Goal: Task Accomplishment & Management: Complete application form

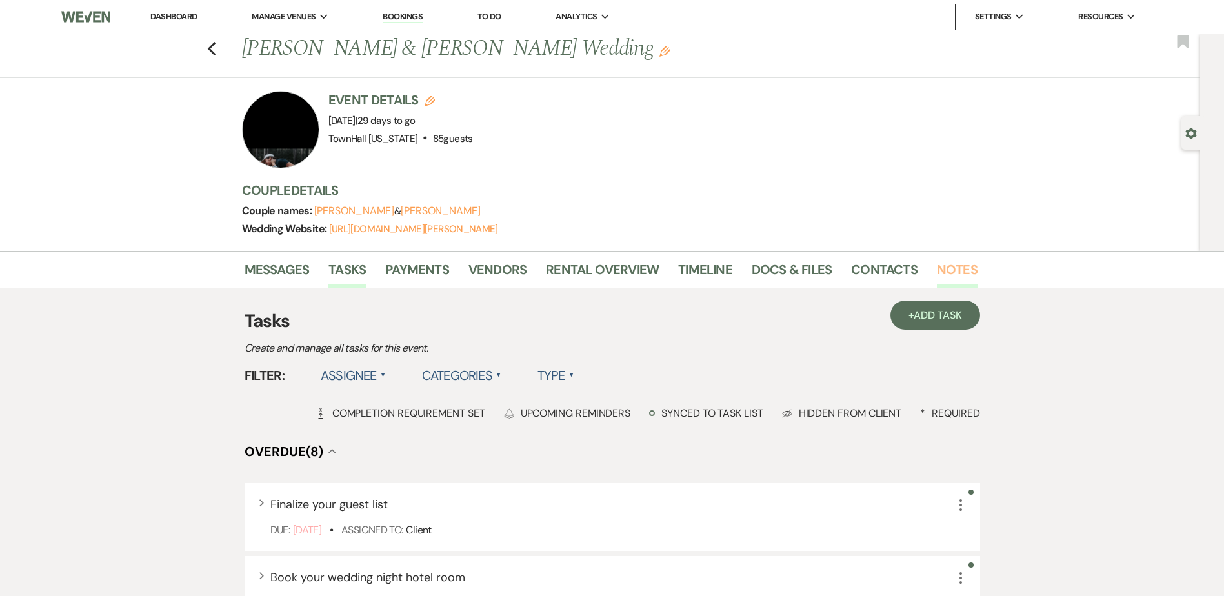
click at [956, 270] on link "Notes" at bounding box center [957, 273] width 41 height 28
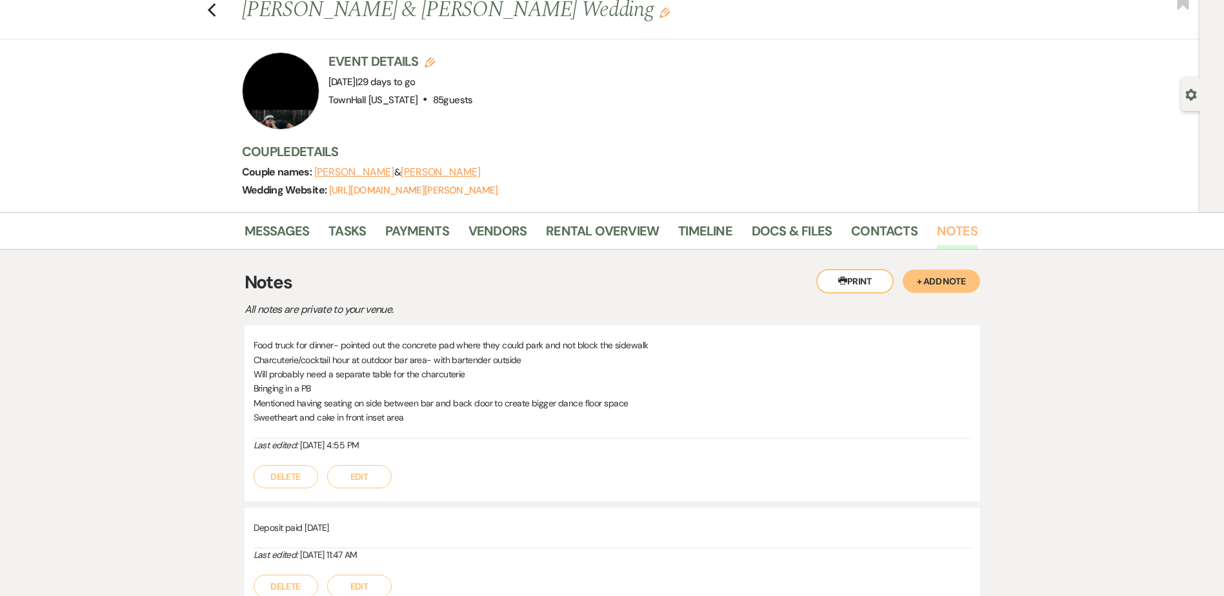
scroll to position [65, 0]
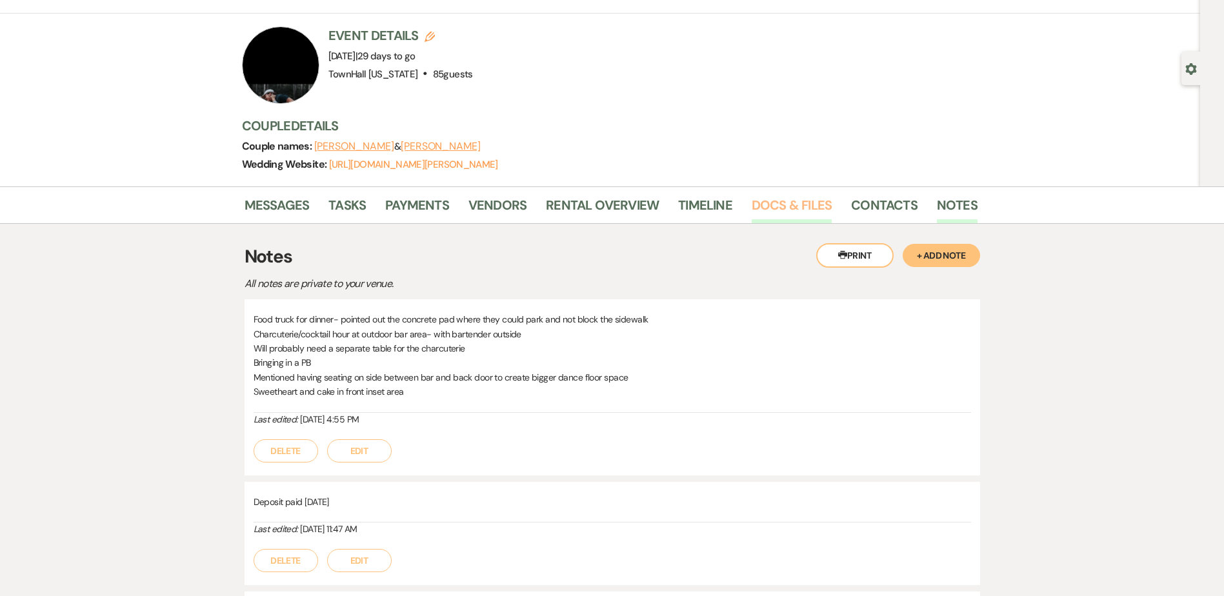
click at [771, 208] on link "Docs & Files" at bounding box center [792, 209] width 80 height 28
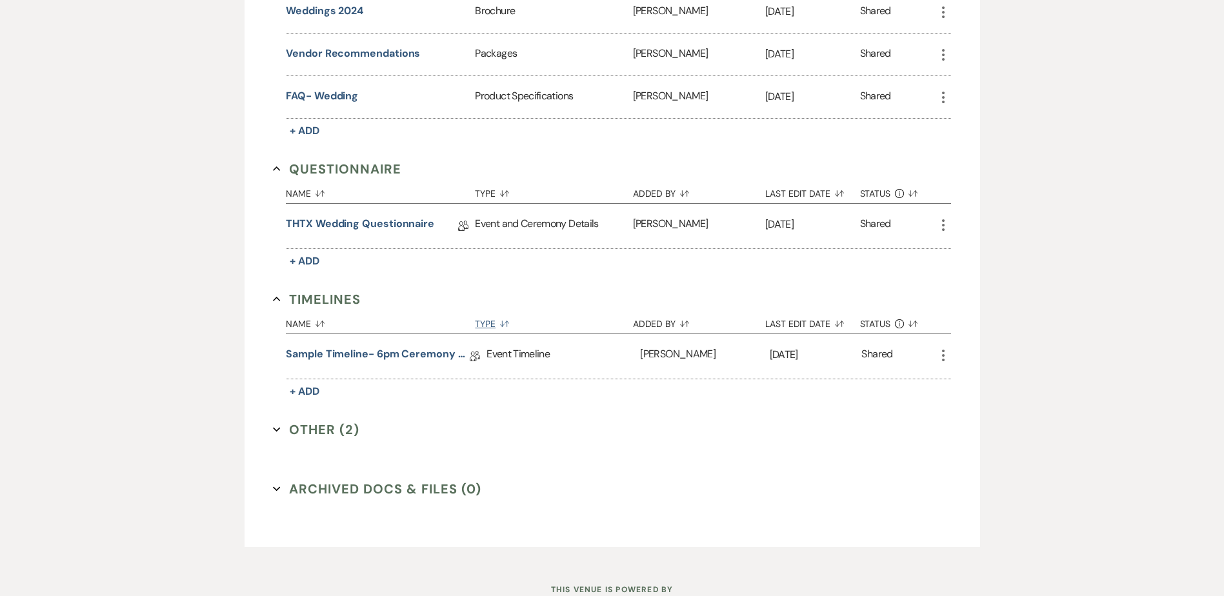
scroll to position [774, 0]
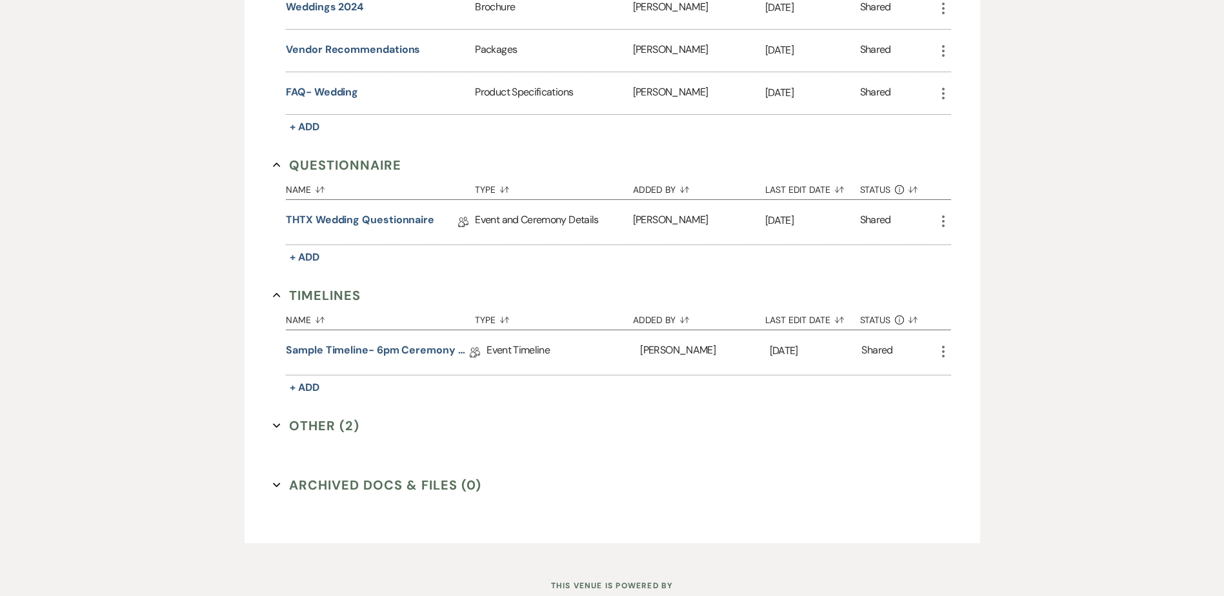
click at [322, 432] on button "Other (2) Expand" at bounding box center [316, 425] width 86 height 19
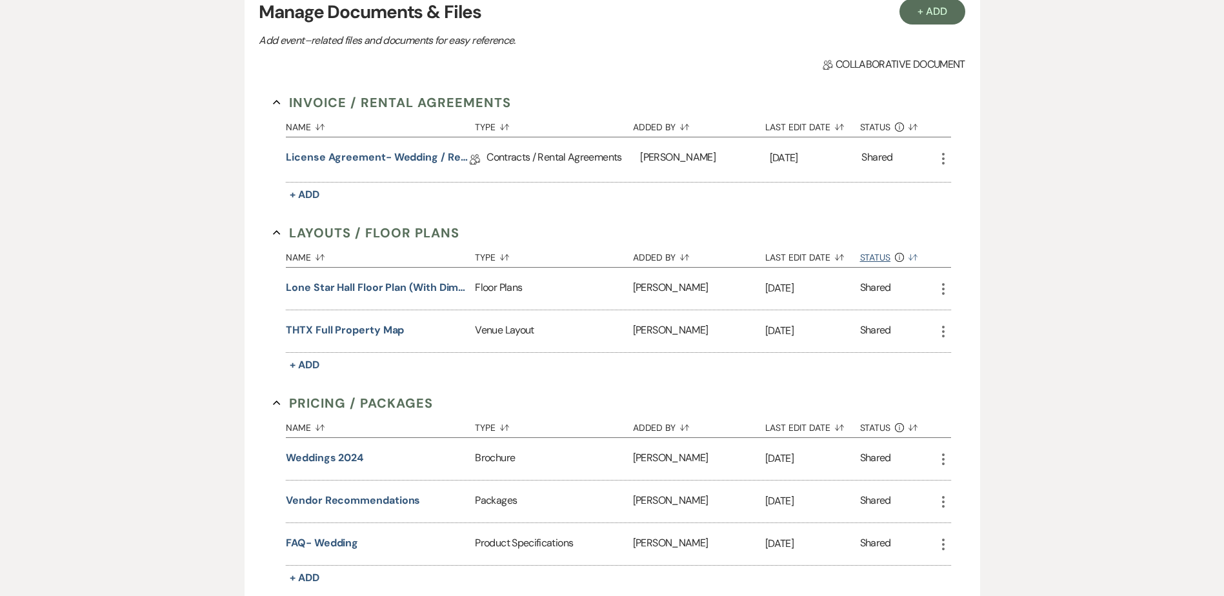
scroll to position [115, 0]
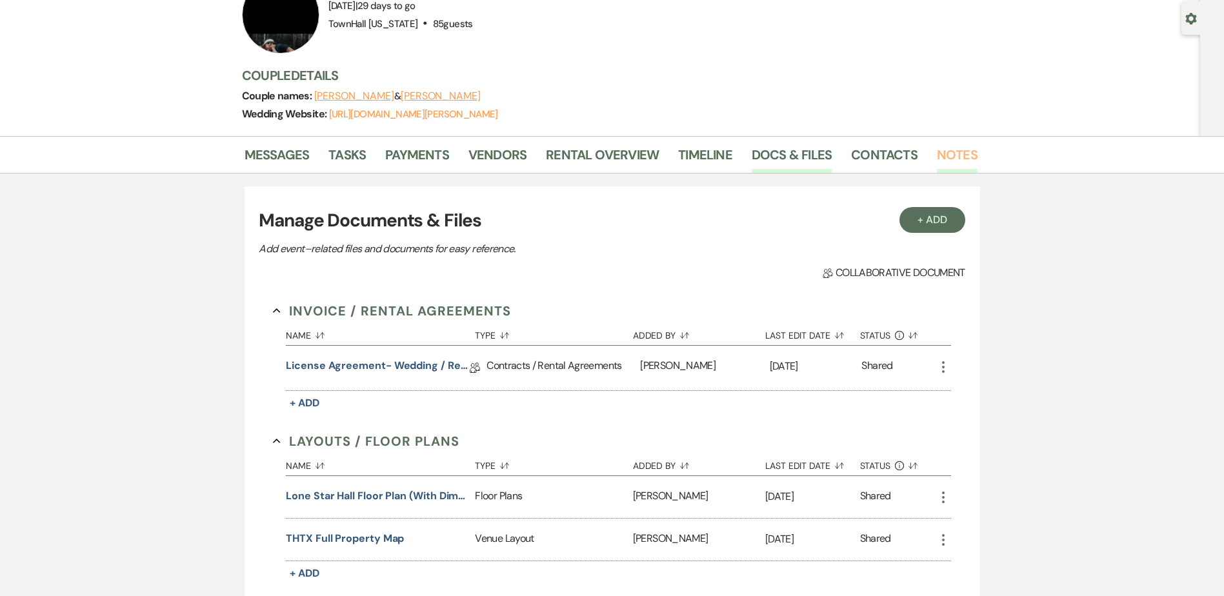
click at [962, 150] on link "Notes" at bounding box center [957, 159] width 41 height 28
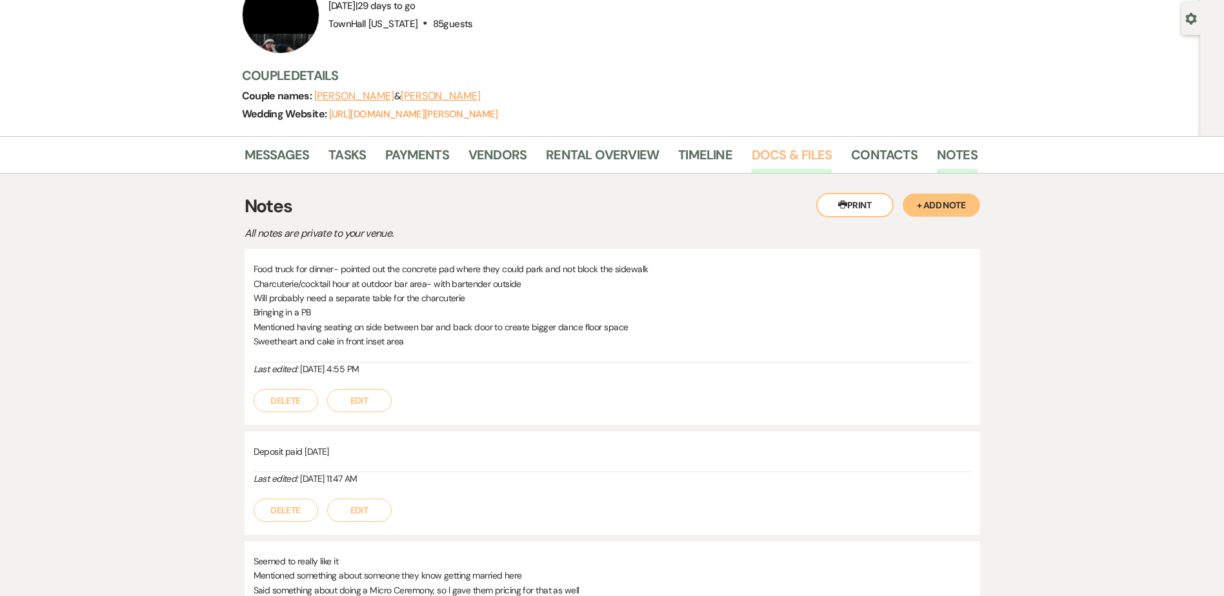
click at [800, 157] on link "Docs & Files" at bounding box center [792, 159] width 80 height 28
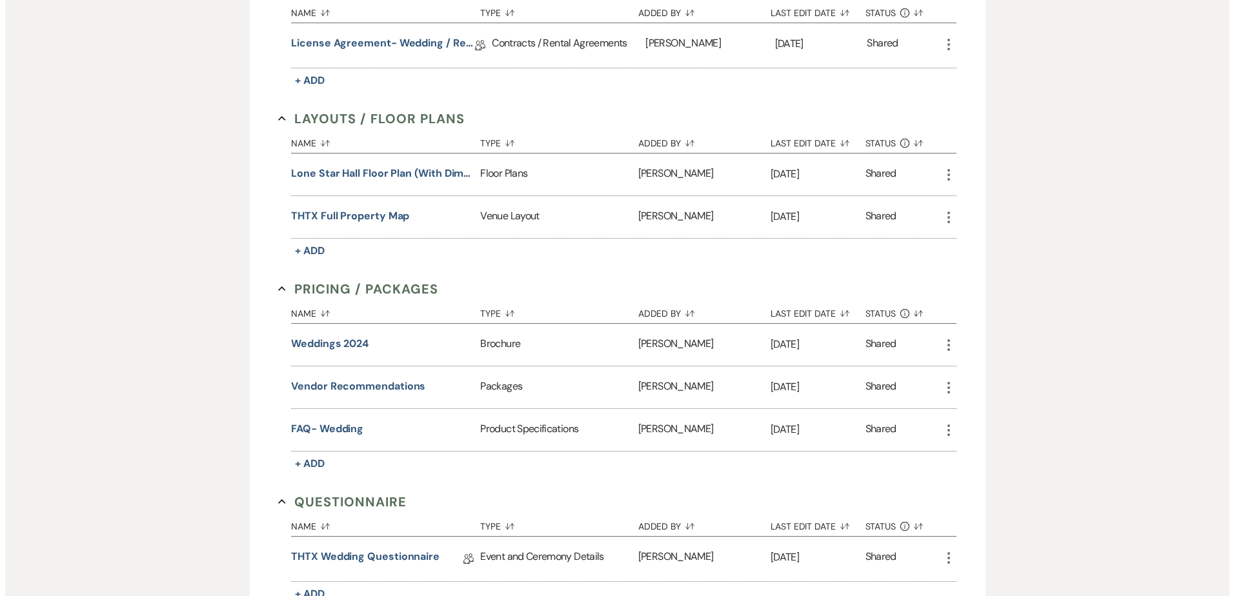
scroll to position [179, 0]
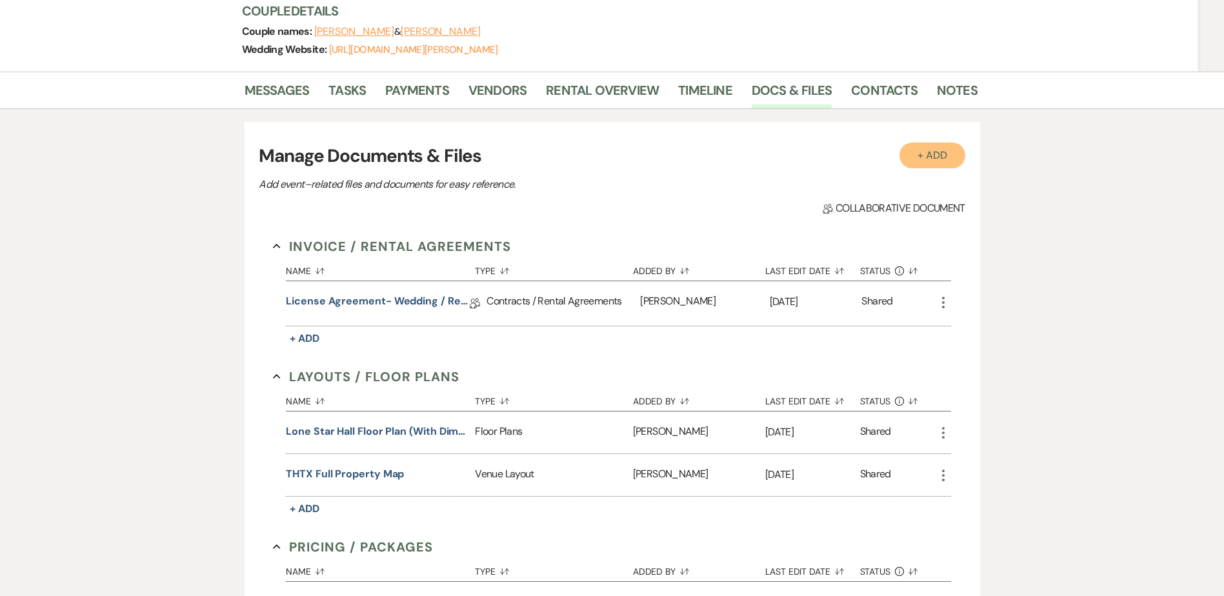
click at [936, 154] on button "+ Add" at bounding box center [932, 156] width 66 height 26
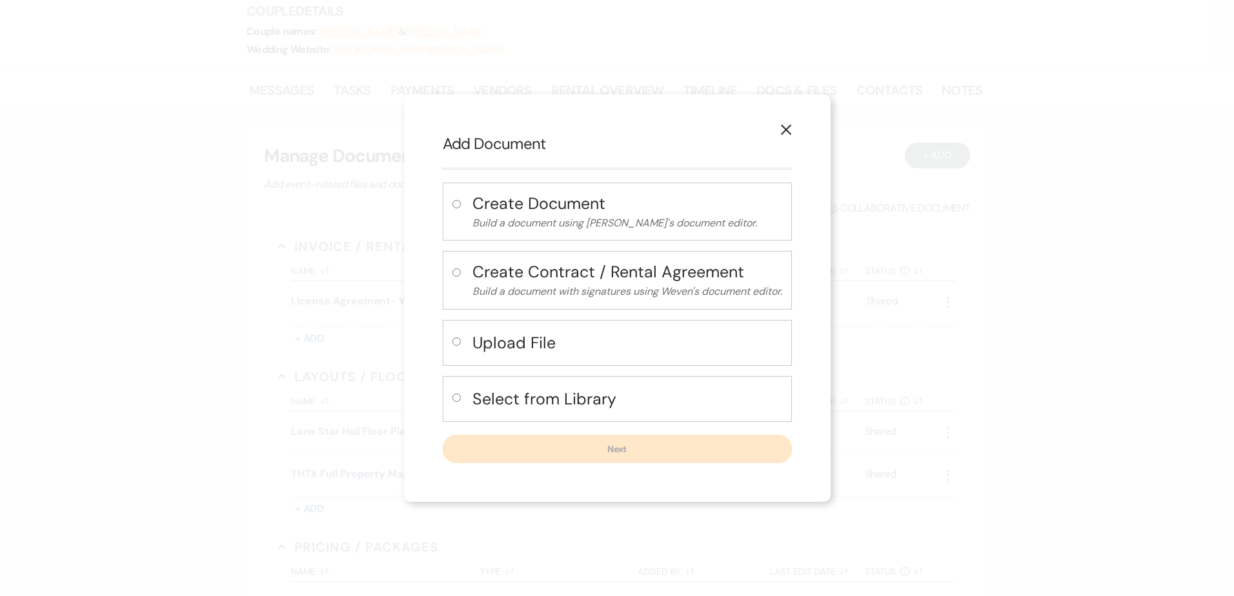
click at [601, 392] on h4 "Select from Library" at bounding box center [627, 399] width 310 height 23
radio input "true"
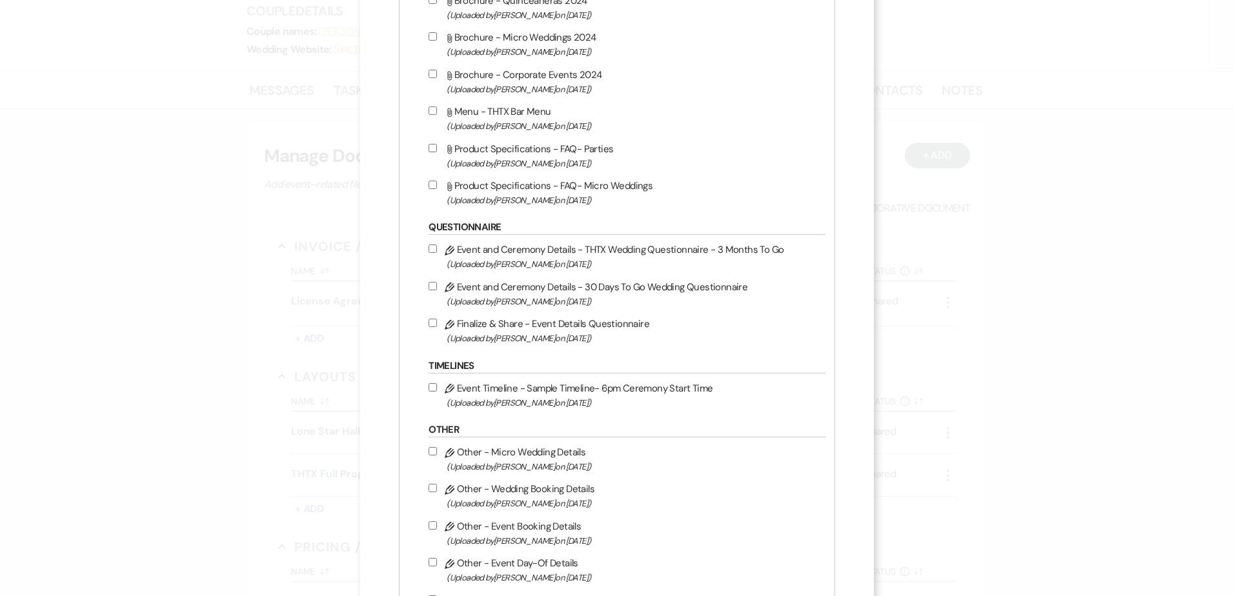
scroll to position [1032, 0]
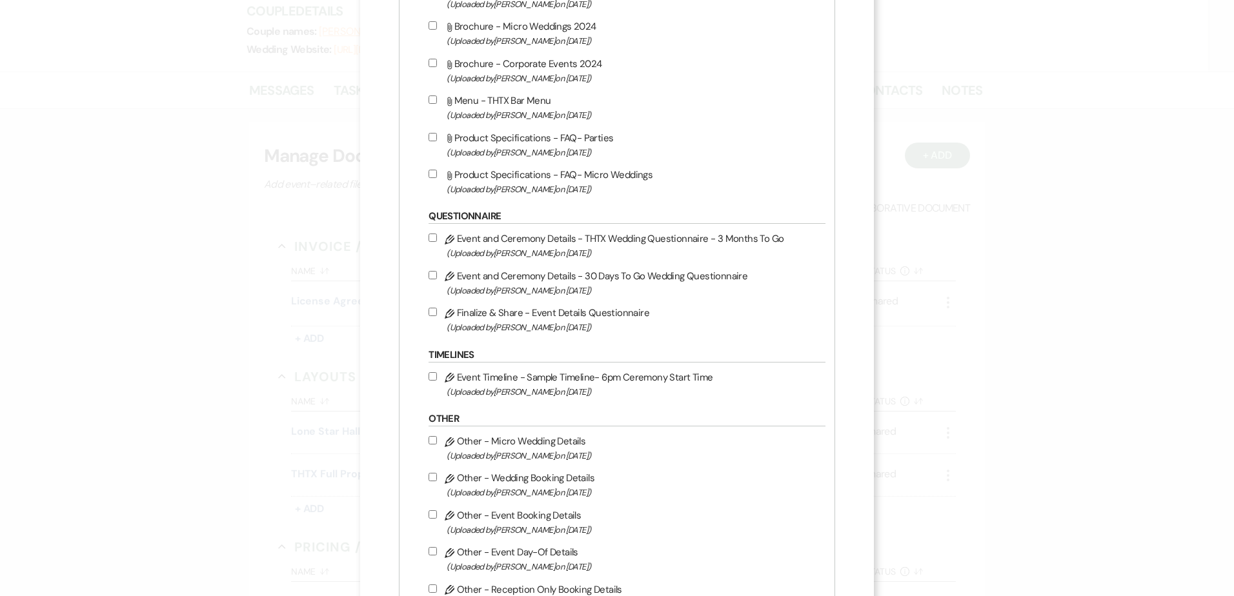
click at [438, 276] on label "Pencil Event and Ceremony Details - 30 Days To Go Wedding Questionnaire (Upload…" at bounding box center [623, 283] width 390 height 30
click at [437, 276] on input "Pencil Event and Ceremony Details - 30 Days To Go Wedding Questionnaire (Upload…" at bounding box center [432, 275] width 8 height 8
checkbox input "true"
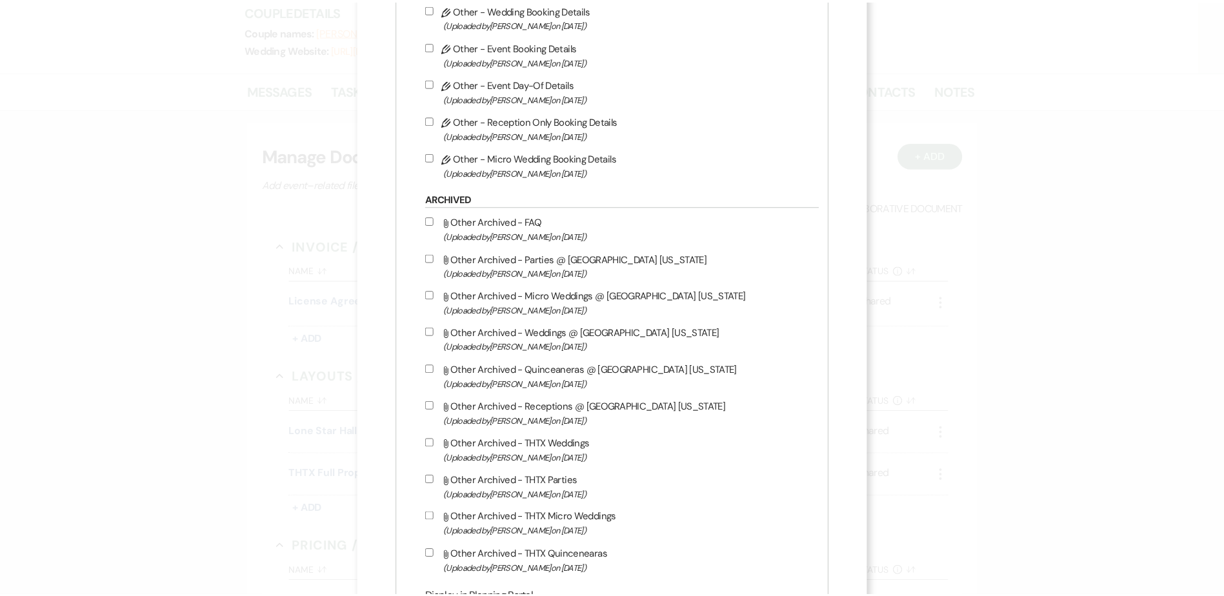
scroll to position [1614, 0]
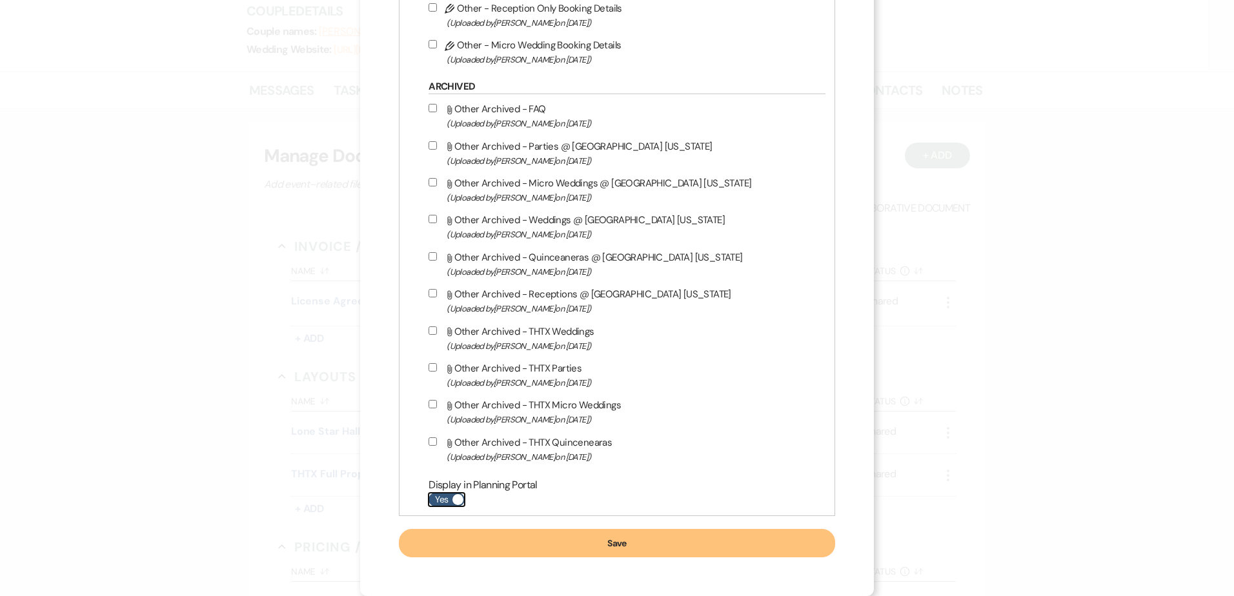
click at [449, 499] on label "Yes" at bounding box center [446, 500] width 36 height 14
click at [449, 499] on input "Yes" at bounding box center [446, 500] width 36 height 14
checkbox input "false"
click at [468, 537] on button "Save" at bounding box center [617, 543] width 436 height 28
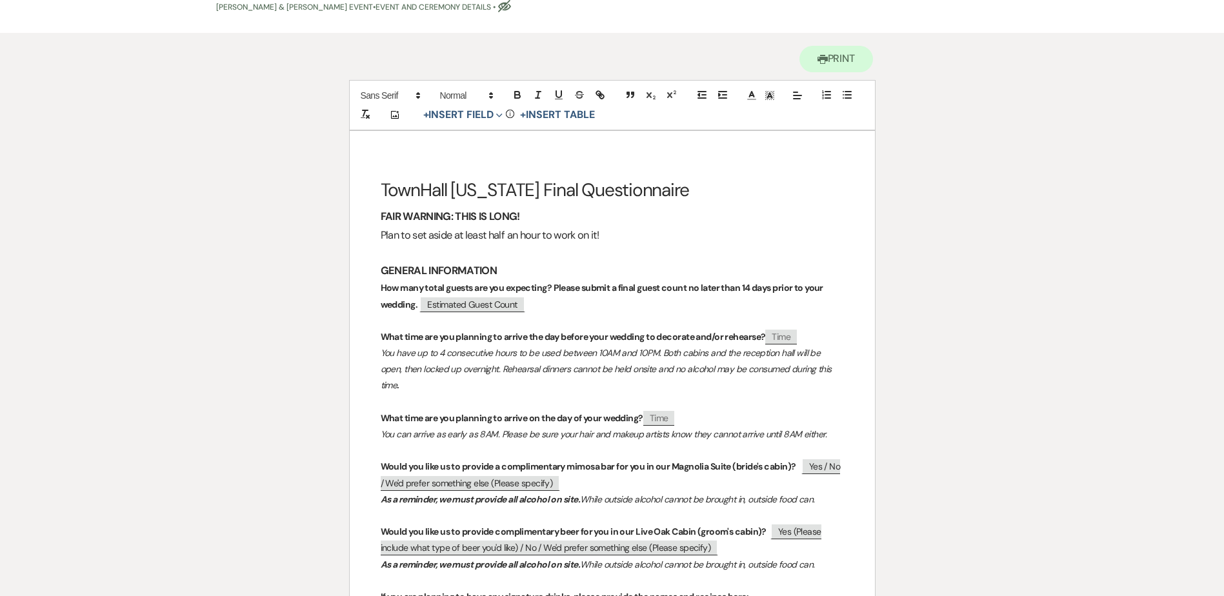
scroll to position [129, 0]
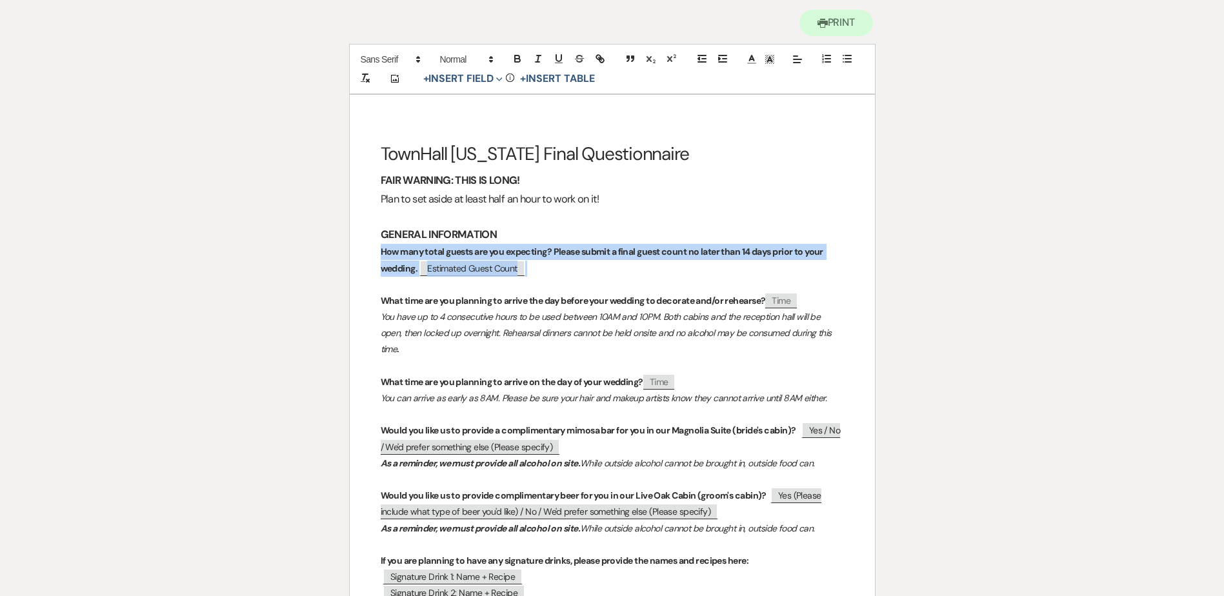
drag, startPoint x: 541, startPoint y: 270, endPoint x: 358, endPoint y: 252, distance: 184.2
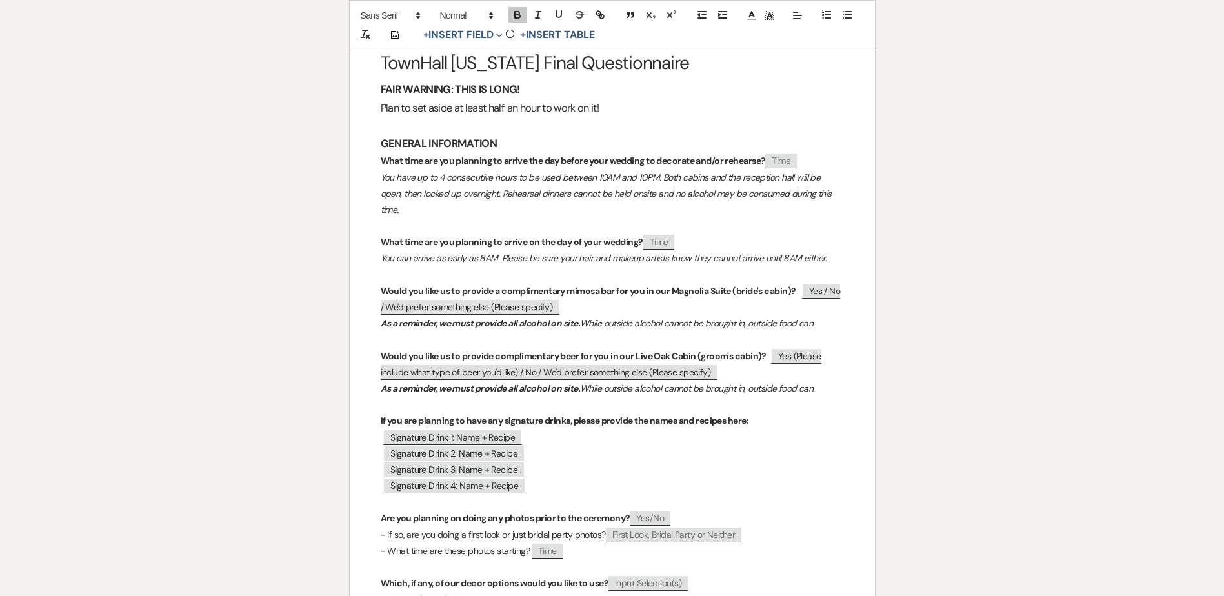
scroll to position [258, 0]
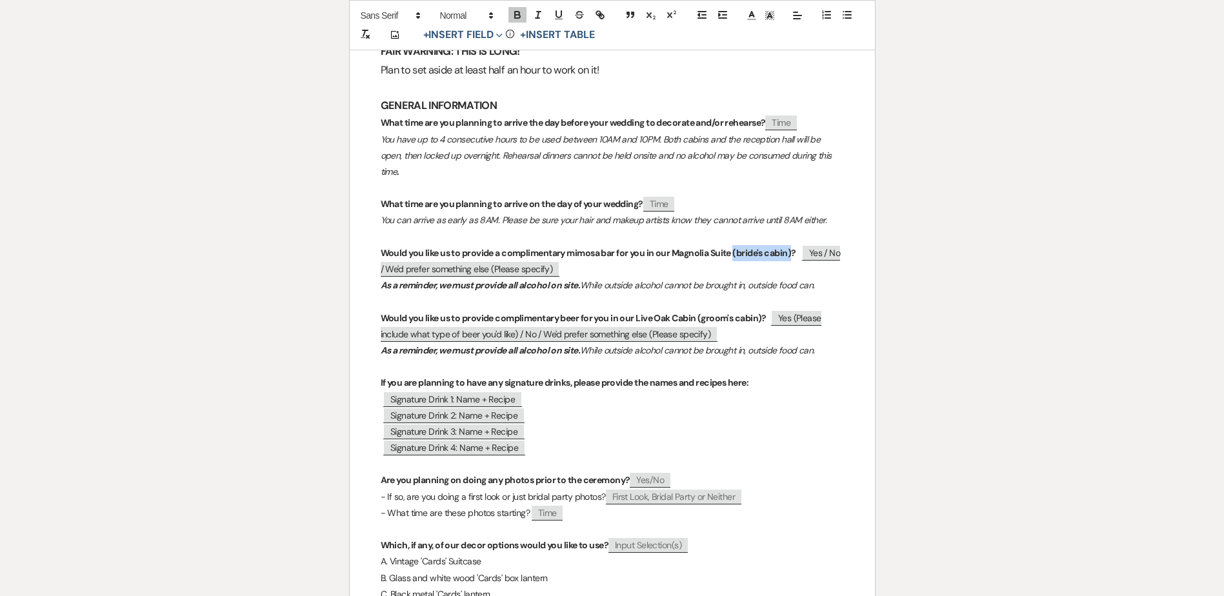
drag, startPoint x: 734, startPoint y: 236, endPoint x: 792, endPoint y: 237, distance: 58.7
click at [792, 247] on strong "Would you like us to provide a complimentary mimosa bar for you in our Magnolia…" at bounding box center [589, 253] width 416 height 12
drag, startPoint x: 761, startPoint y: 301, endPoint x: 699, endPoint y: 300, distance: 61.3
click at [699, 312] on strong "Would you like us to provide complimentary beer for you in our Live Oak Cabin (…" at bounding box center [574, 318] width 386 height 12
click at [615, 247] on strong "Would you like us to provide a complimentary mimosa bar for you in our Magnolia…" at bounding box center [573, 253] width 385 height 12
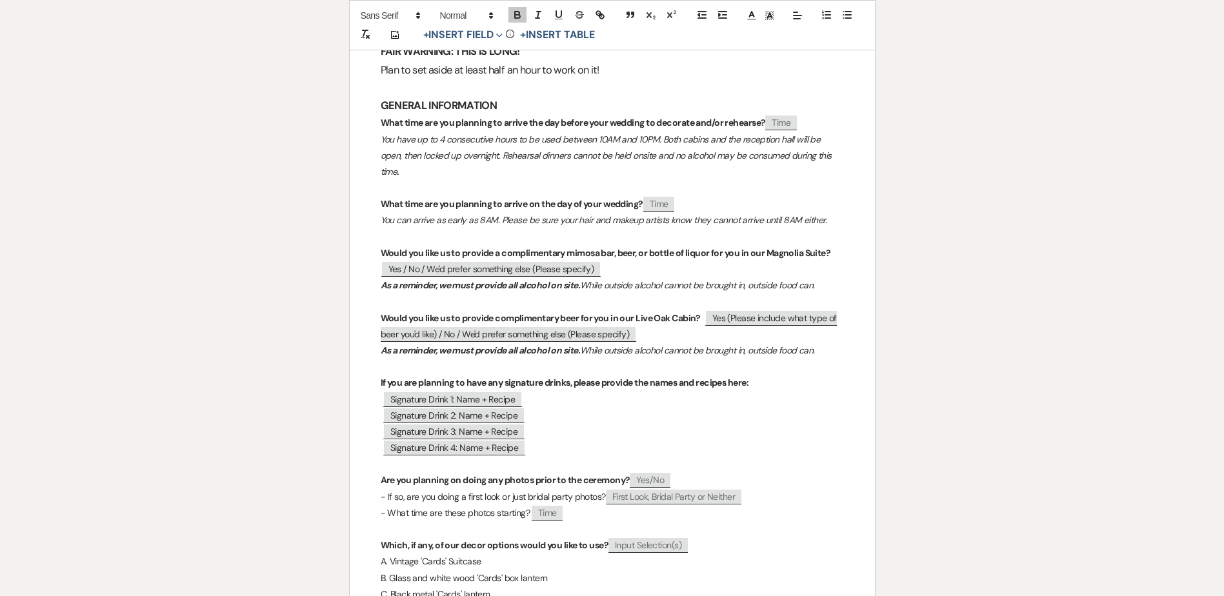
click at [560, 312] on strong "Would you like us to provide complimentary beer for you in our Live Oak Cabin?" at bounding box center [541, 318] width 320 height 12
drag, startPoint x: 638, startPoint y: 298, endPoint x: 629, endPoint y: 299, distance: 9.1
click at [636, 312] on strong "Would you like us to provide complimentary mimosa bar, beer for you in our Live…" at bounding box center [566, 318] width 371 height 12
click at [631, 312] on strong "Would you like us to provide complimentary mimosa bar, beer for you in our Live…" at bounding box center [566, 318] width 371 height 12
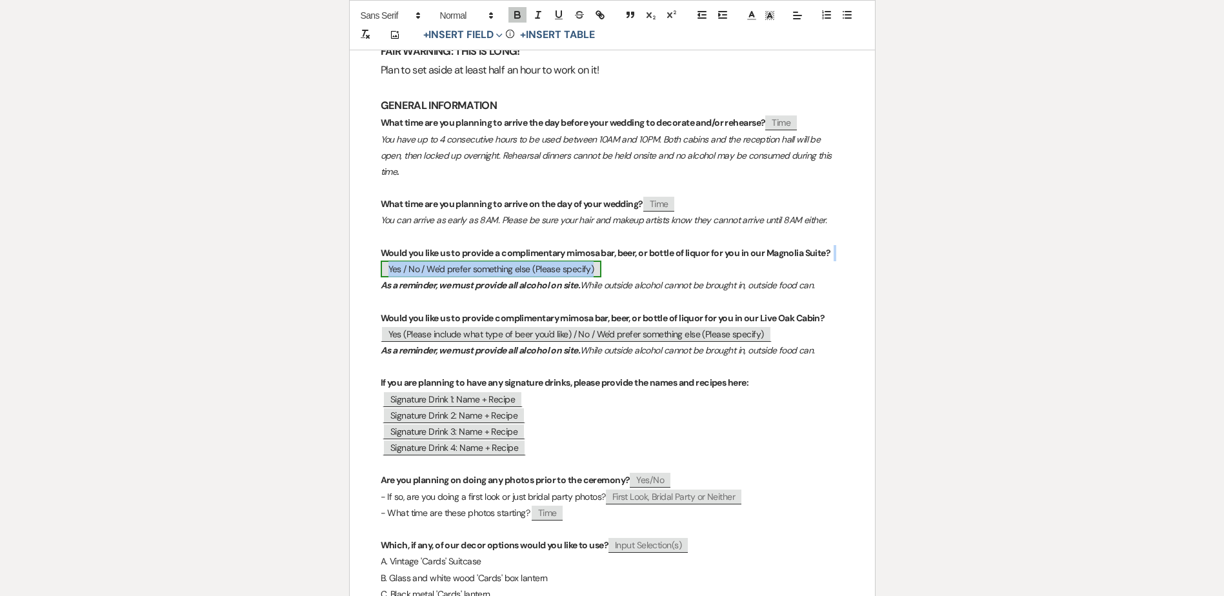
click at [402, 261] on span "Yes / No / We'd prefer something else (Please specify)" at bounding box center [491, 269] width 221 height 17
select select "custom_placeholder"
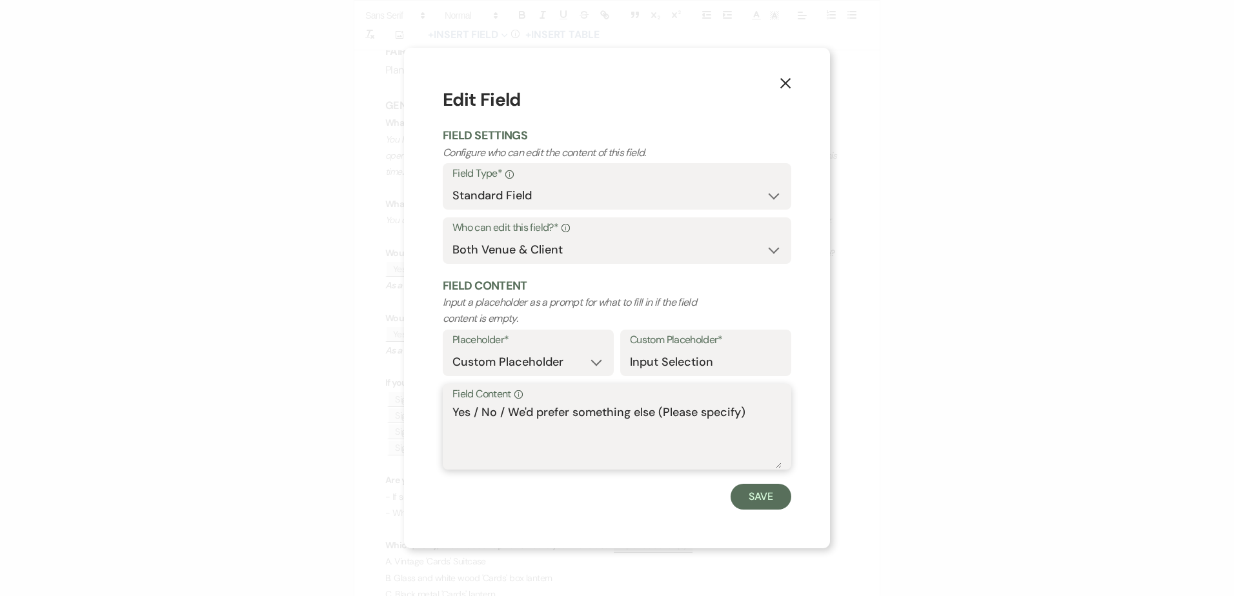
click at [471, 408] on textarea "Yes / No / We'd prefer something else (Please specify)" at bounding box center [616, 436] width 329 height 65
drag, startPoint x: 676, startPoint y: 411, endPoint x: 701, endPoint y: 434, distance: 34.2
click at [701, 434] on textarea "Yes (Please specify what you'd like) / No / We'd prefer something else (Please …" at bounding box center [616, 436] width 329 height 65
type textarea "Yes (Please specify what you'd like) / No"
click at [768, 494] on button "Save" at bounding box center [760, 497] width 61 height 26
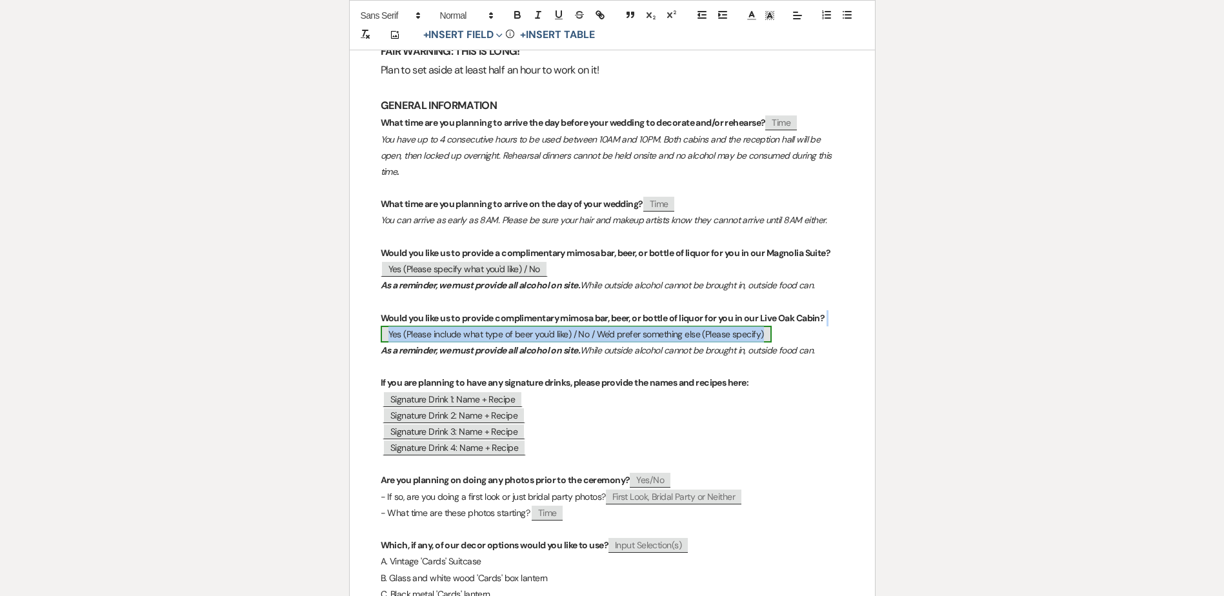
click at [589, 326] on span "Yes (Please include what type of beer you'd like) / No / We'd prefer something …" at bounding box center [576, 334] width 391 height 17
select select "custom_placeholder"
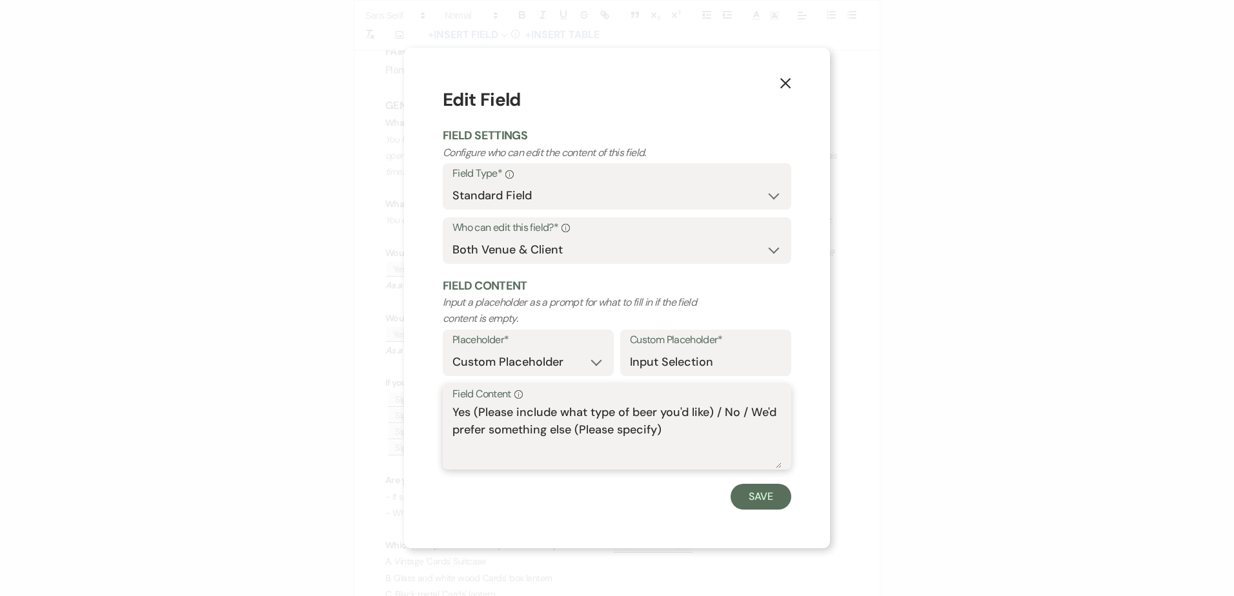
drag, startPoint x: 678, startPoint y: 436, endPoint x: 719, endPoint y: 411, distance: 48.9
click at [719, 411] on textarea "Yes (Please include what type of beer you'd like) / No / We'd prefer something …" at bounding box center [616, 436] width 329 height 65
click at [547, 415] on textarea "Yes (Please include what type of beer you'd like)" at bounding box center [616, 436] width 329 height 65
type textarea "Yes (Please specify what you'd like) / No"
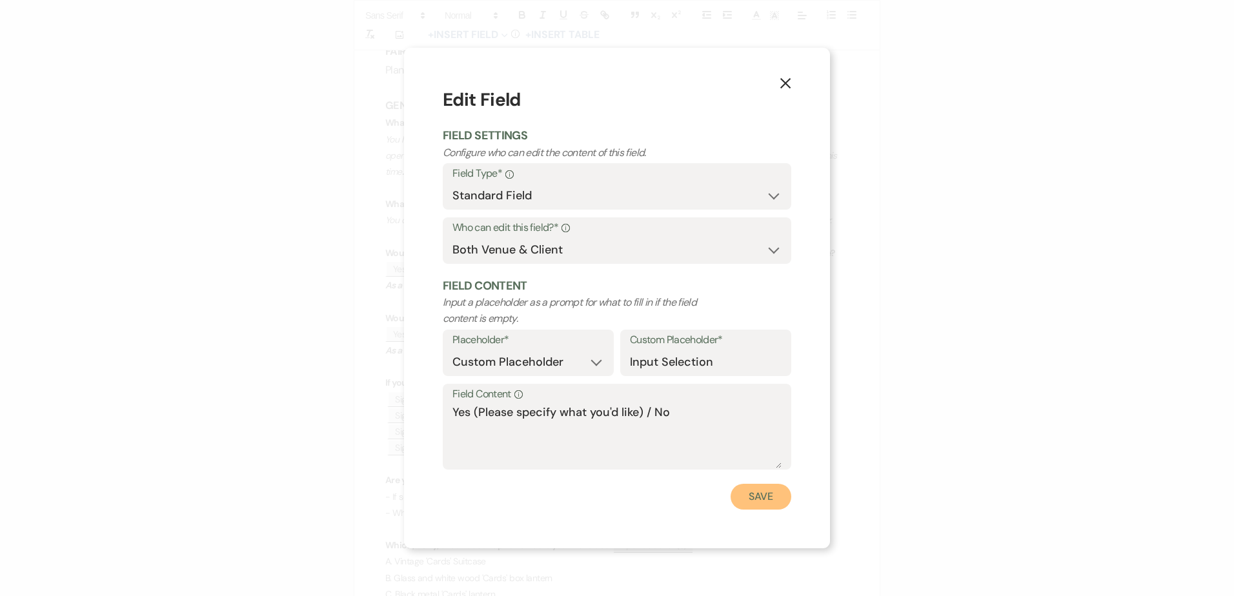
click at [775, 499] on button "Save" at bounding box center [760, 497] width 61 height 26
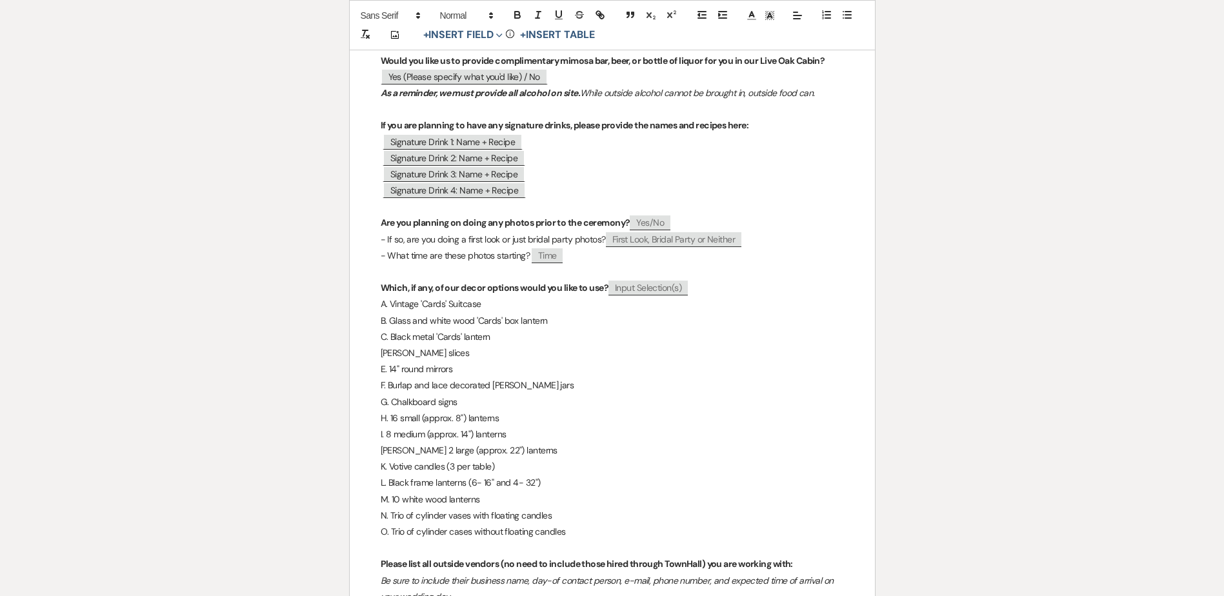
scroll to position [516, 0]
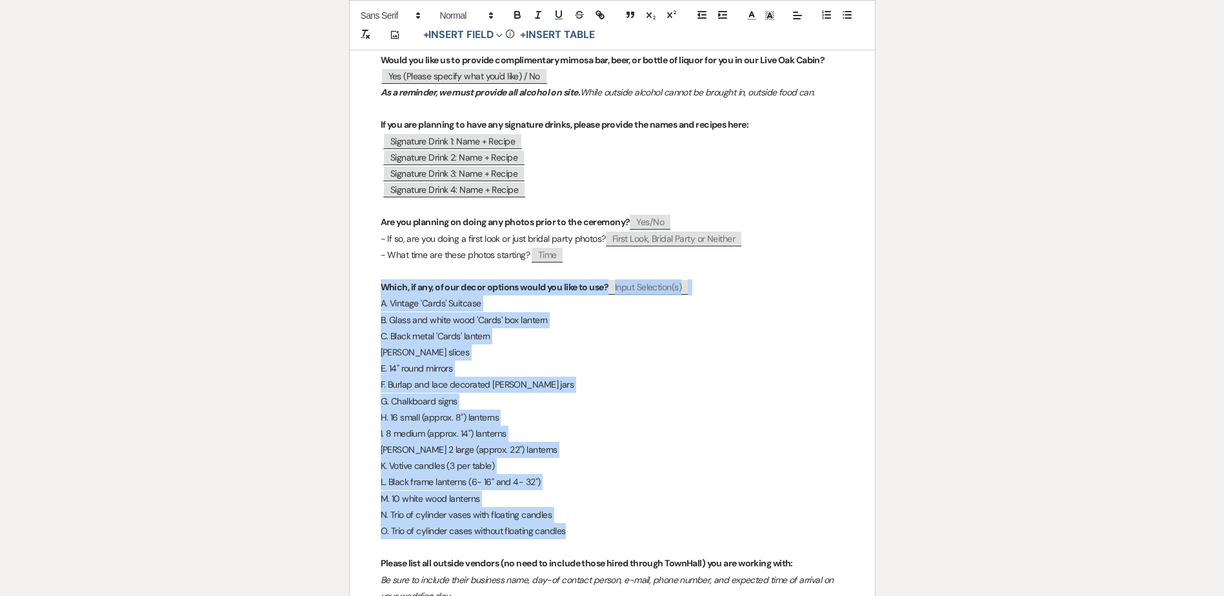
drag, startPoint x: 370, startPoint y: 269, endPoint x: 629, endPoint y: 514, distance: 356.9
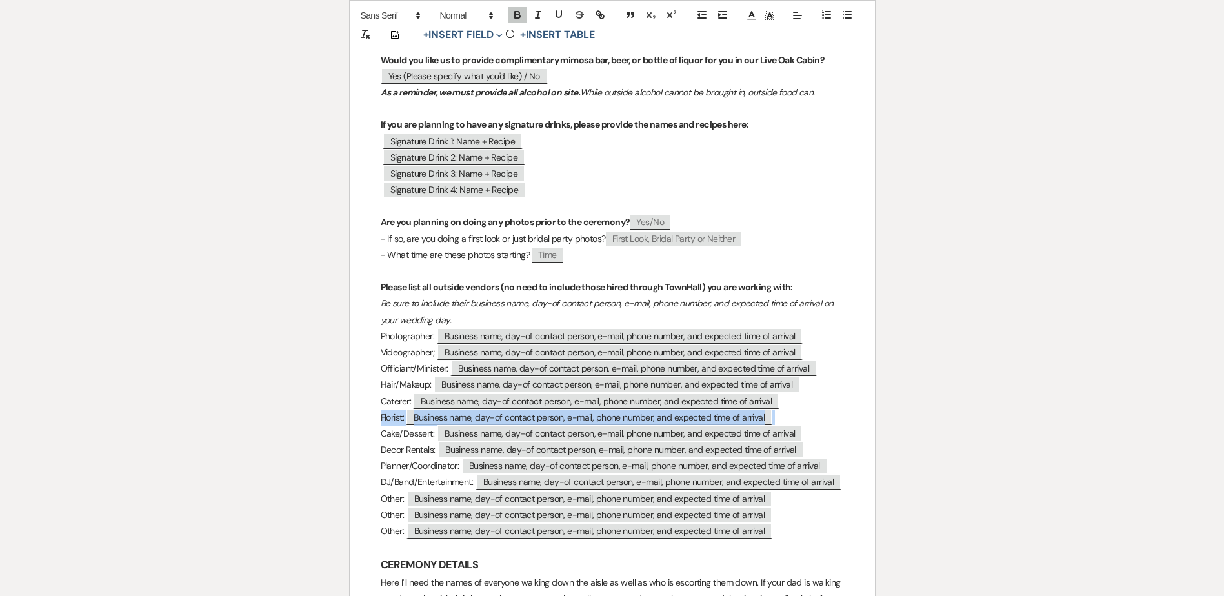
drag, startPoint x: 377, startPoint y: 400, endPoint x: 818, endPoint y: 397, distance: 441.4
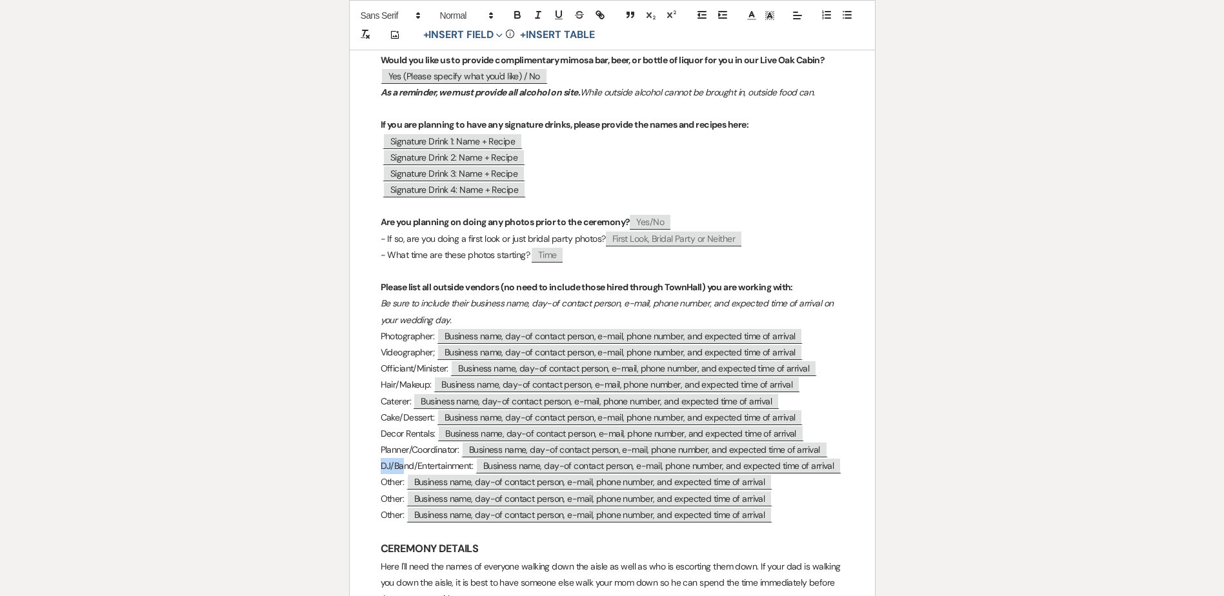
drag, startPoint x: 851, startPoint y: 452, endPoint x: 367, endPoint y: 449, distance: 484.0
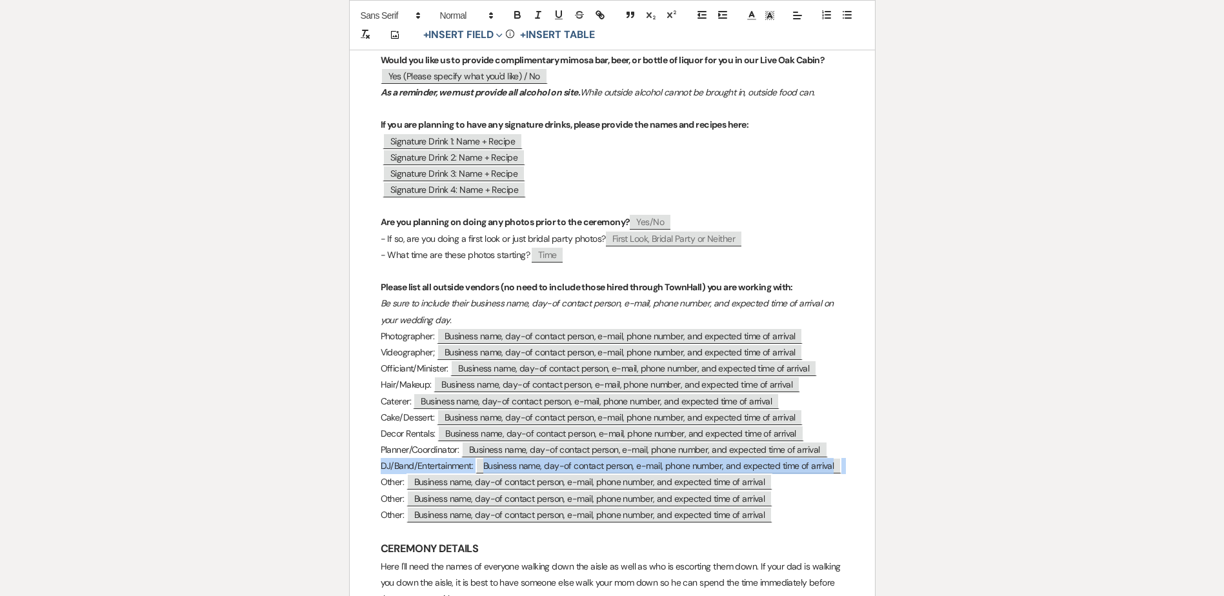
drag, startPoint x: 372, startPoint y: 450, endPoint x: 861, endPoint y: 449, distance: 489.1
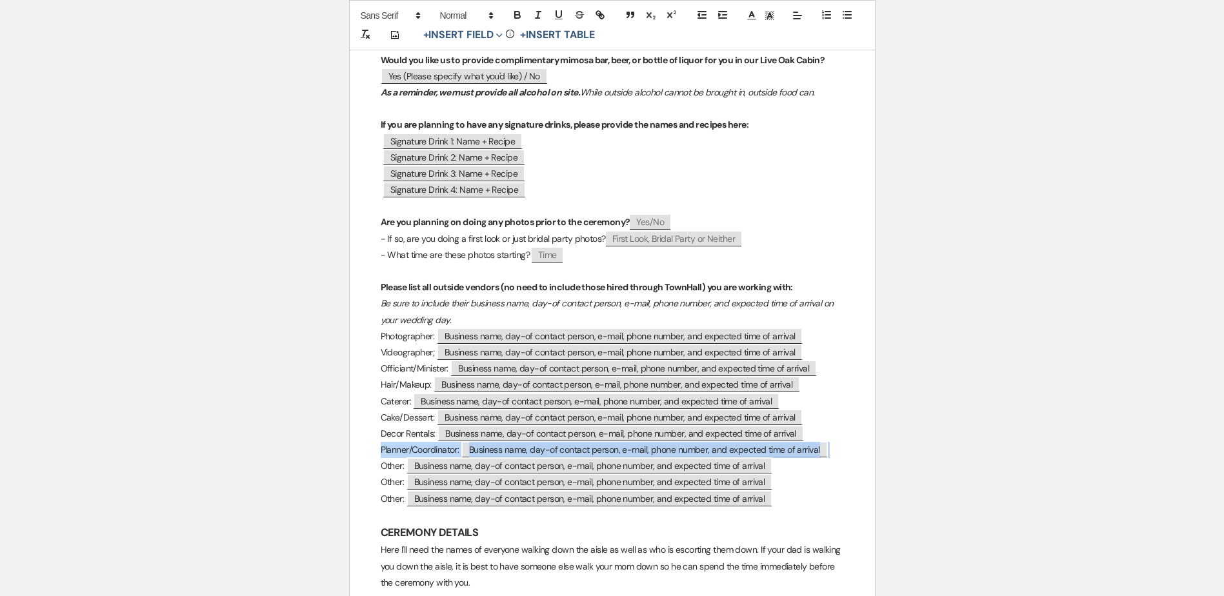
drag, startPoint x: 375, startPoint y: 432, endPoint x: 841, endPoint y: 438, distance: 465.9
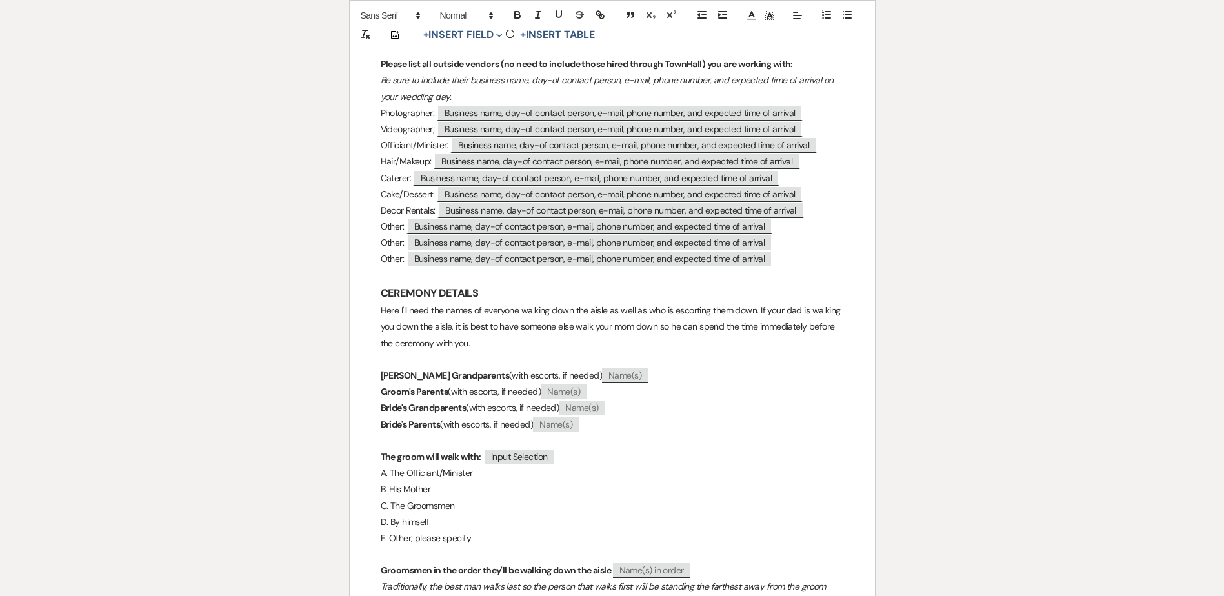
scroll to position [839, 0]
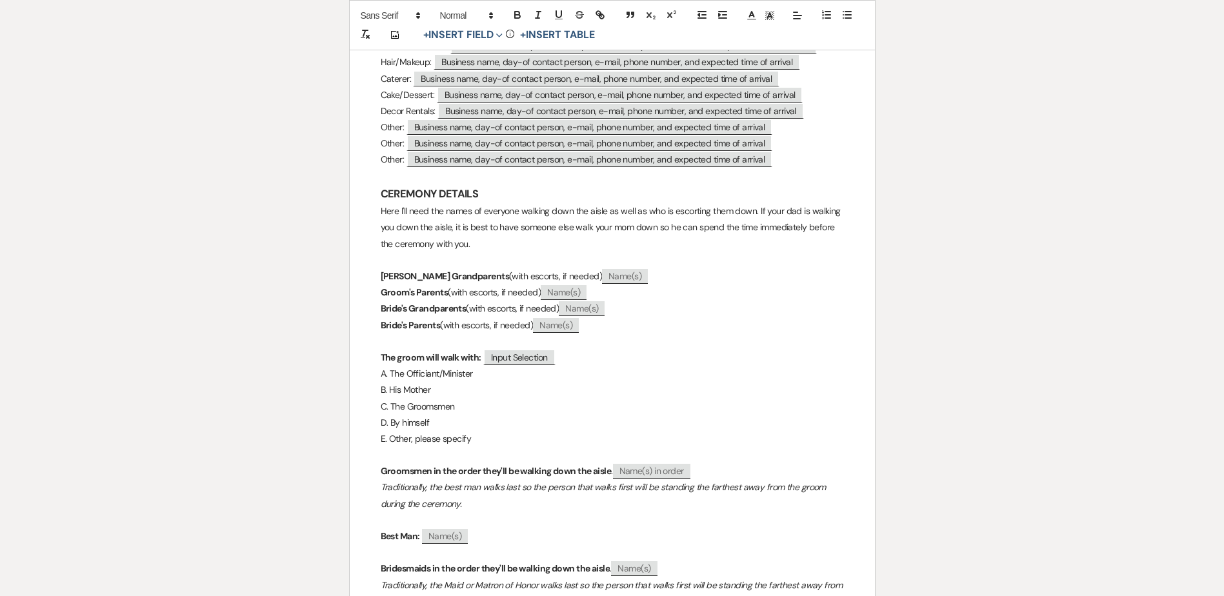
click at [408, 270] on strong "Grooms Grandparents" at bounding box center [445, 276] width 128 height 12
click at [399, 270] on strong "Grooms Grandparents" at bounding box center [445, 276] width 128 height 12
click at [399, 286] on strong "Groom's Parents" at bounding box center [415, 292] width 68 height 12
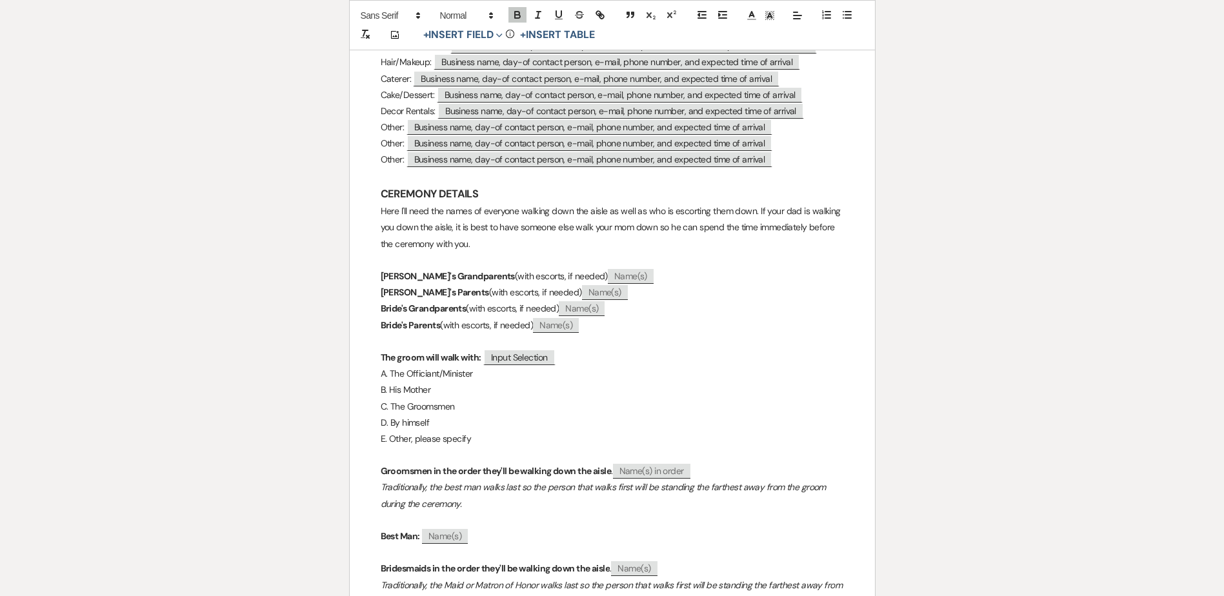
click at [392, 303] on strong "Bride's Grandparents" at bounding box center [424, 309] width 86 height 12
click at [393, 319] on strong "Bride's Parents" at bounding box center [411, 325] width 60 height 12
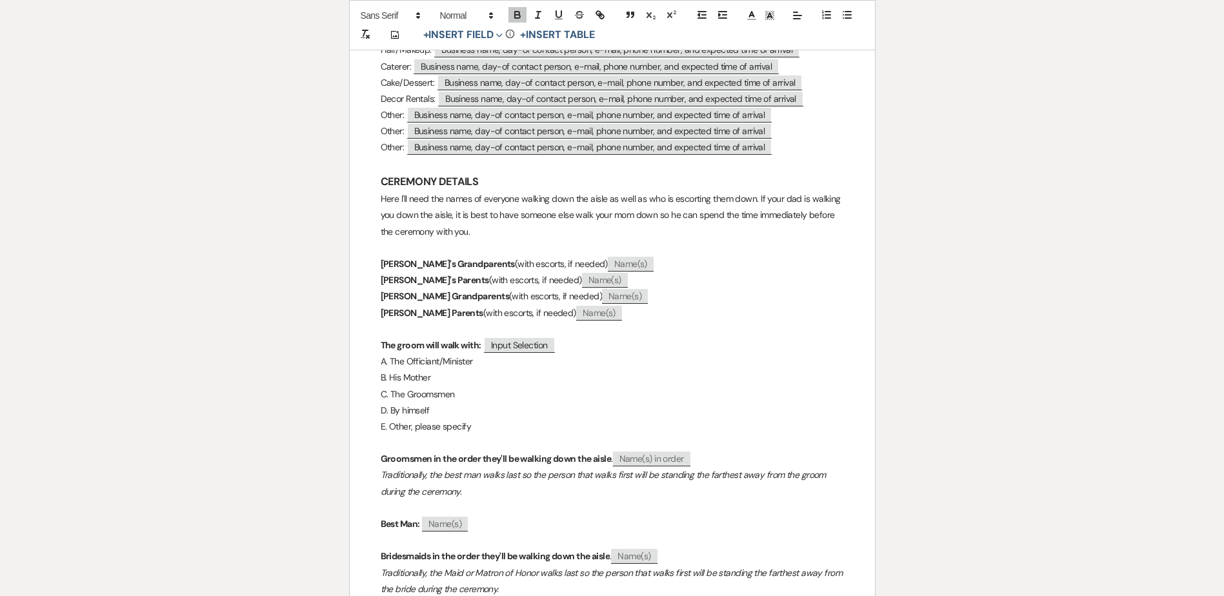
scroll to position [903, 0]
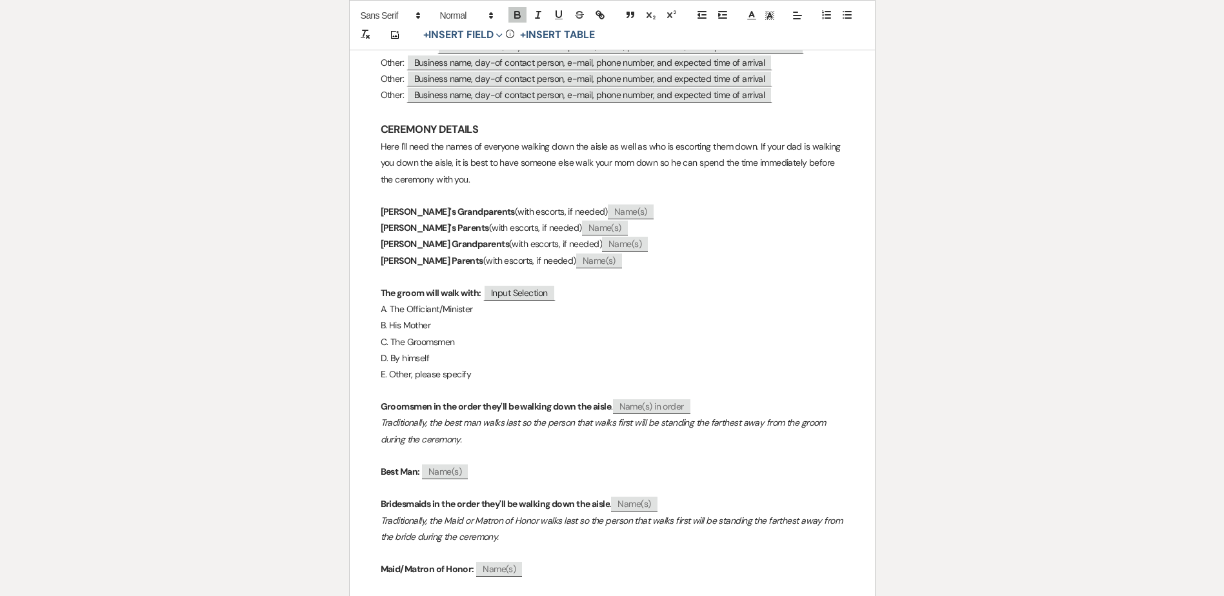
click at [405, 401] on strong "Groomsmen in the order they'll be walking down the aisle" at bounding box center [496, 407] width 231 height 12
drag, startPoint x: 480, startPoint y: 408, endPoint x: 445, endPoint y: 408, distance: 34.8
click at [445, 417] on em "Traditionally, the best man walks last so the person that walks first will be s…" at bounding box center [605, 431] width 448 height 28
click at [827, 417] on em "Traditionally, the maid of honor walks last so the person that walks first will…" at bounding box center [613, 431] width 465 height 28
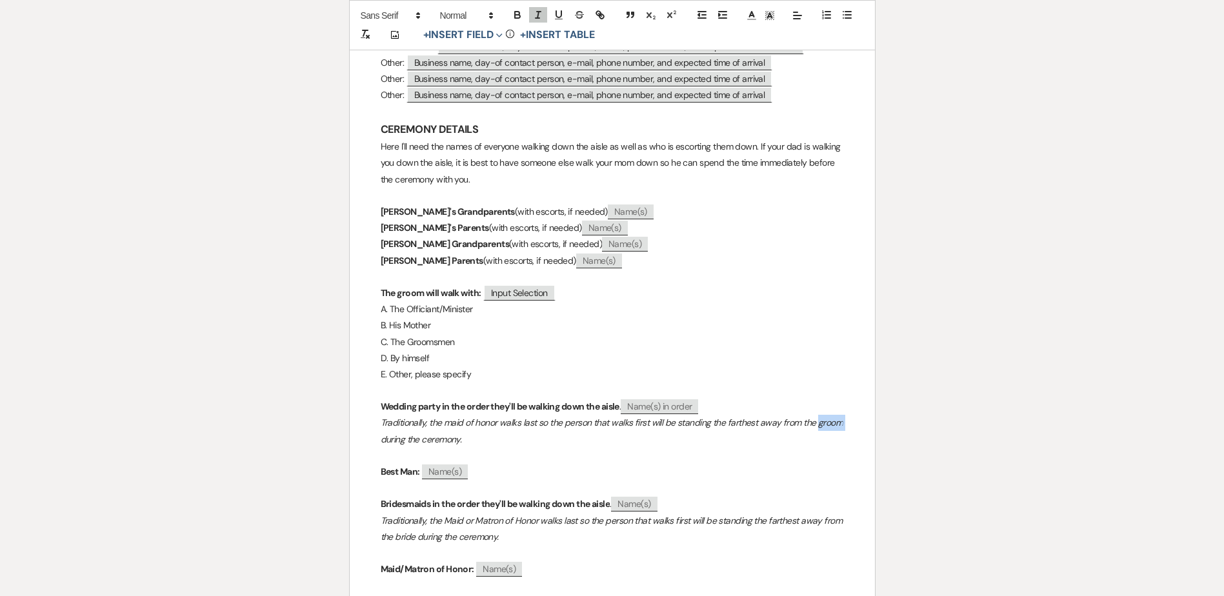
click at [827, 417] on em "Traditionally, the maid of honor walks last so the person that walks first will…" at bounding box center [613, 431] width 465 height 28
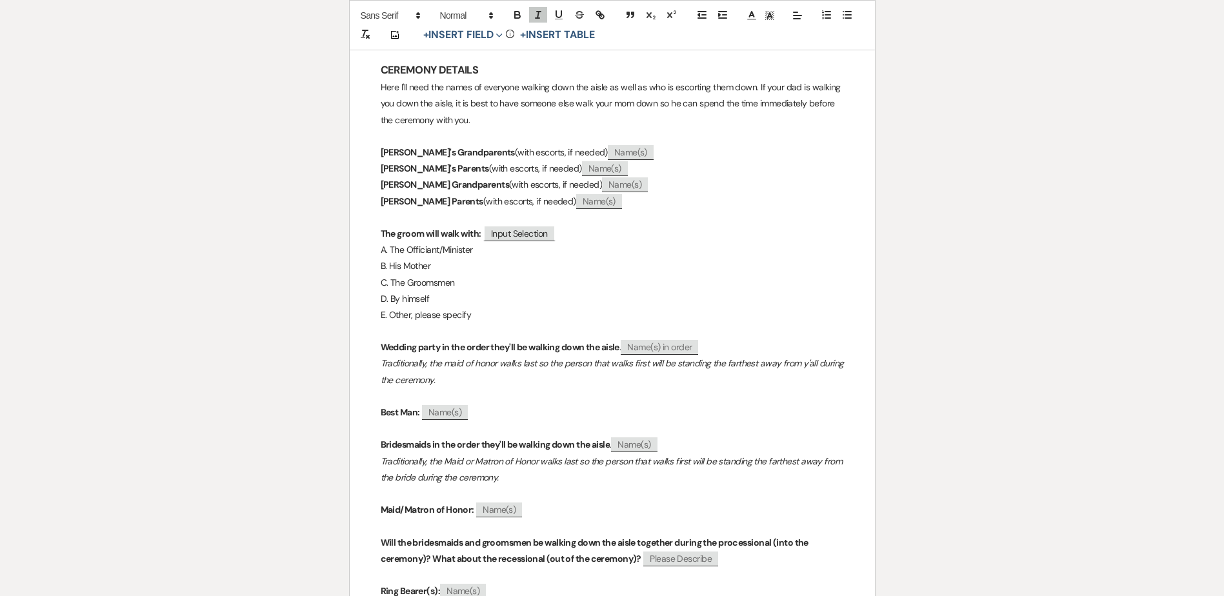
scroll to position [968, 0]
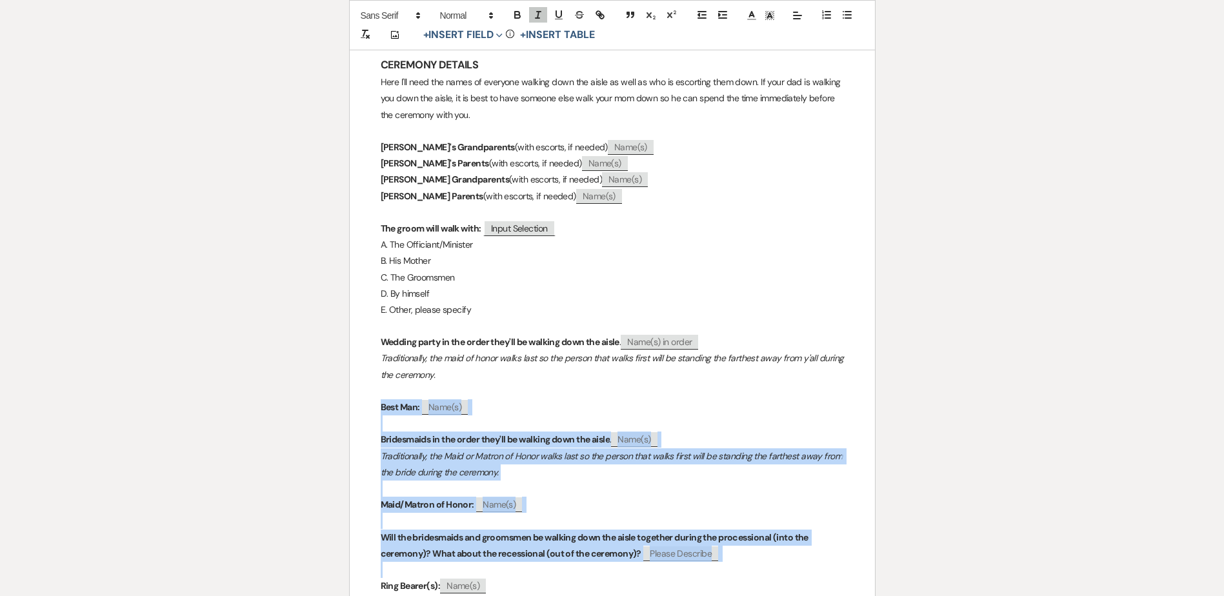
drag, startPoint x: 372, startPoint y: 388, endPoint x: 790, endPoint y: 547, distance: 447.0
click at [790, 547] on div "TownHall Texas Final Questionnaire FAIR WARNING: THIS IS LONG! Plan to set asid…" at bounding box center [612, 559] width 525 height 2606
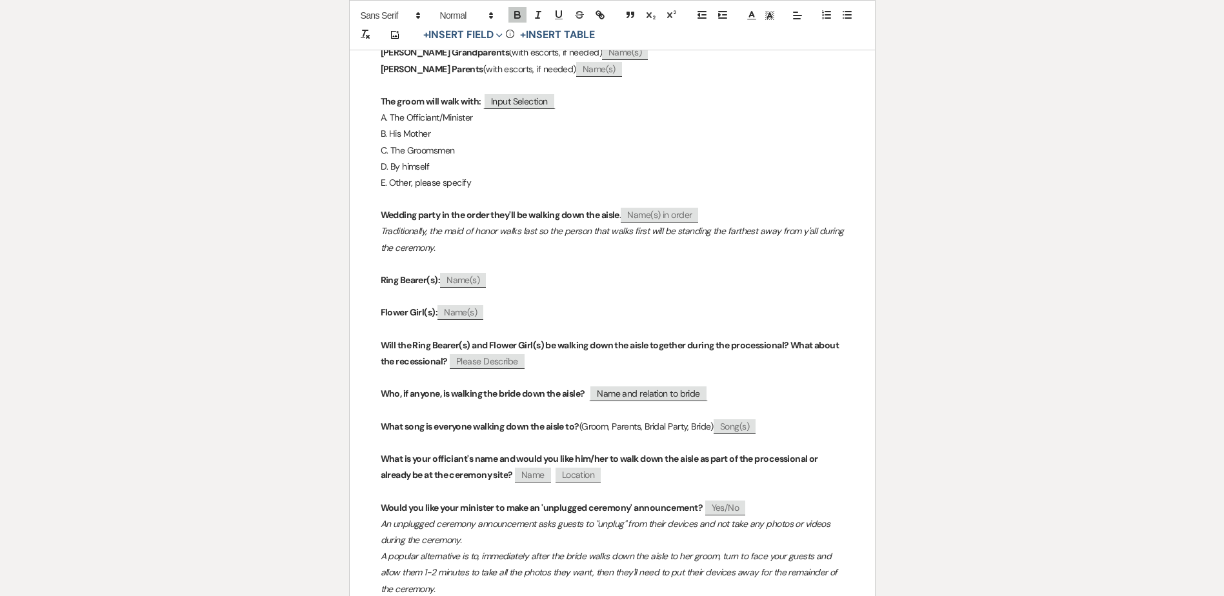
scroll to position [1097, 0]
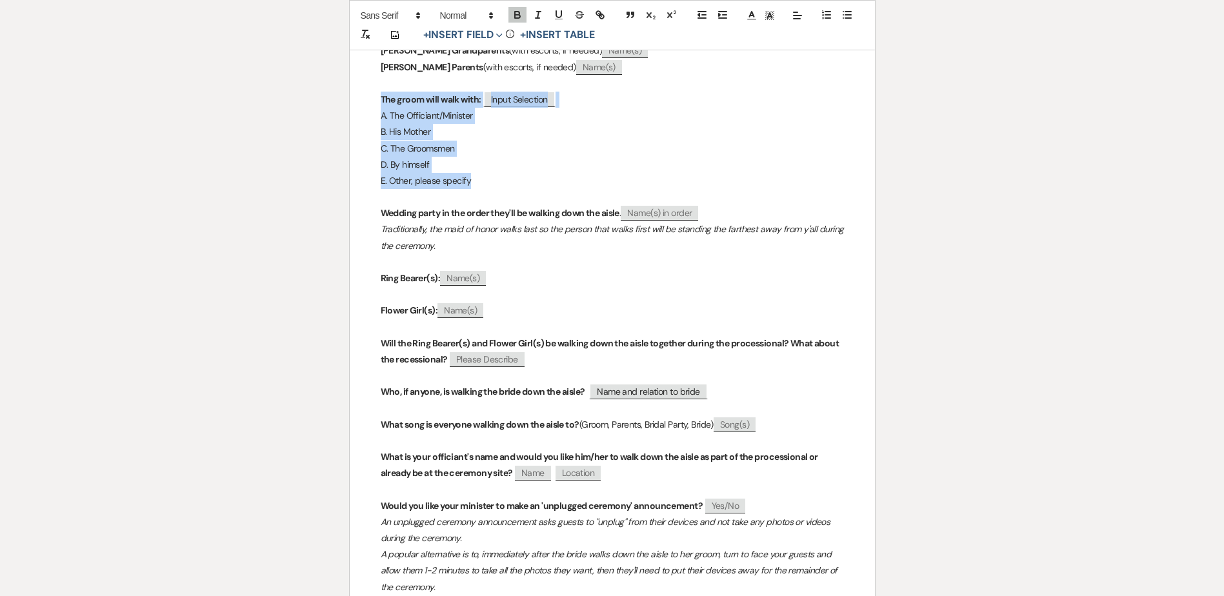
drag, startPoint x: 479, startPoint y: 166, endPoint x: 367, endPoint y: 81, distance: 140.4
click at [367, 81] on div "TownHall Texas Final Questionnaire FAIR WARNING: THIS IS LONG! Plan to set asid…" at bounding box center [612, 340] width 525 height 2427
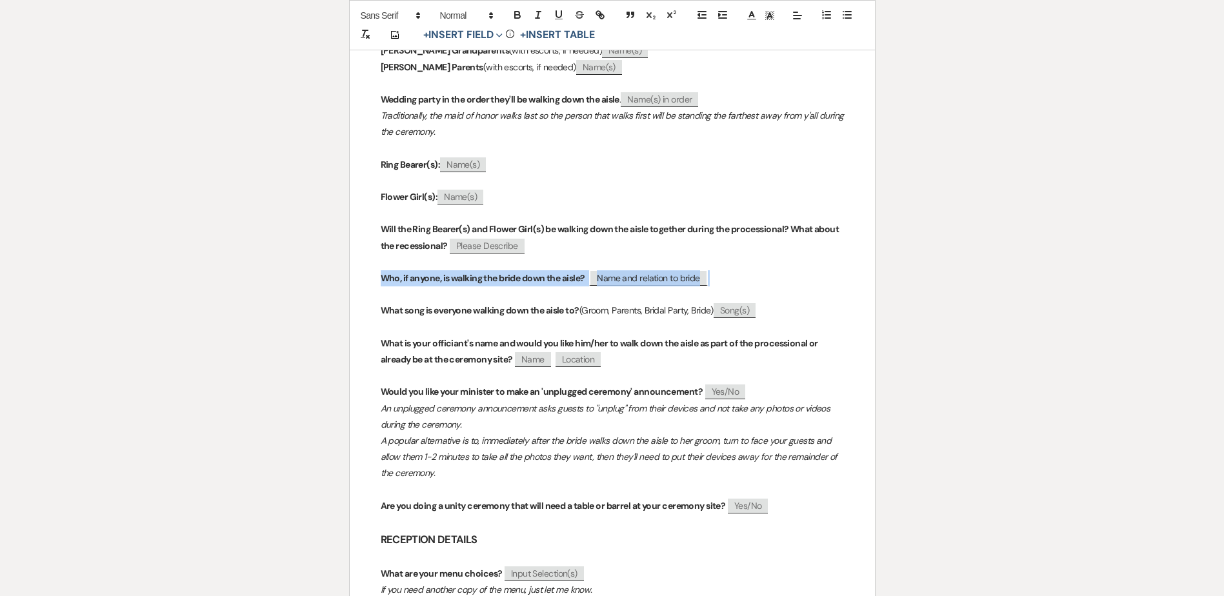
drag, startPoint x: 380, startPoint y: 261, endPoint x: 758, endPoint y: 268, distance: 378.2
click at [758, 270] on p "Who, if anyone, is walking the bride down the aisle? ﻿ Name and relation to bri…" at bounding box center [612, 278] width 463 height 16
click at [747, 270] on p "Who, if anyone, is walking the bride down the aisle? ﻿ Name and relation to bri…" at bounding box center [612, 278] width 463 height 16
drag, startPoint x: 725, startPoint y: 263, endPoint x: 367, endPoint y: 264, distance: 358.1
click at [367, 264] on div "TownHall Texas Final Questionnaire FAIR WARNING: THIS IS LONG! Plan to set asid…" at bounding box center [612, 283] width 525 height 2313
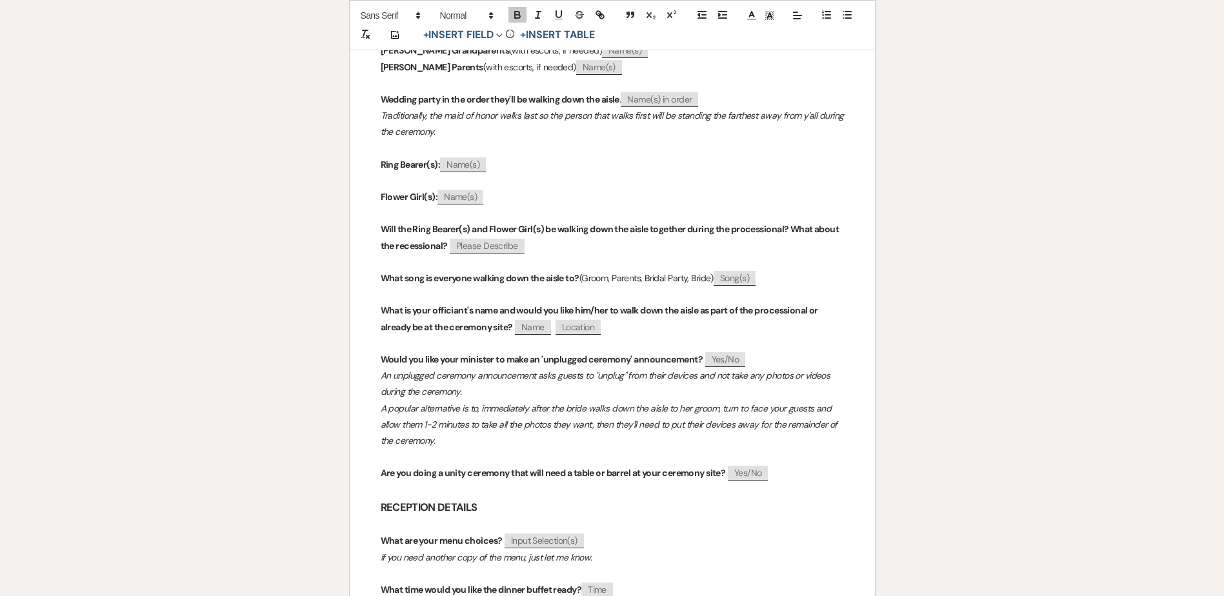
click at [605, 272] on span "(Groom, Parents, Bridal Party, Bride)" at bounding box center [646, 278] width 134 height 12
click at [629, 272] on span "(Parents, Bridal Party, Bride)" at bounding box center [631, 278] width 105 height 12
click at [567, 403] on em "A popular alternative is to, immediately after the bride walks down the aisle t…" at bounding box center [610, 425] width 459 height 44
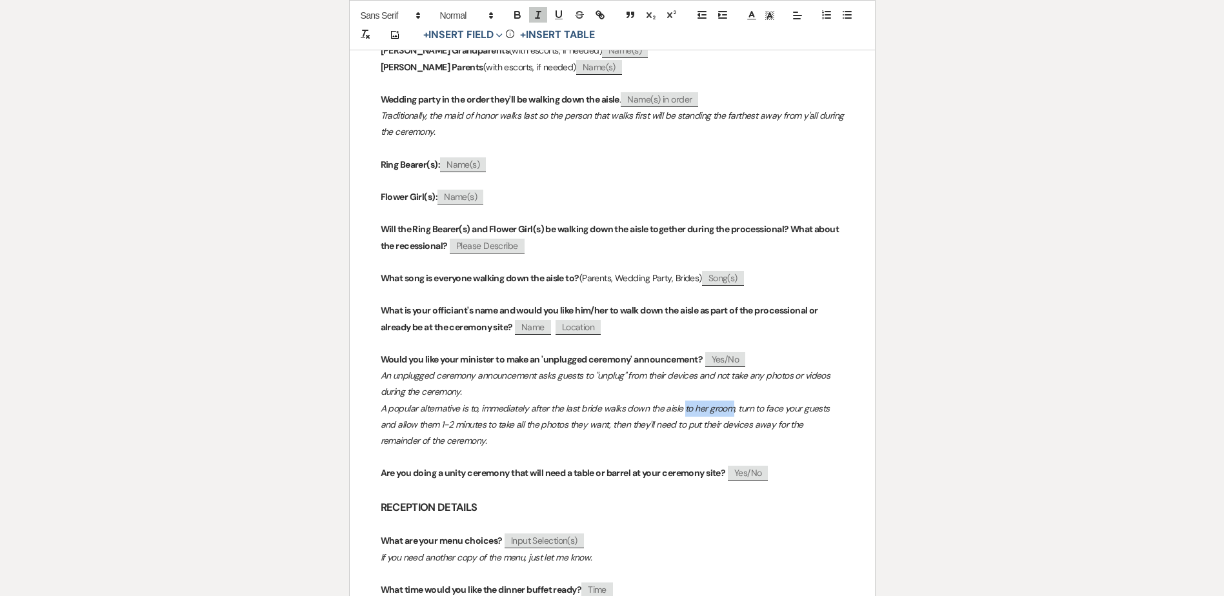
drag, startPoint x: 685, startPoint y: 392, endPoint x: 731, endPoint y: 392, distance: 46.5
click at [731, 403] on em "A popular alternative is to, immediately after the last bride walks down the ai…" at bounding box center [607, 425] width 452 height 44
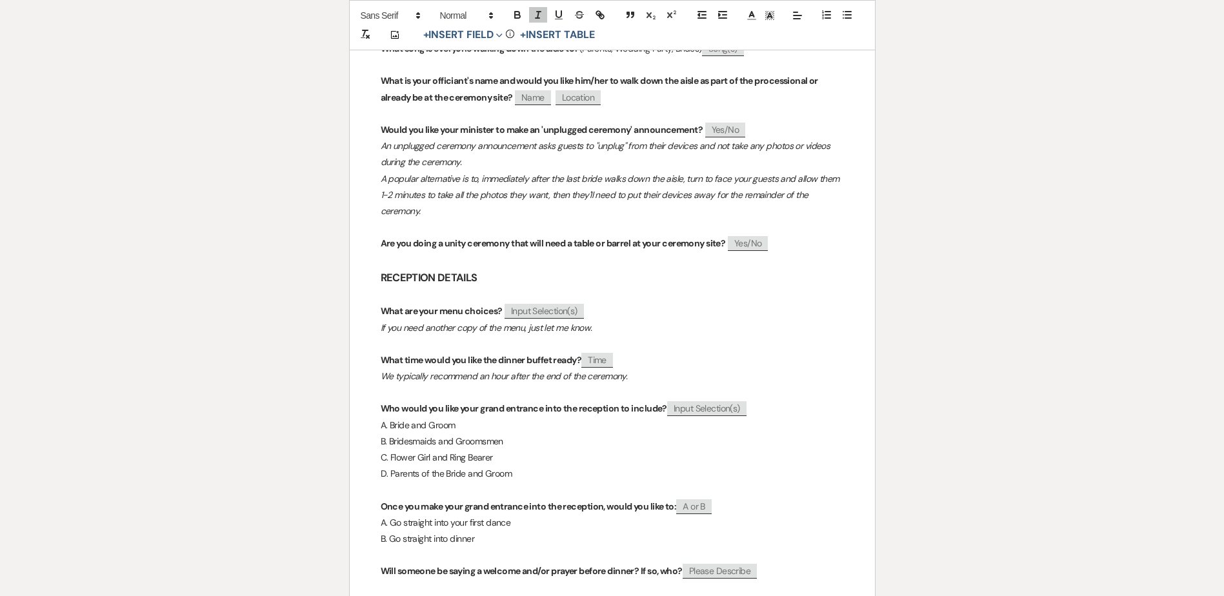
scroll to position [1355, 0]
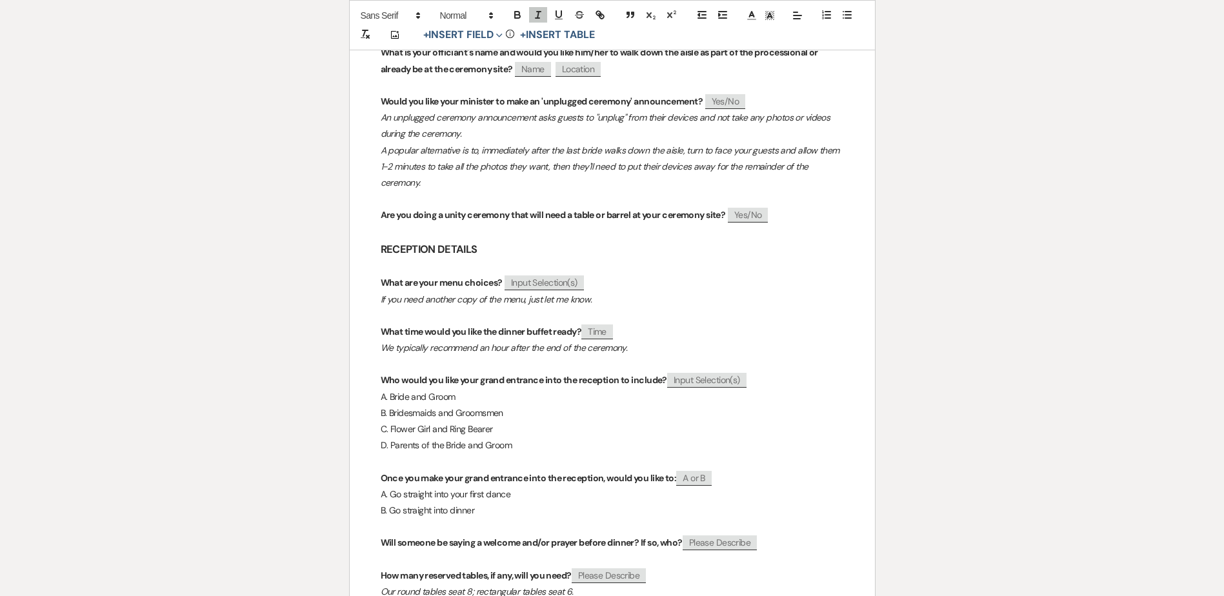
drag, startPoint x: 377, startPoint y: 259, endPoint x: 621, endPoint y: 276, distance: 244.5
click at [621, 276] on div "TownHall Texas Final Questionnaire FAIR WARNING: THIS IS LONG! Plan to set asid…" at bounding box center [612, 9] width 525 height 2281
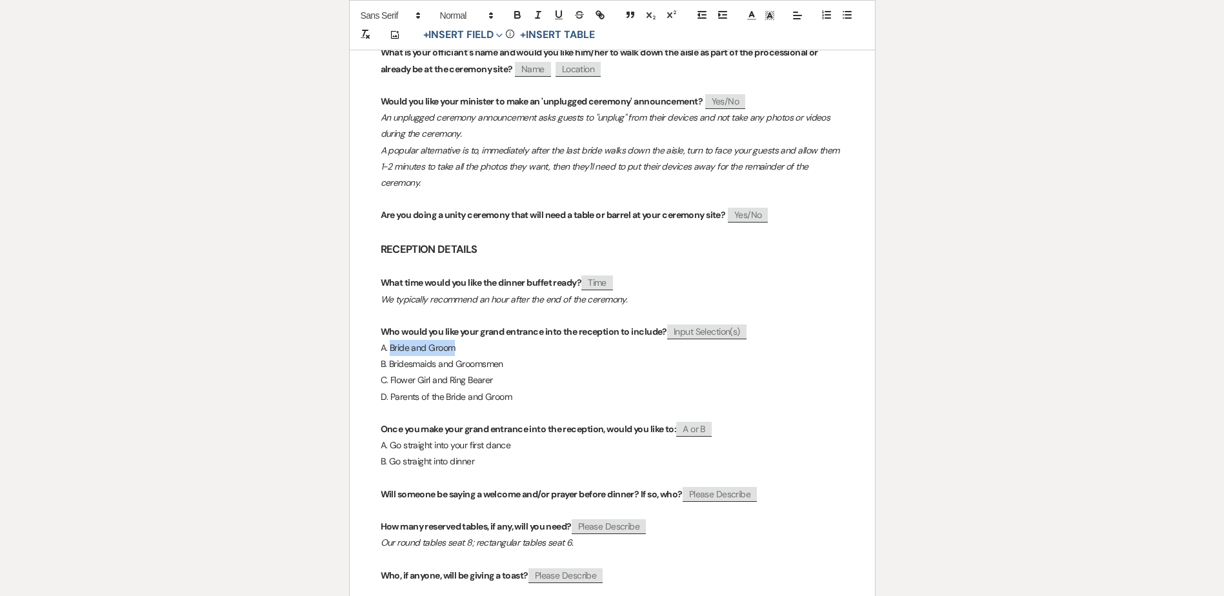
drag, startPoint x: 456, startPoint y: 334, endPoint x: 395, endPoint y: 326, distance: 61.1
click at [391, 340] on p "A. Bride and Groom" at bounding box center [612, 348] width 463 height 16
drag, startPoint x: 503, startPoint y: 348, endPoint x: 389, endPoint y: 348, distance: 113.6
click at [389, 358] on span "B. Bridesmaids and Groomsmen" at bounding box center [442, 364] width 123 height 12
click at [391, 374] on span "C. Flower Girl and Ring Bearer" at bounding box center [437, 380] width 112 height 12
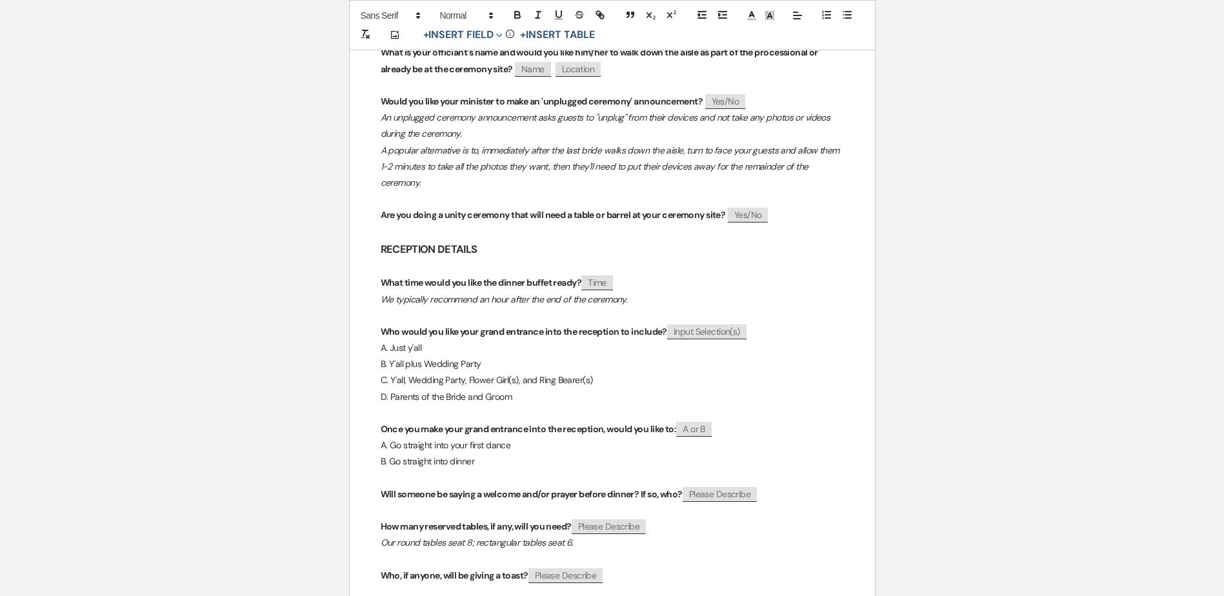
click at [391, 391] on span "D. Parents of the Bride and Groom" at bounding box center [447, 397] width 132 height 12
click at [597, 391] on span "D. Y'all, Wedding Party, Flower Girl(s), Ring Bearer(s), and Parents" at bounding box center [503, 397] width 245 height 12
click at [595, 391] on span "D. Y'all, Wedding Party, Flower Girl(s), Ring Bearer(s), and Parents" at bounding box center [503, 397] width 245 height 12
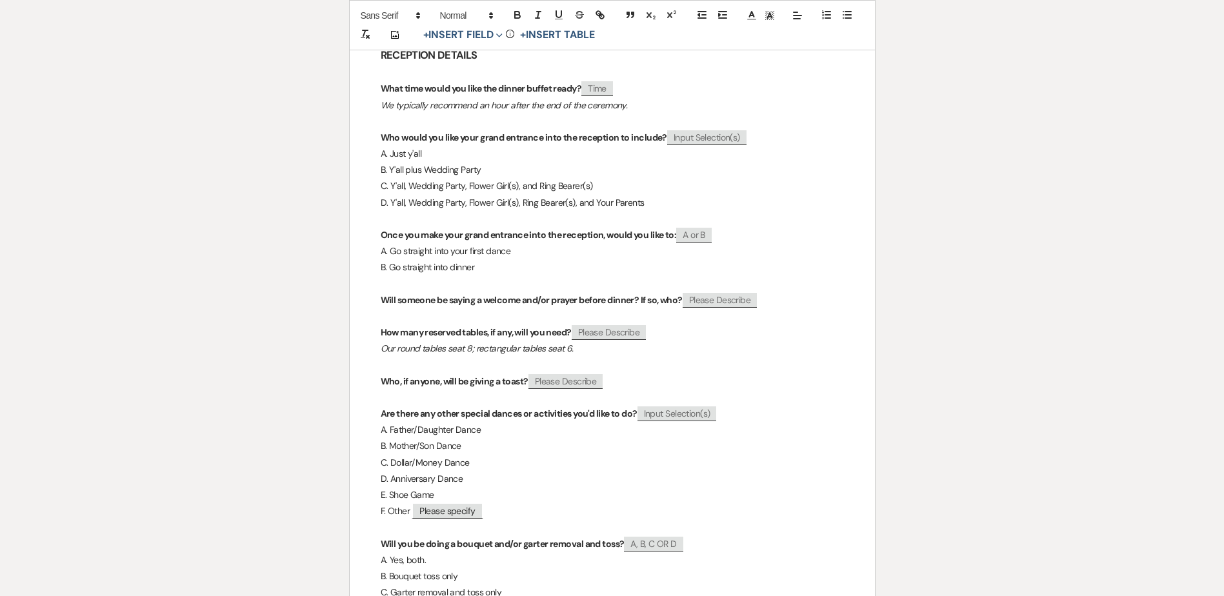
scroll to position [1613, 0]
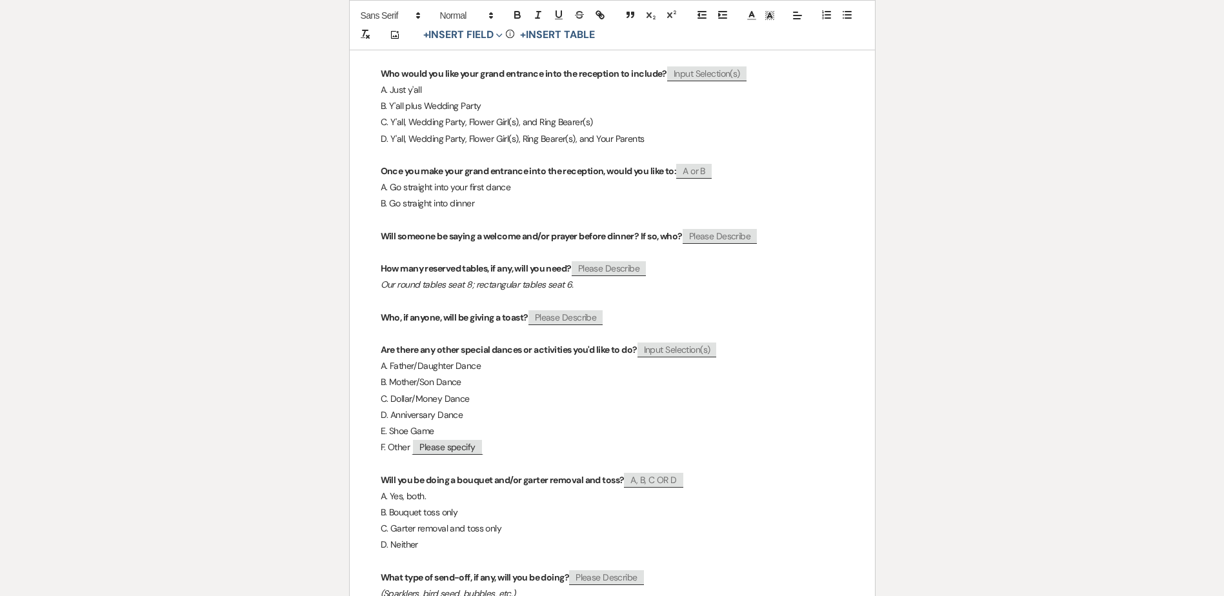
click at [591, 277] on p "Our round tables seat 8; rectangular tables seat 6." at bounding box center [612, 285] width 463 height 16
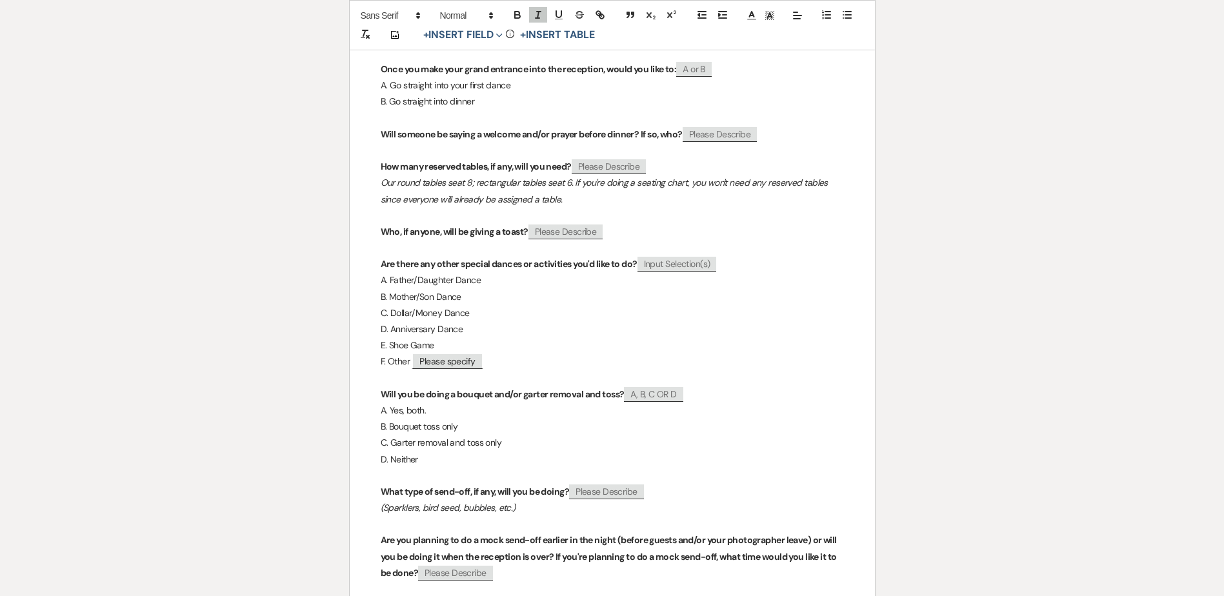
scroll to position [1742, 0]
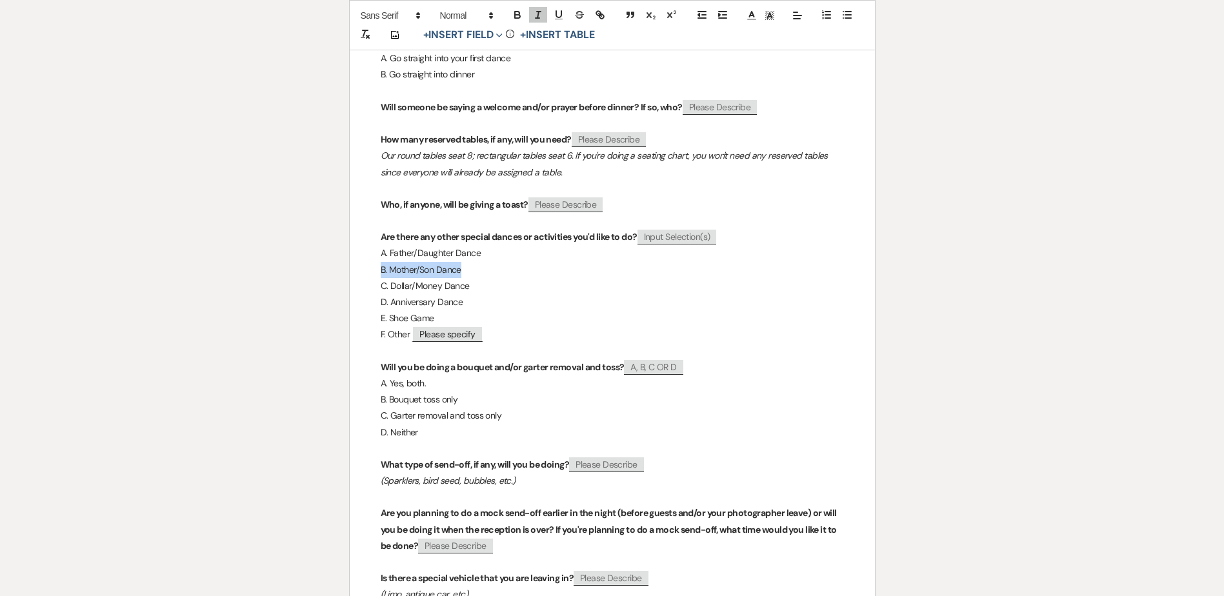
drag, startPoint x: 465, startPoint y: 256, endPoint x: 372, endPoint y: 257, distance: 92.3
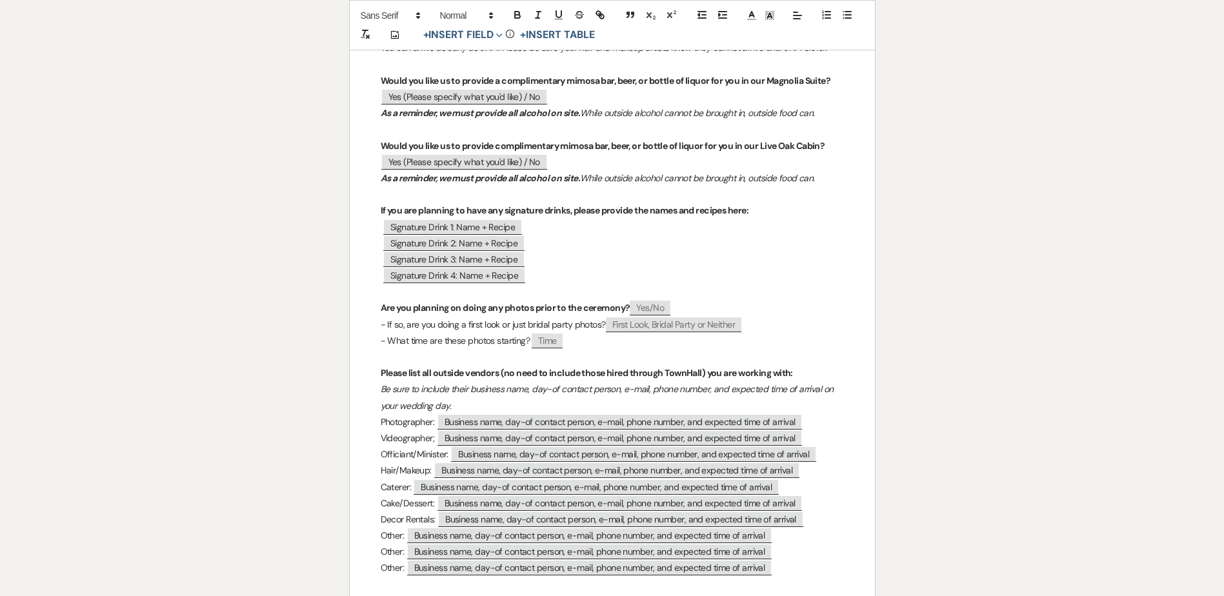
scroll to position [0, 0]
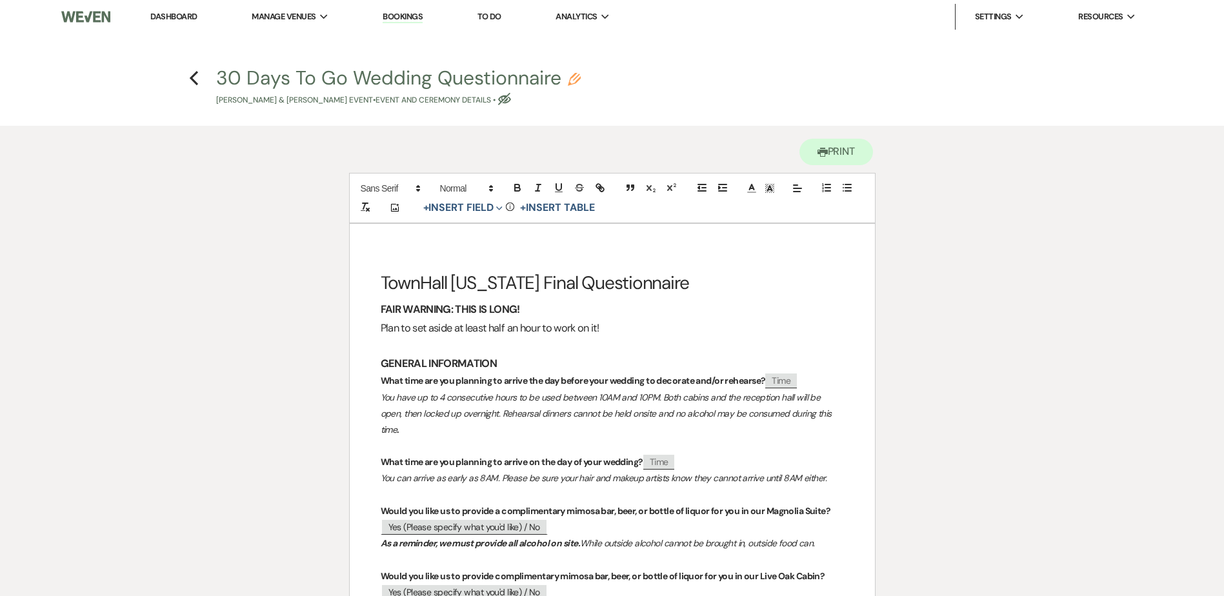
click at [579, 81] on icon "Pencil" at bounding box center [574, 79] width 13 height 13
select select "49"
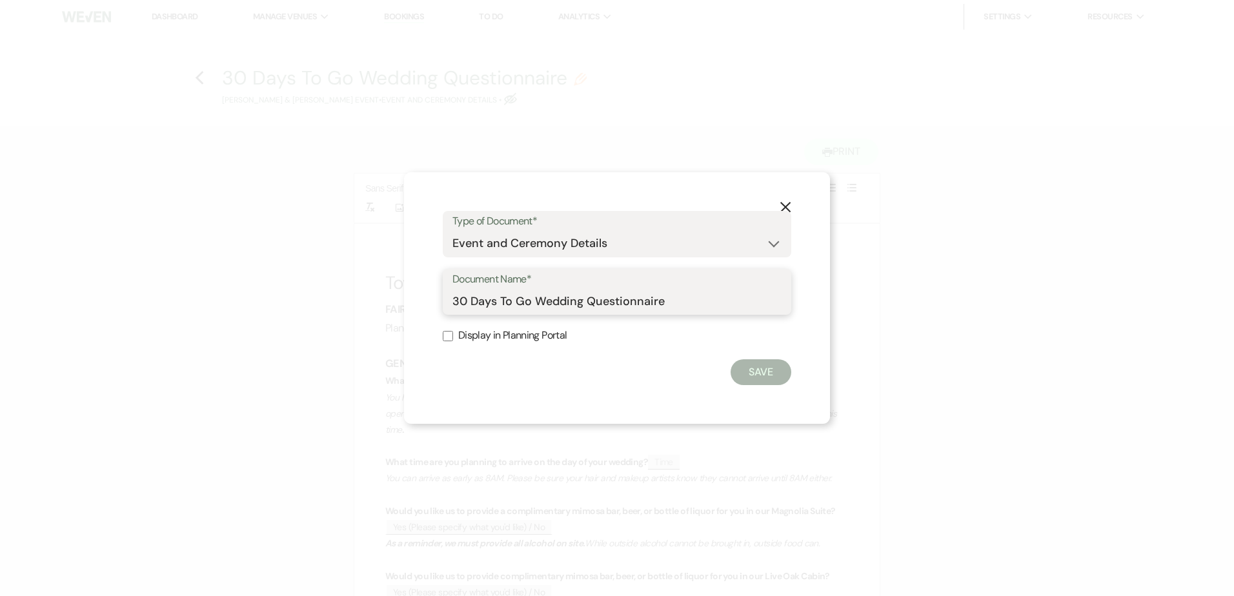
drag, startPoint x: 526, startPoint y: 300, endPoint x: 437, endPoint y: 285, distance: 90.4
click at [436, 286] on div "X Type of Document* Special Event Insurance Vendor Certificate of Insurance Con…" at bounding box center [617, 298] width 426 height 252
type input "TownHall [US_STATE] Final Wedding Questionnaire"
click at [776, 368] on button "Save" at bounding box center [760, 372] width 61 height 26
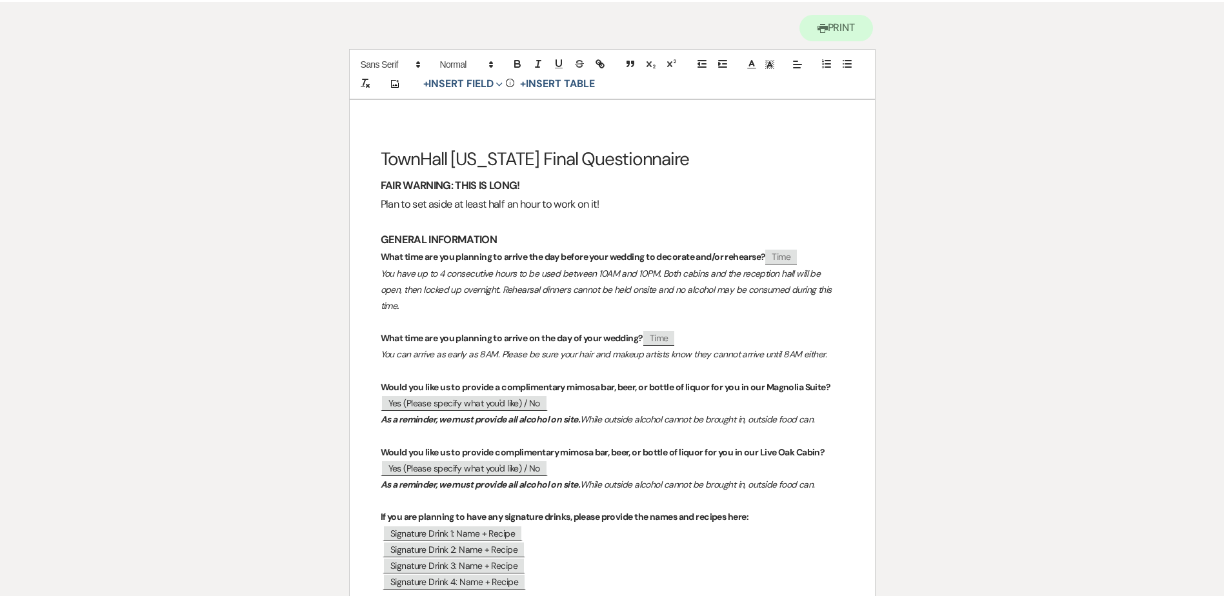
scroll to position [129, 0]
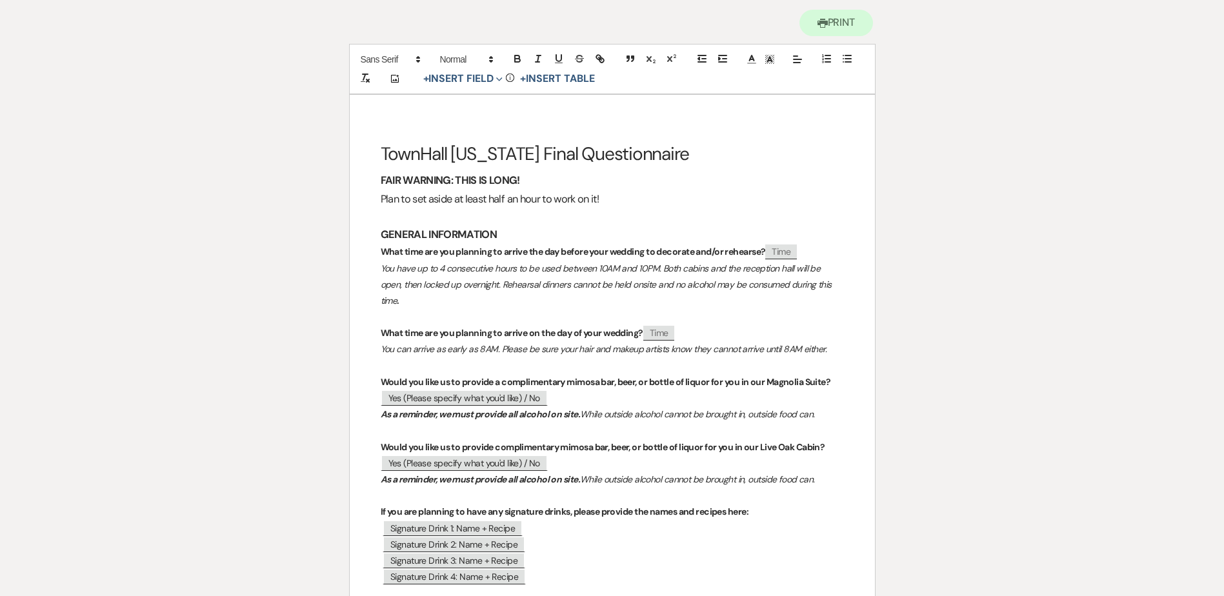
click at [830, 341] on p "You can arrive as early as 8AM. Please be sure your hair and makeup artists kno…" at bounding box center [612, 349] width 463 height 16
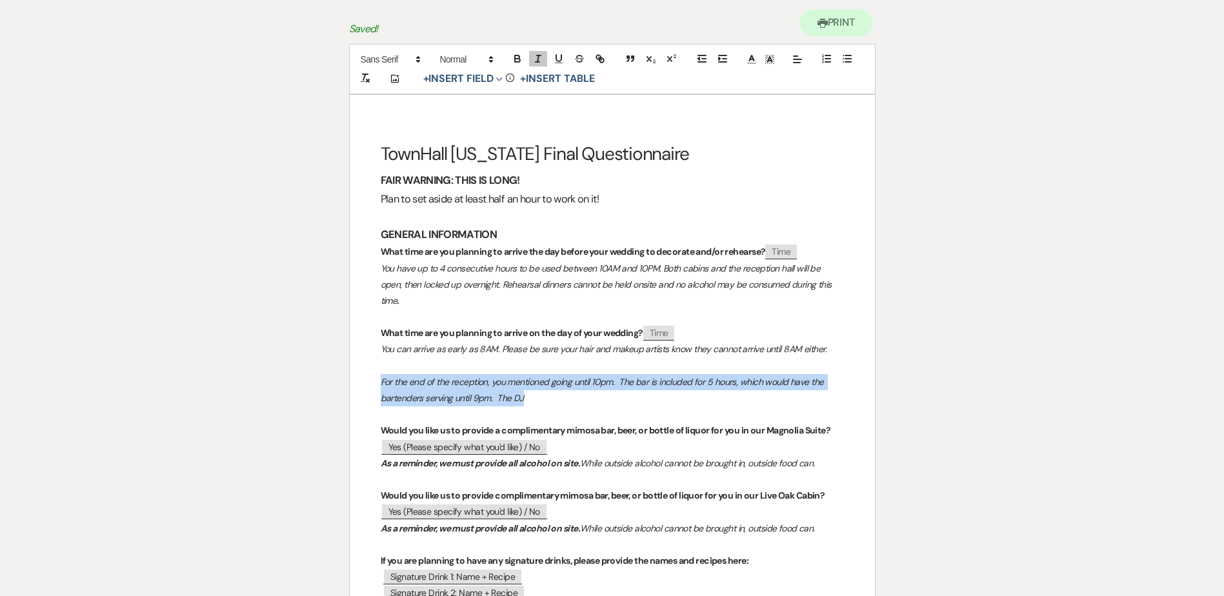
drag, startPoint x: 539, startPoint y: 385, endPoint x: 366, endPoint y: 364, distance: 174.9
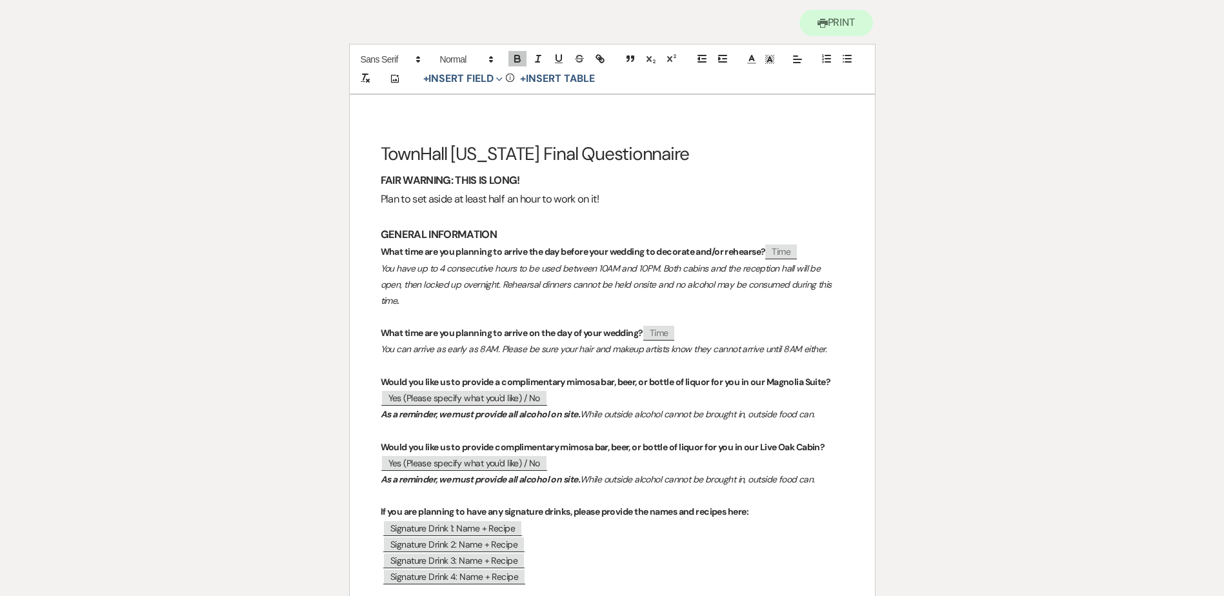
scroll to position [0, 0]
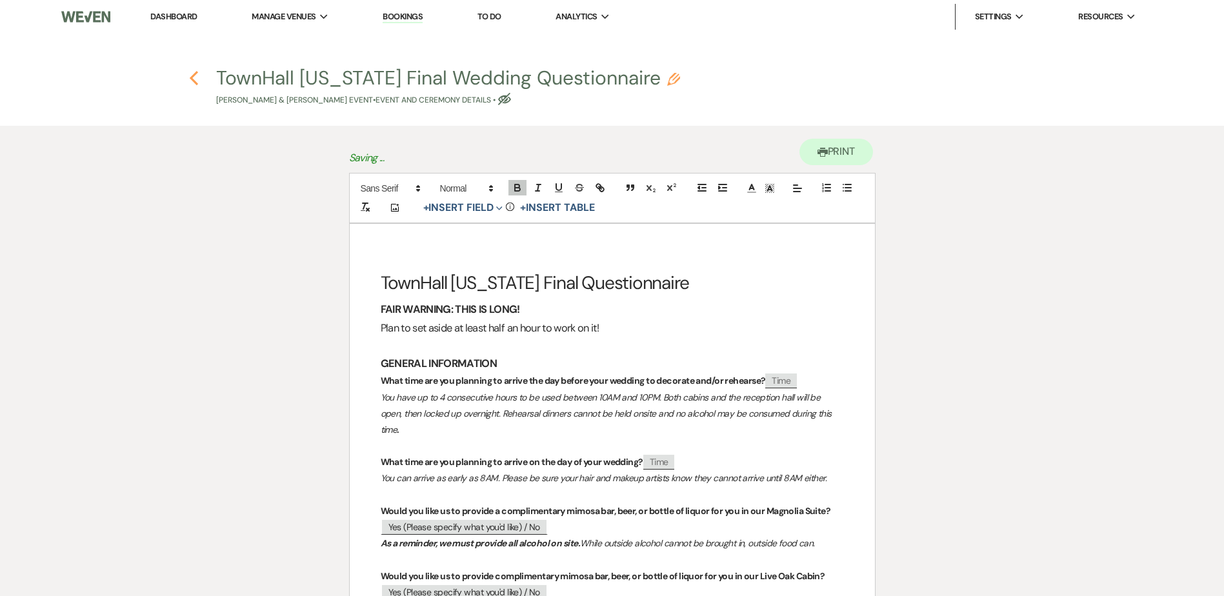
click at [192, 85] on icon "Previous" at bounding box center [194, 77] width 10 height 15
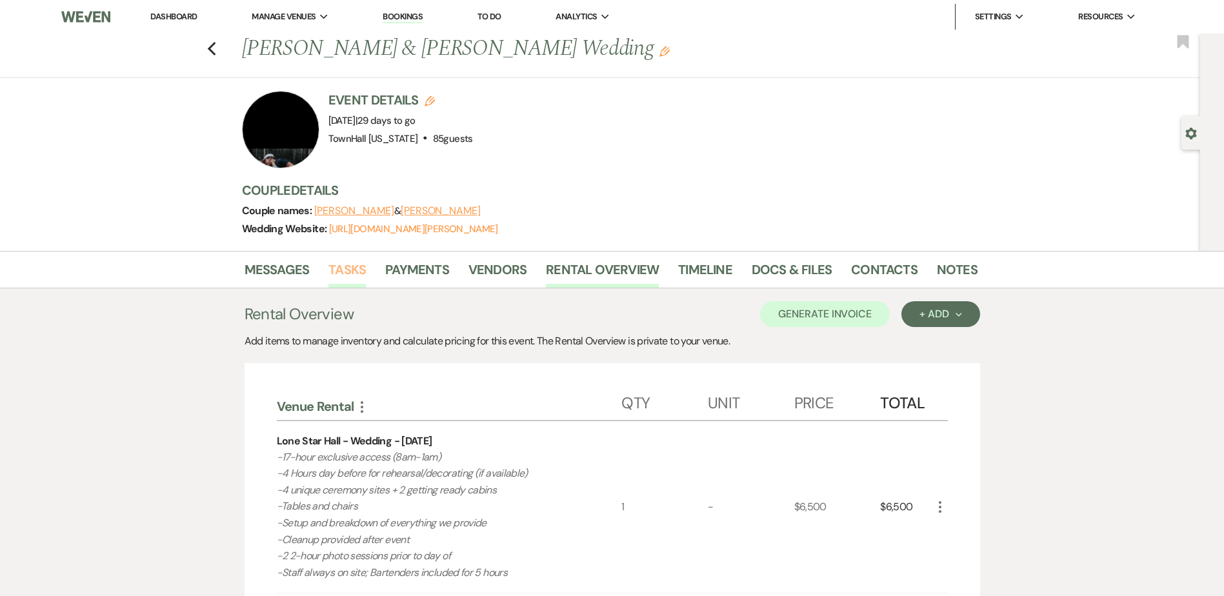
click at [346, 272] on link "Tasks" at bounding box center [346, 273] width 37 height 28
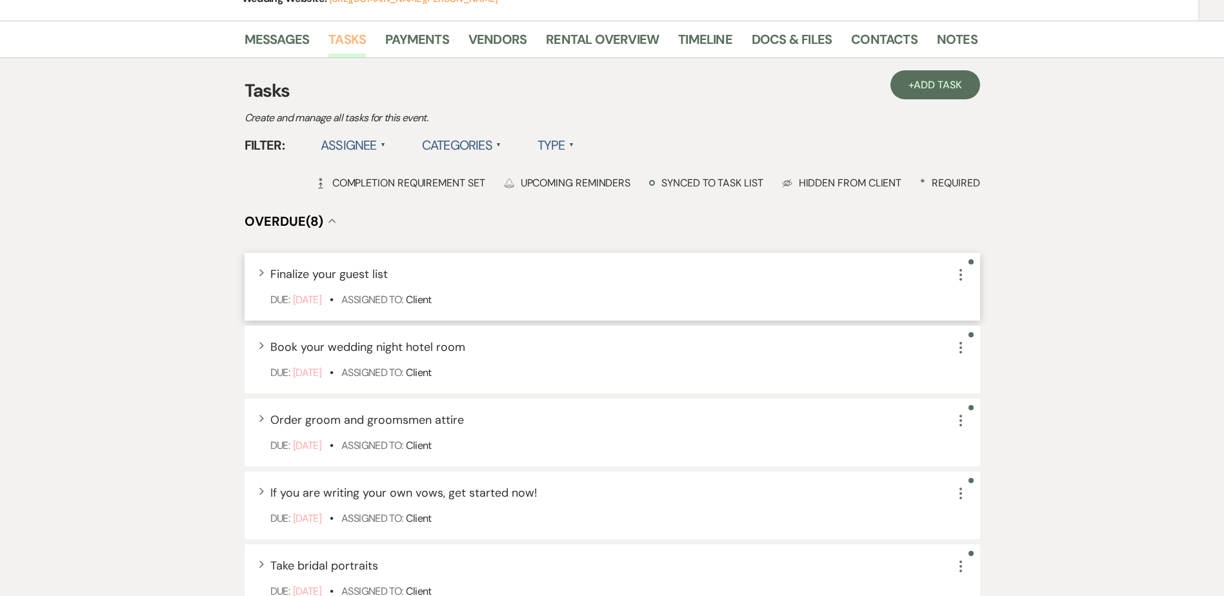
scroll to position [258, 0]
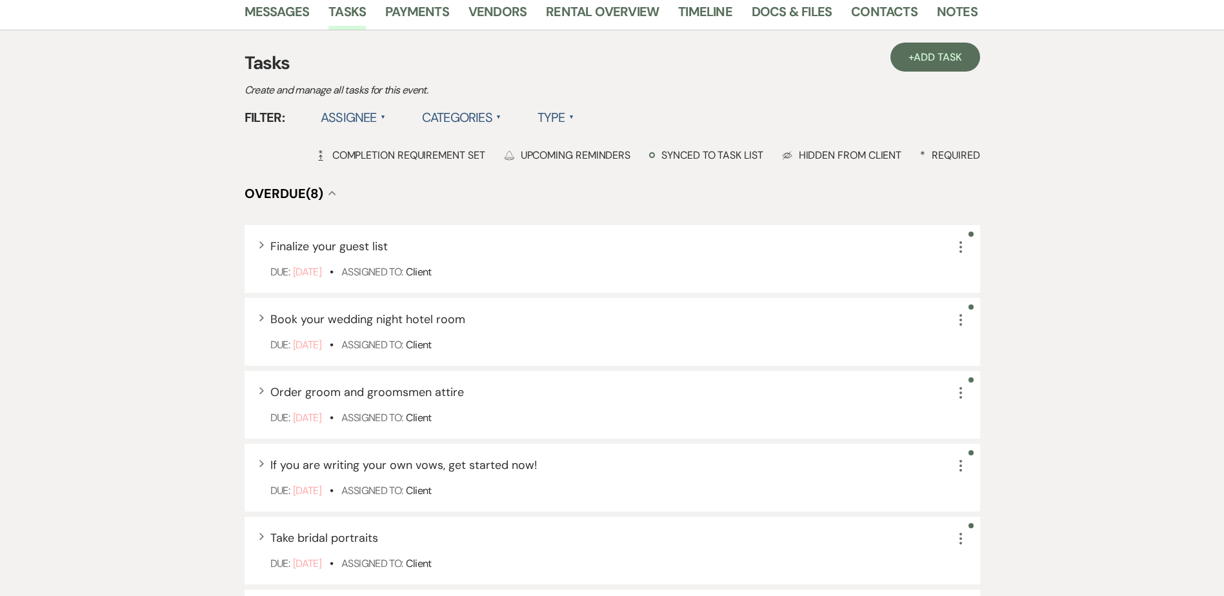
click at [337, 118] on label "Assignee ▲" at bounding box center [353, 117] width 65 height 23
click at [364, 169] on li "Assigned to venue" at bounding box center [385, 174] width 129 height 30
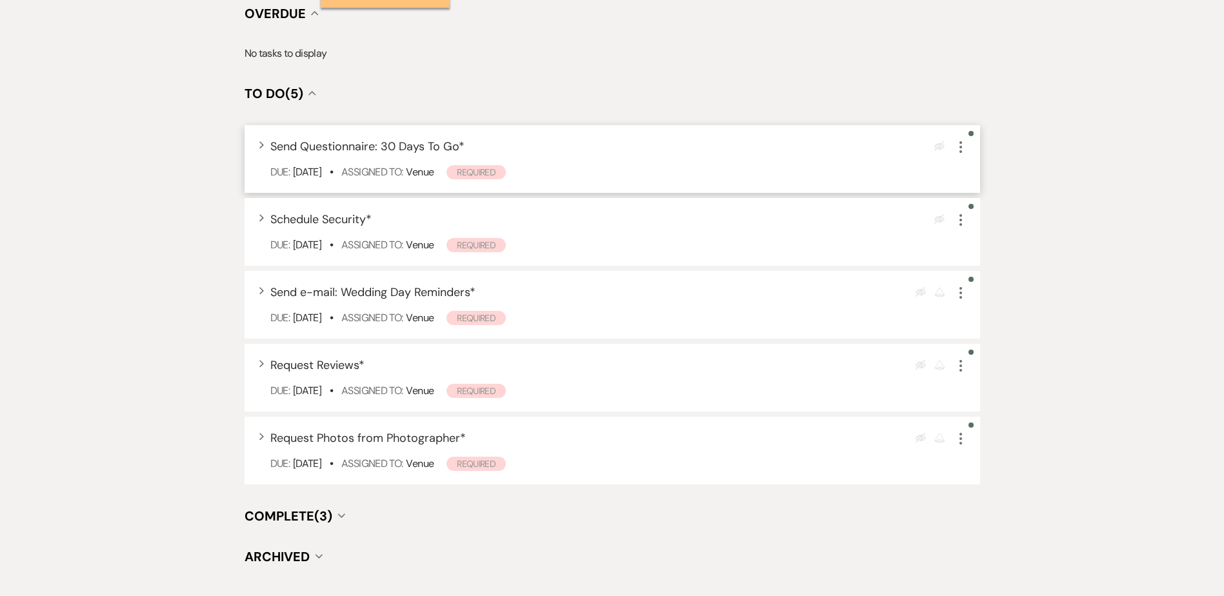
scroll to position [452, 0]
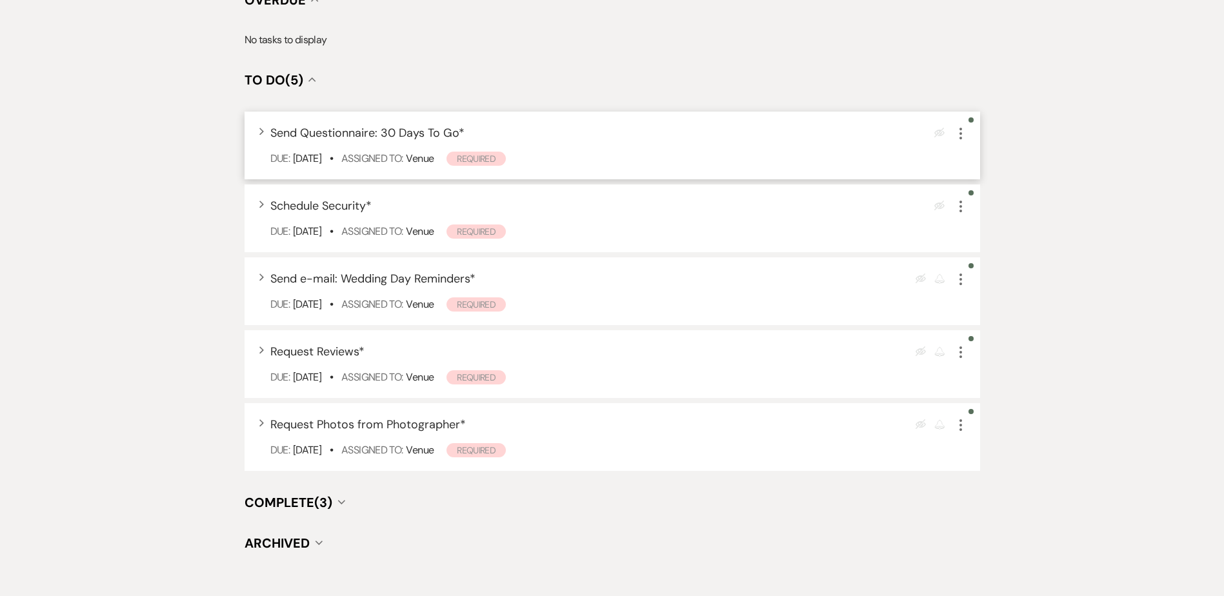
click at [958, 136] on icon "More" at bounding box center [960, 133] width 15 height 15
click at [958, 134] on icon "More" at bounding box center [960, 133] width 15 height 15
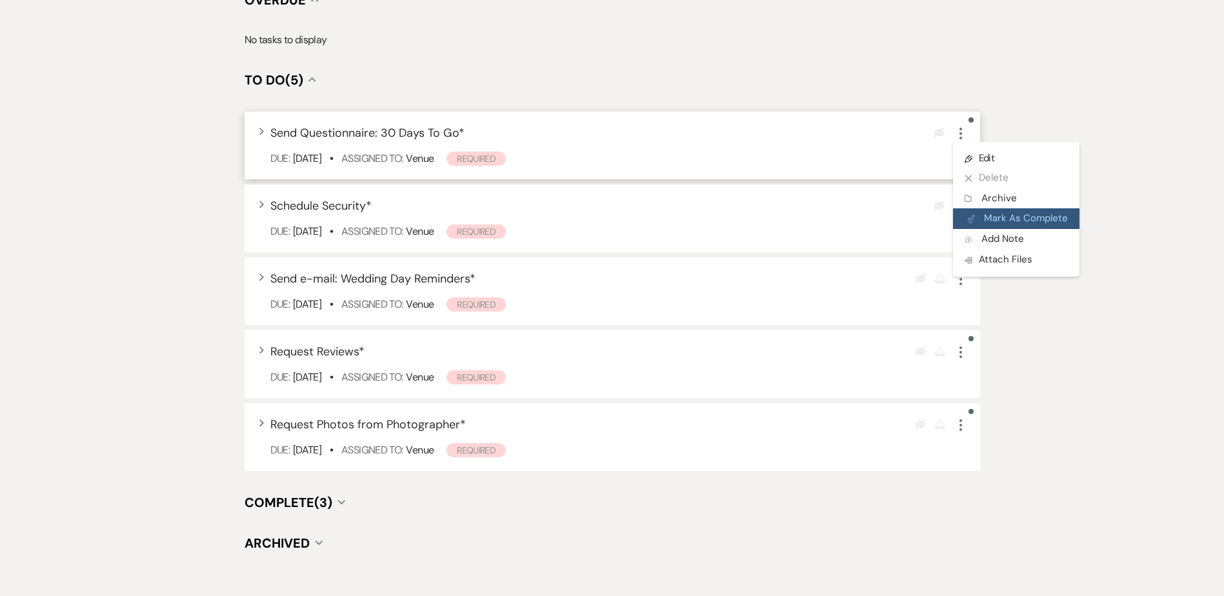
click at [1011, 215] on button "Plan Portal Link Mark As Complete" at bounding box center [1016, 218] width 126 height 21
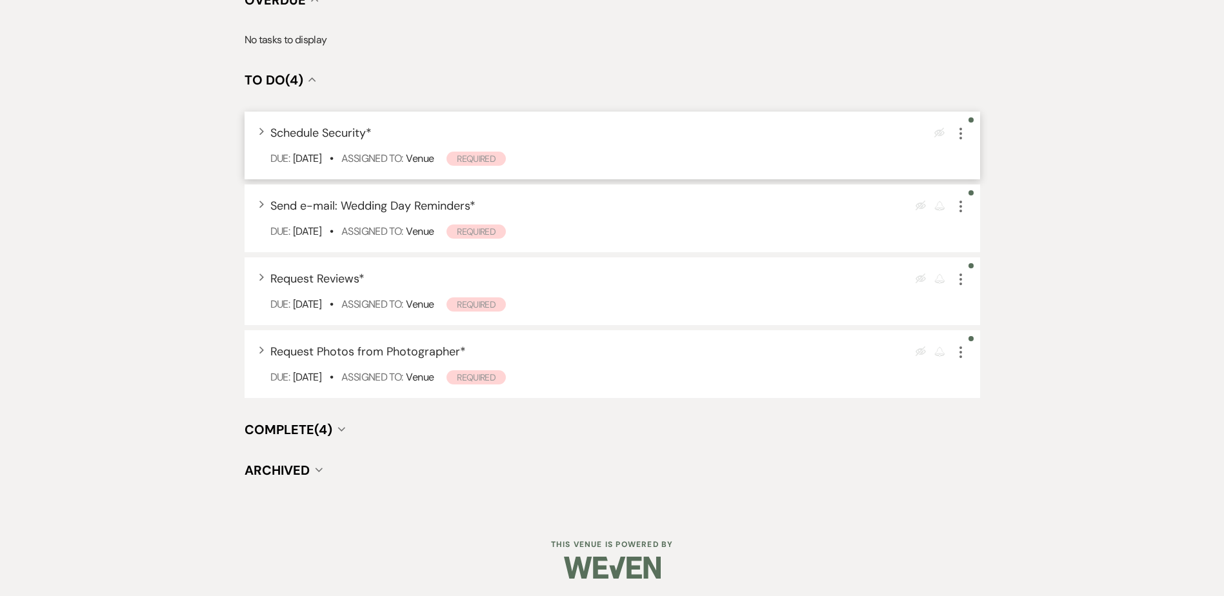
click at [962, 134] on icon "More" at bounding box center [960, 133] width 15 height 15
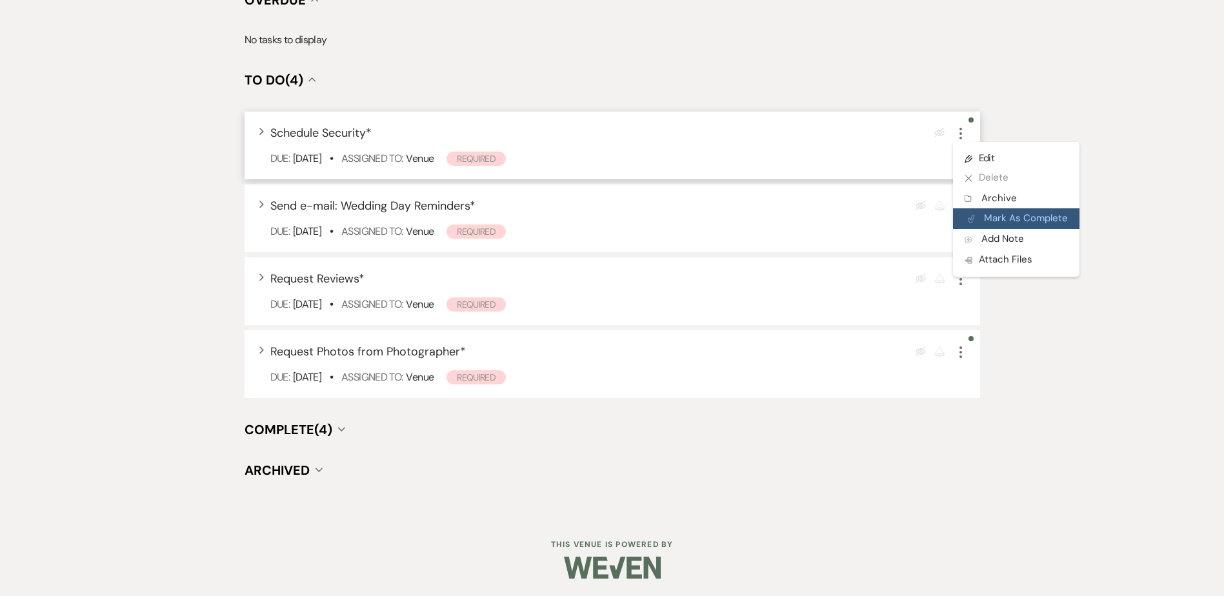
click at [1015, 216] on button "Plan Portal Link Mark As Complete" at bounding box center [1016, 218] width 126 height 21
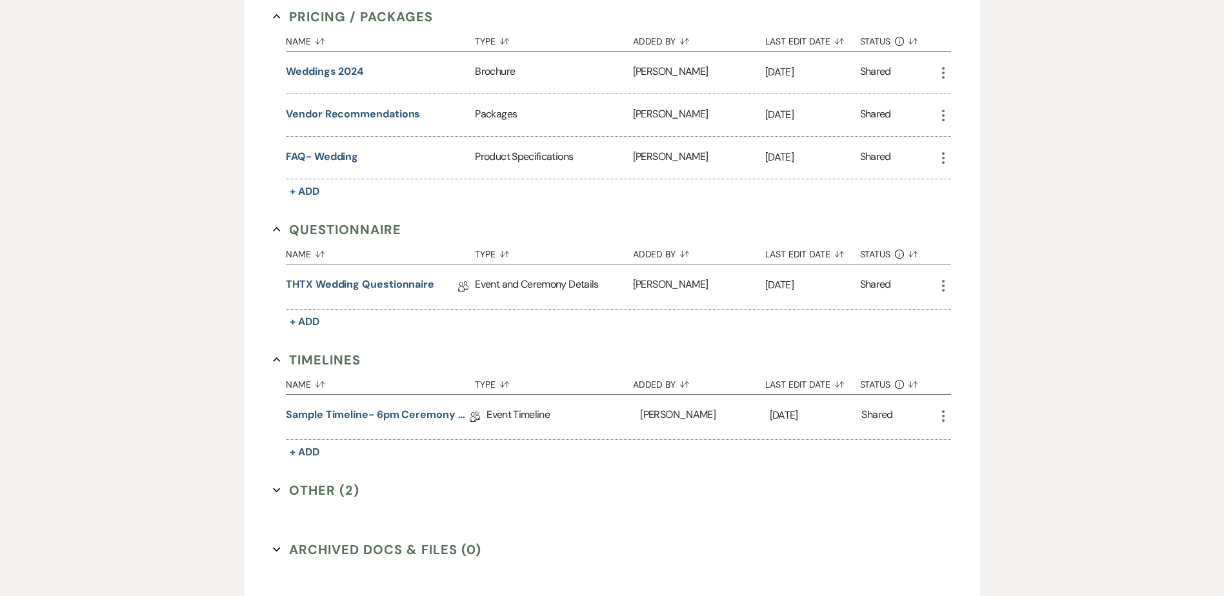
scroll to position [774, 0]
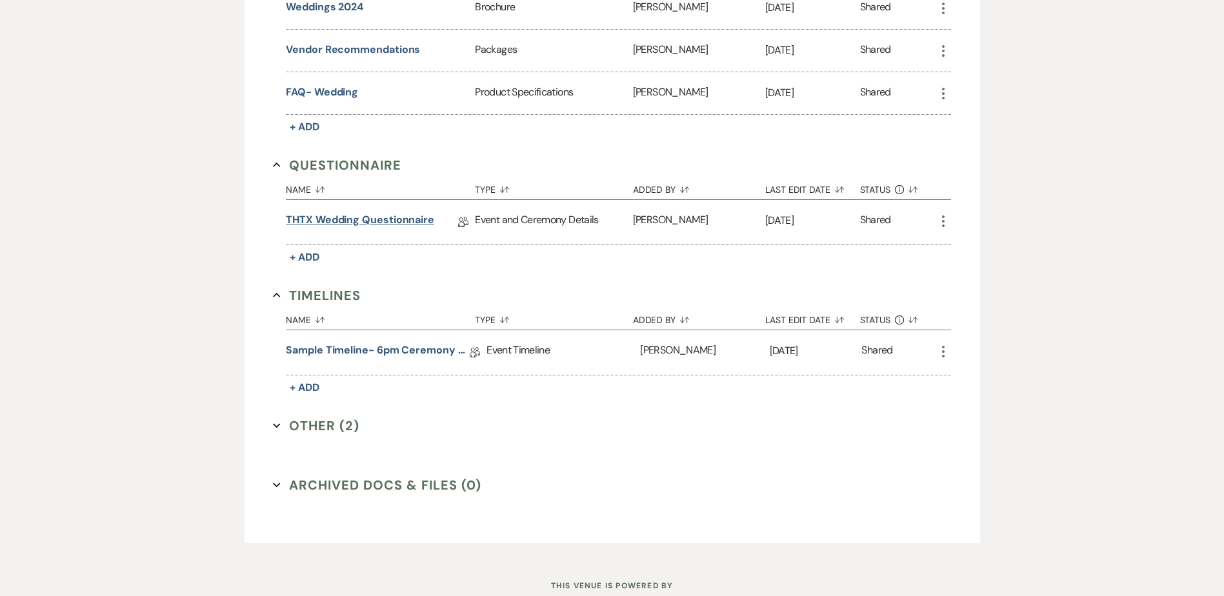
click at [412, 217] on link "THTX Wedding Questionnaire" at bounding box center [360, 222] width 148 height 20
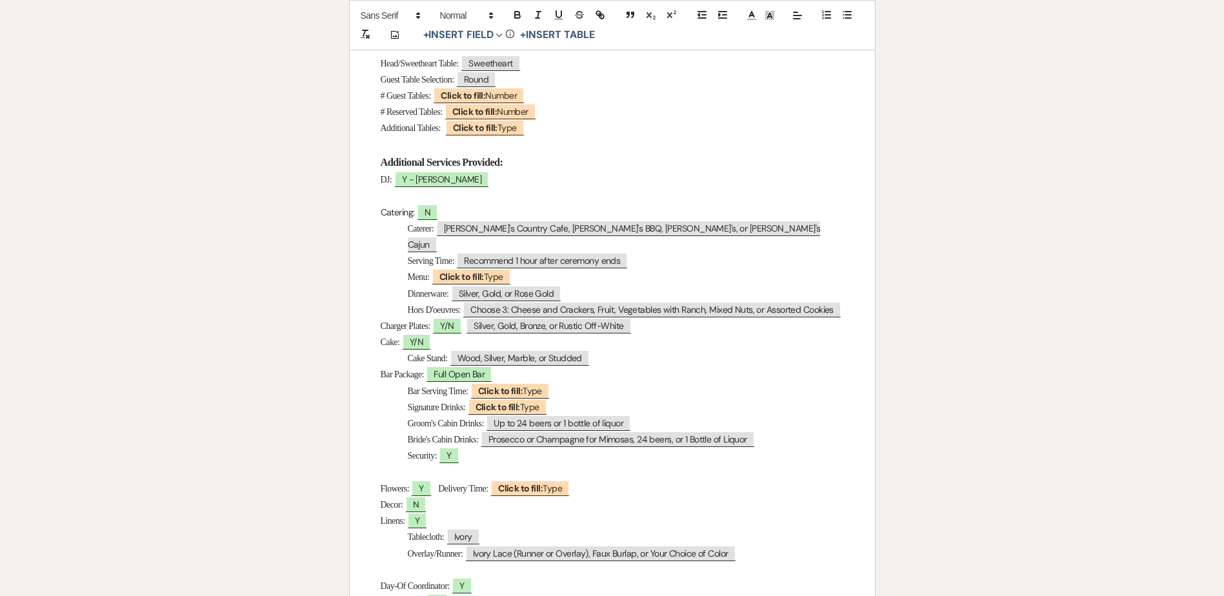
scroll to position [516, 0]
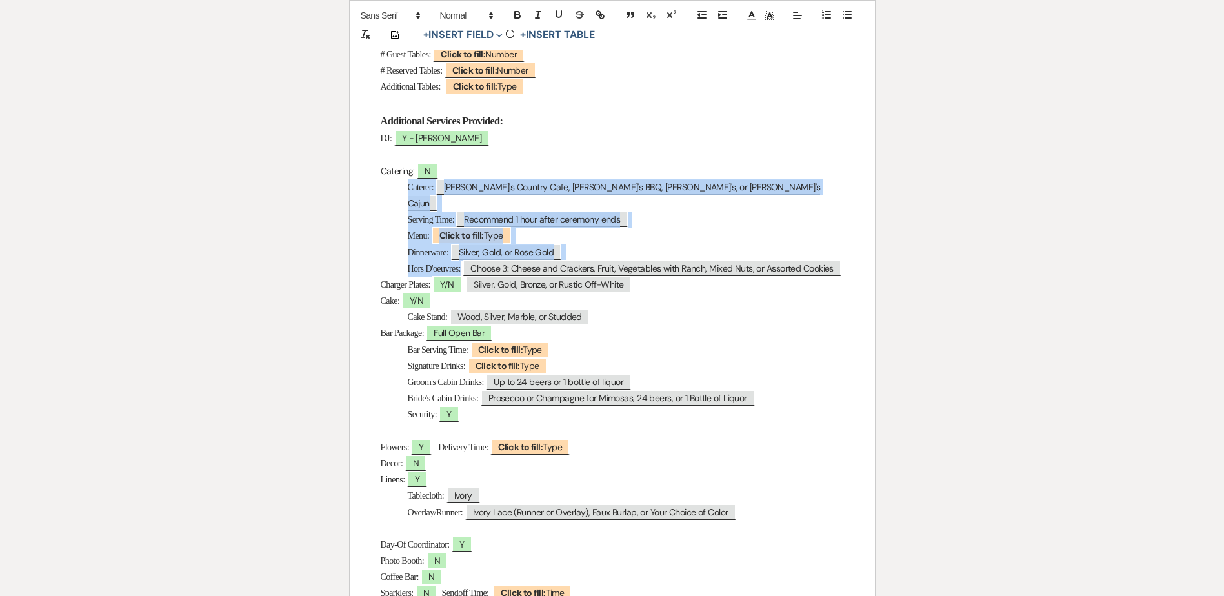
drag, startPoint x: 403, startPoint y: 185, endPoint x: 870, endPoint y: 259, distance: 473.0
click at [870, 259] on div "Wedding Day Details Bride & Groom: ﻿ Casey & Mary ﻿ Wedding Date: ﻿ 11/14/2025 …" at bounding box center [612, 310] width 525 height 1205
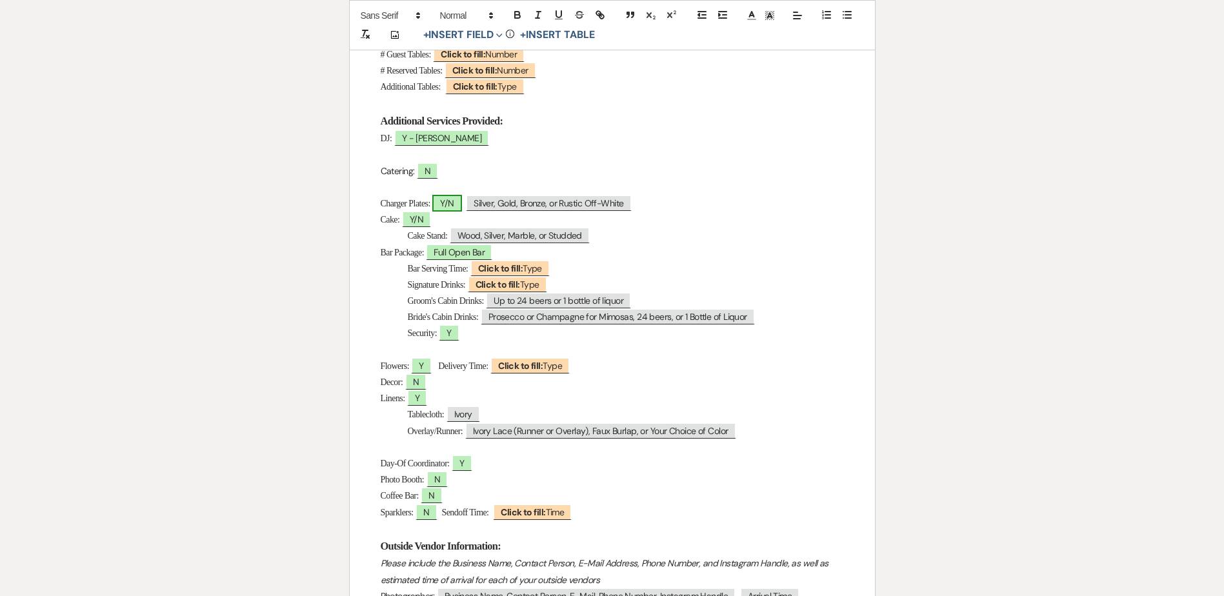
click at [456, 203] on span "Y/N" at bounding box center [446, 203] width 29 height 17
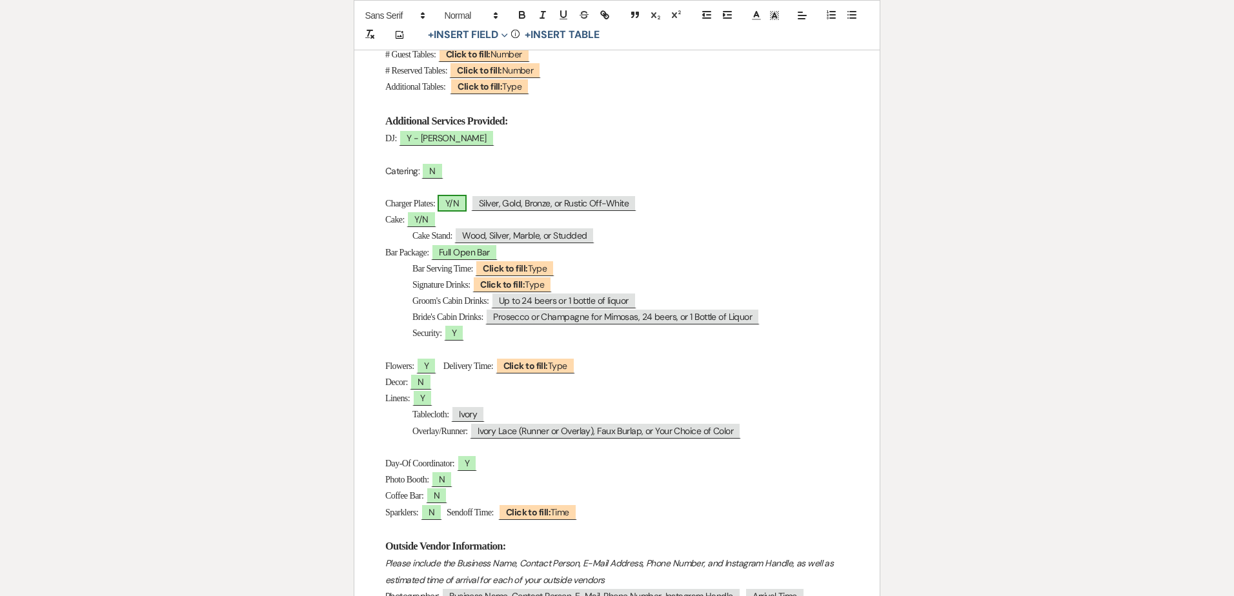
select select "owner"
select select "Type"
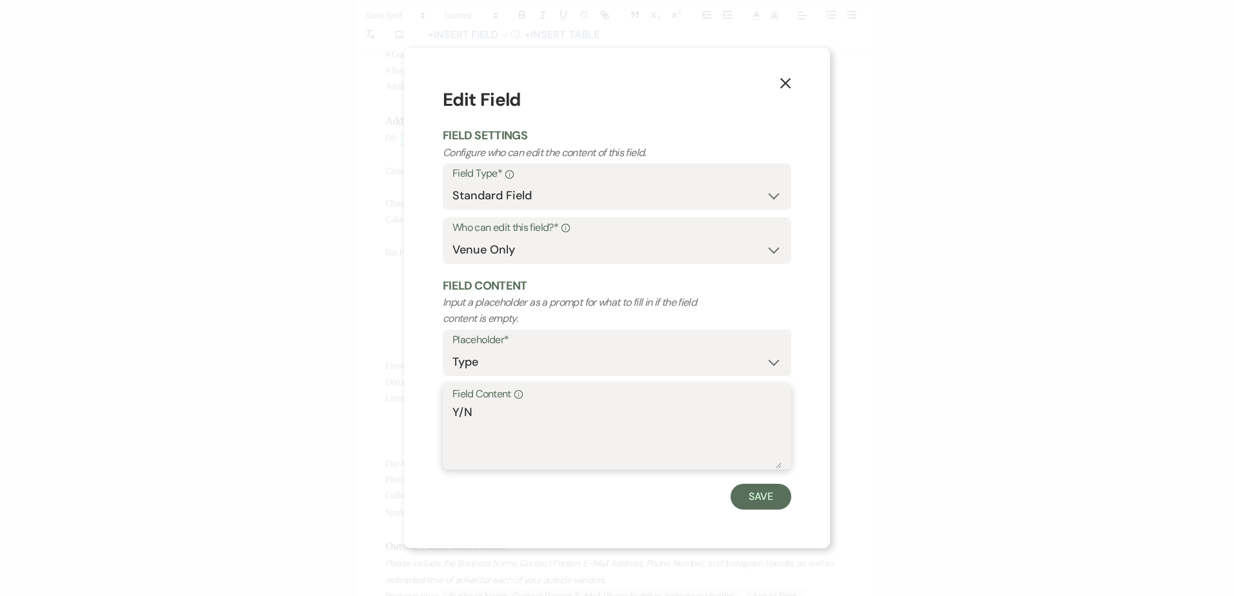
drag, startPoint x: 459, startPoint y: 414, endPoint x: 442, endPoint y: 412, distance: 17.5
click at [442, 412] on div "X Edit Field Field Settings Configure who can edit the content of this field. F…" at bounding box center [617, 298] width 426 height 500
type textarea "N"
click at [772, 501] on button "Save" at bounding box center [760, 497] width 61 height 26
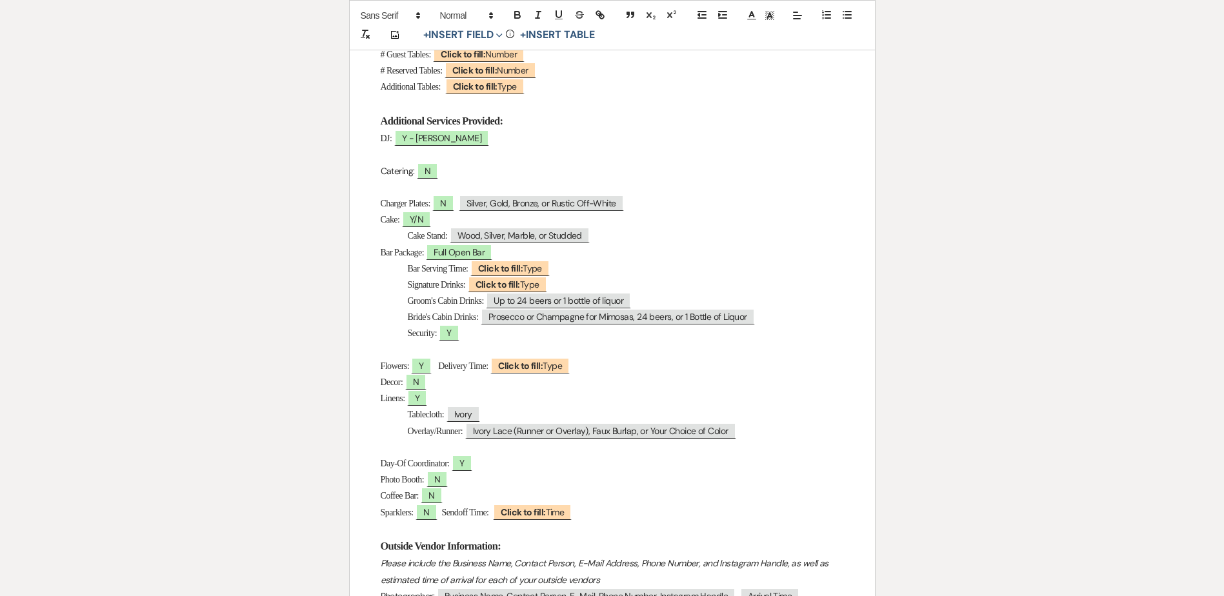
click at [650, 211] on p "Charger Plates: N ﻿ Silver, Gold, Bronze, or Rustic Off-White ﻿" at bounding box center [612, 204] width 463 height 16
click at [412, 223] on span "Y/N" at bounding box center [416, 219] width 29 height 17
select select "owner"
select select "Type"
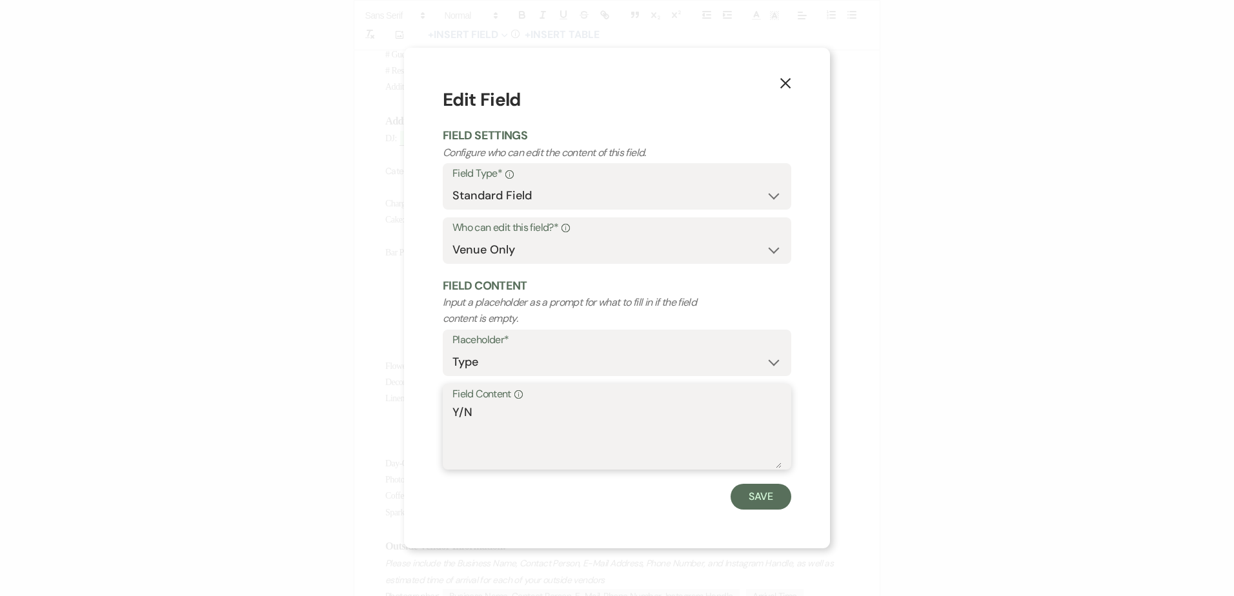
drag, startPoint x: 463, startPoint y: 413, endPoint x: 436, endPoint y: 411, distance: 26.5
click at [436, 411] on div "X Edit Field Field Settings Configure who can edit the content of this field. F…" at bounding box center [617, 298] width 426 height 500
type textarea "N"
click at [752, 506] on button "Save" at bounding box center [760, 497] width 61 height 26
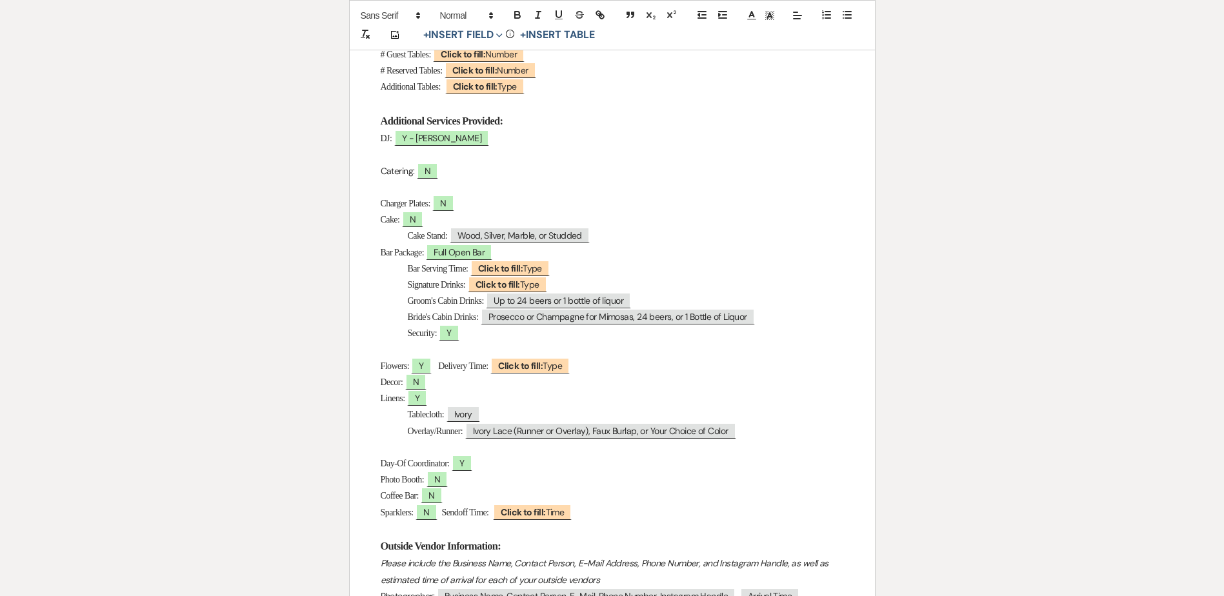
click at [621, 232] on p "Cake Stand: ﻿ Wood, Silver, Marble, or Studded ﻿" at bounding box center [612, 236] width 463 height 16
drag, startPoint x: 621, startPoint y: 234, endPoint x: 395, endPoint y: 237, distance: 226.5
click at [395, 237] on p "Cake Stand: ﻿ Wood, Silver, Marble, or Studded ﻿" at bounding box center [612, 236] width 463 height 16
click at [421, 301] on span "Groom's Cabin Drinks:" at bounding box center [446, 301] width 76 height 10
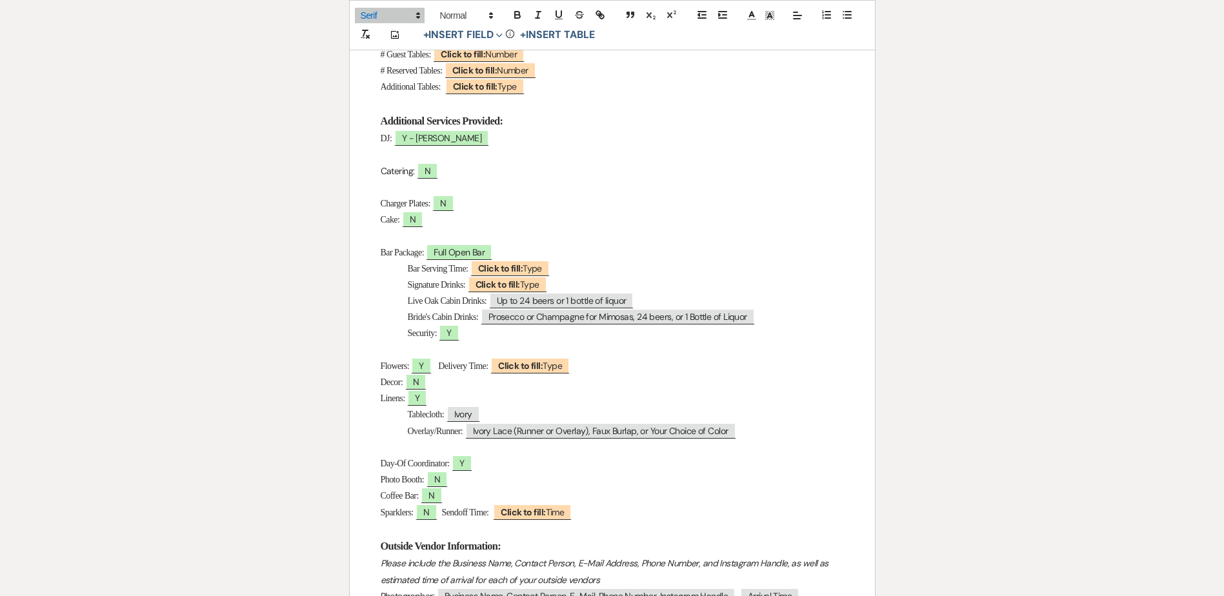
click at [422, 321] on span "Bride's Cabin Drinks:" at bounding box center [443, 317] width 71 height 10
click at [507, 265] on b "Click to fill:" at bounding box center [500, 269] width 45 height 12
select select "Type"
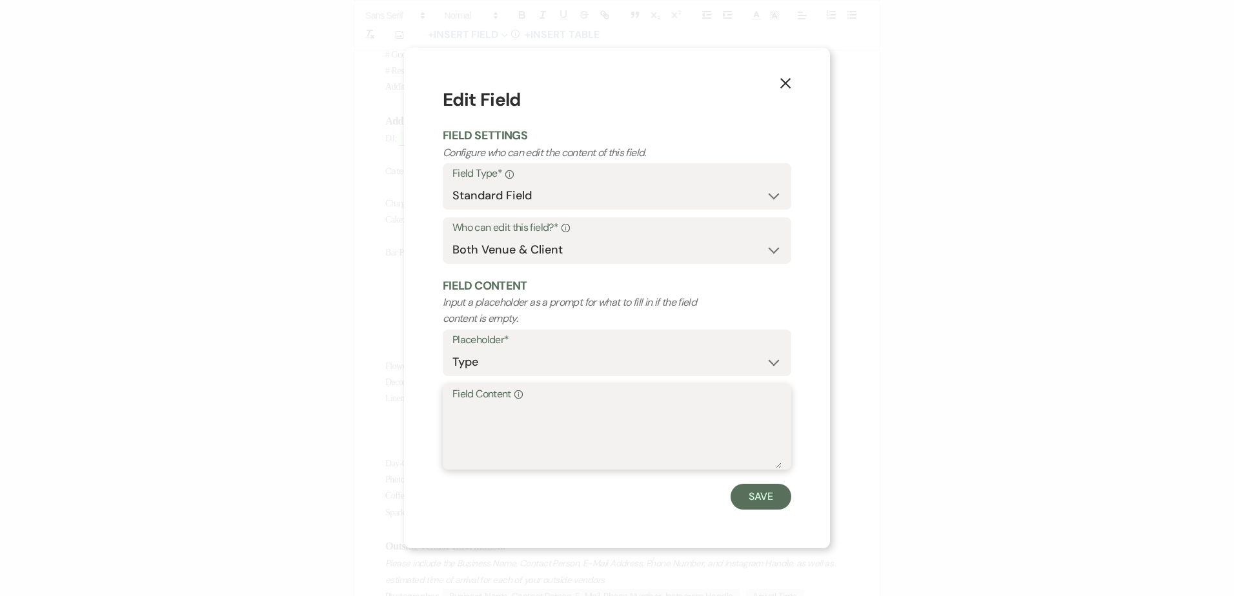
click at [543, 427] on textarea "Field Content Info" at bounding box center [616, 436] width 329 height 65
type textarea "4-9 (confirm)"
click at [761, 492] on button "Save" at bounding box center [760, 497] width 61 height 26
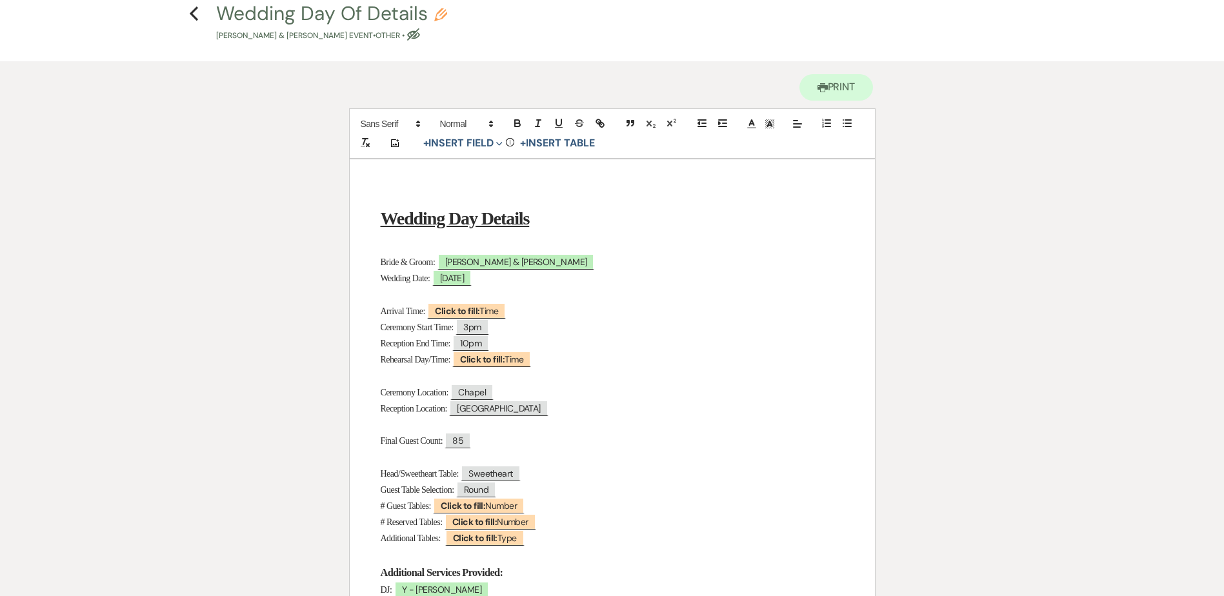
scroll to position [0, 0]
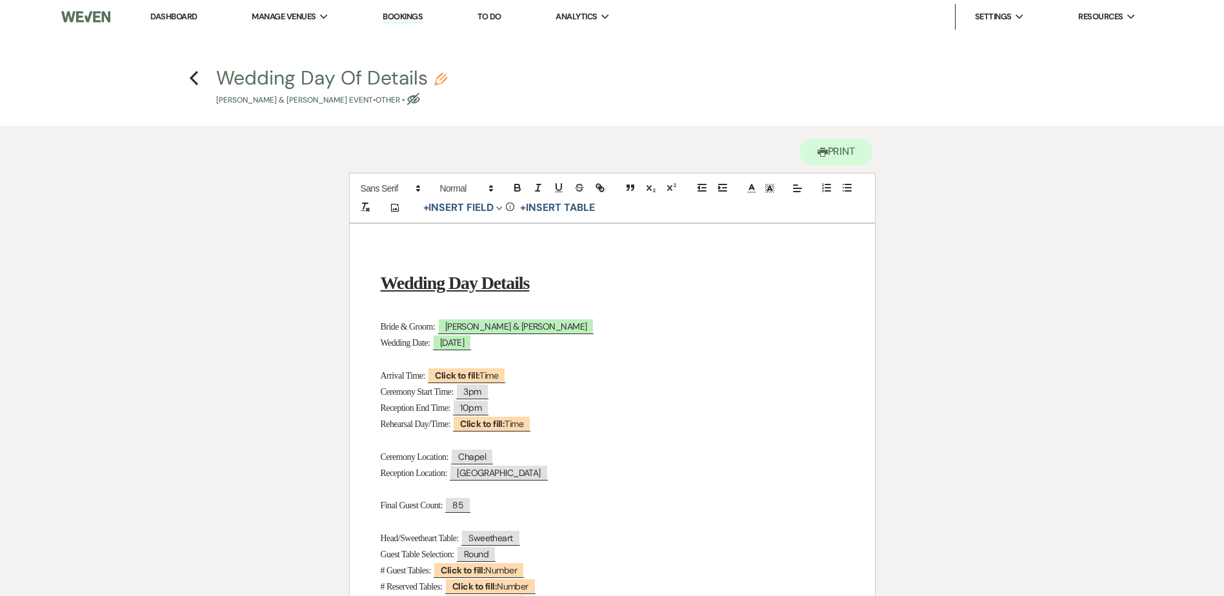
click at [157, 10] on li "Dashboard" at bounding box center [173, 17] width 59 height 26
click at [175, 21] on link "Dashboard" at bounding box center [173, 16] width 46 height 11
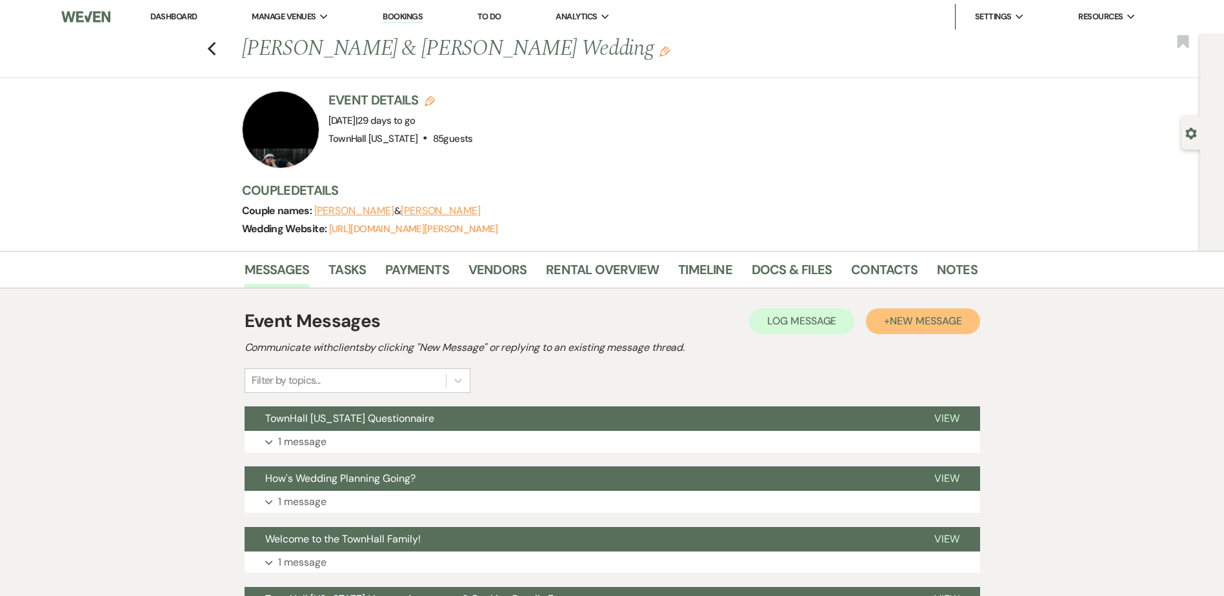
click at [902, 326] on span "New Message" at bounding box center [926, 321] width 72 height 14
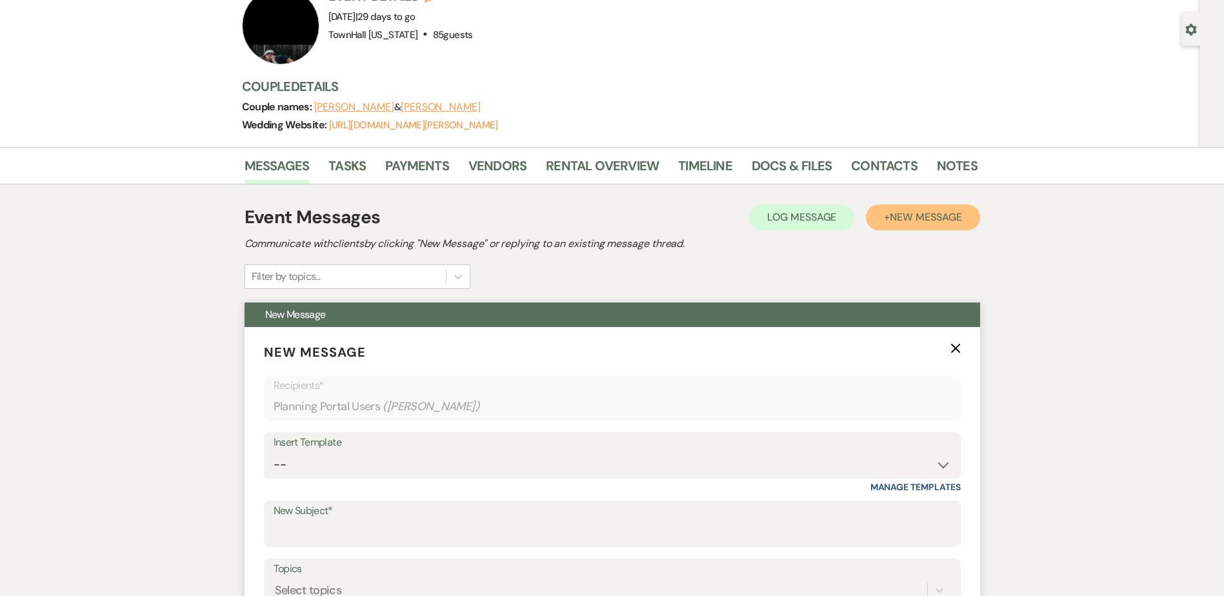
scroll to position [323, 0]
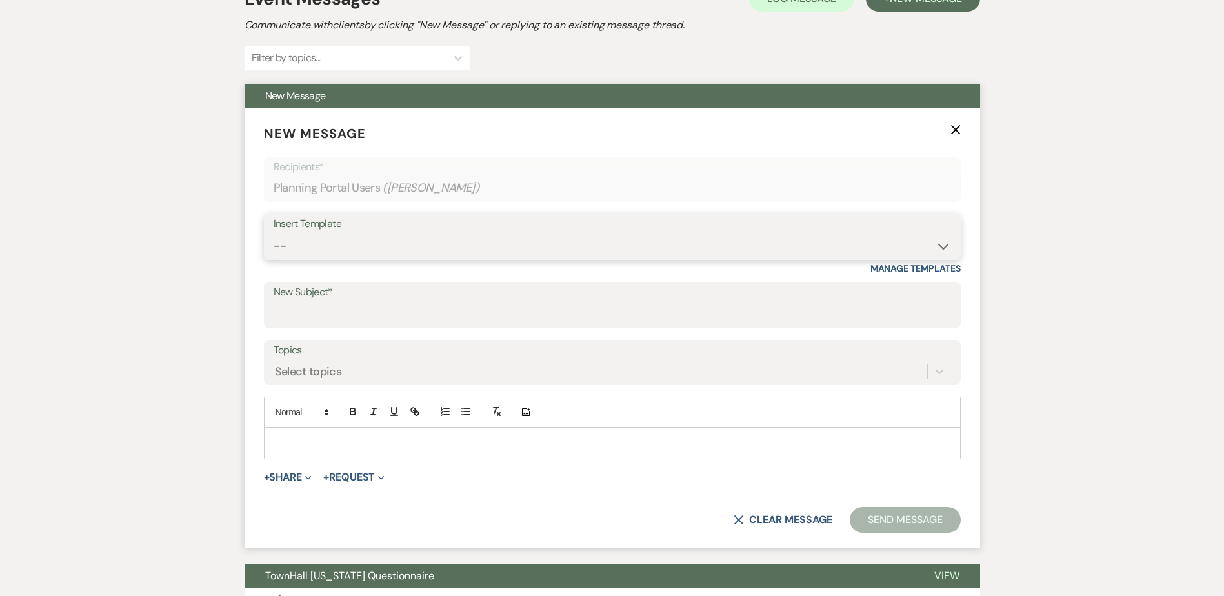
click at [317, 254] on select "-- Wedding Inquiry Follow Up: 2-3 days after initial lead- Avg Cost + Albums Th…" at bounding box center [613, 246] width 678 height 25
select select "1380"
click at [274, 234] on select "-- Wedding Inquiry Follow Up: 2-3 days after initial lead- Avg Cost + Albums Th…" at bounding box center [613, 246] width 678 height 25
type input "TownHall [US_STATE] Final Questionnaire"
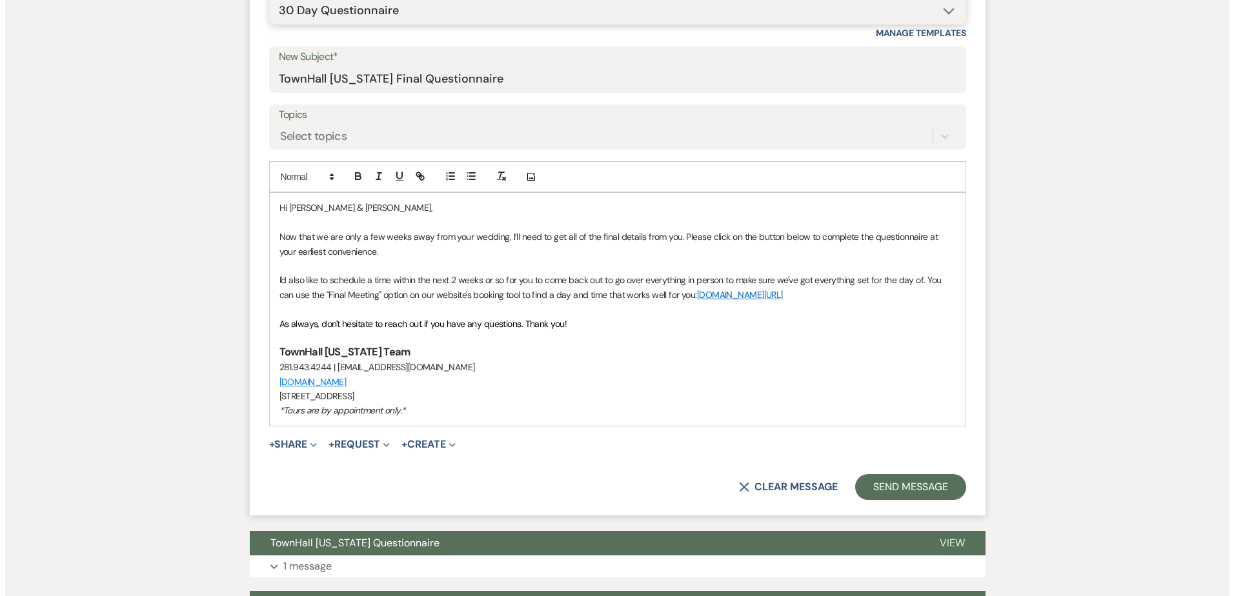
scroll to position [581, 0]
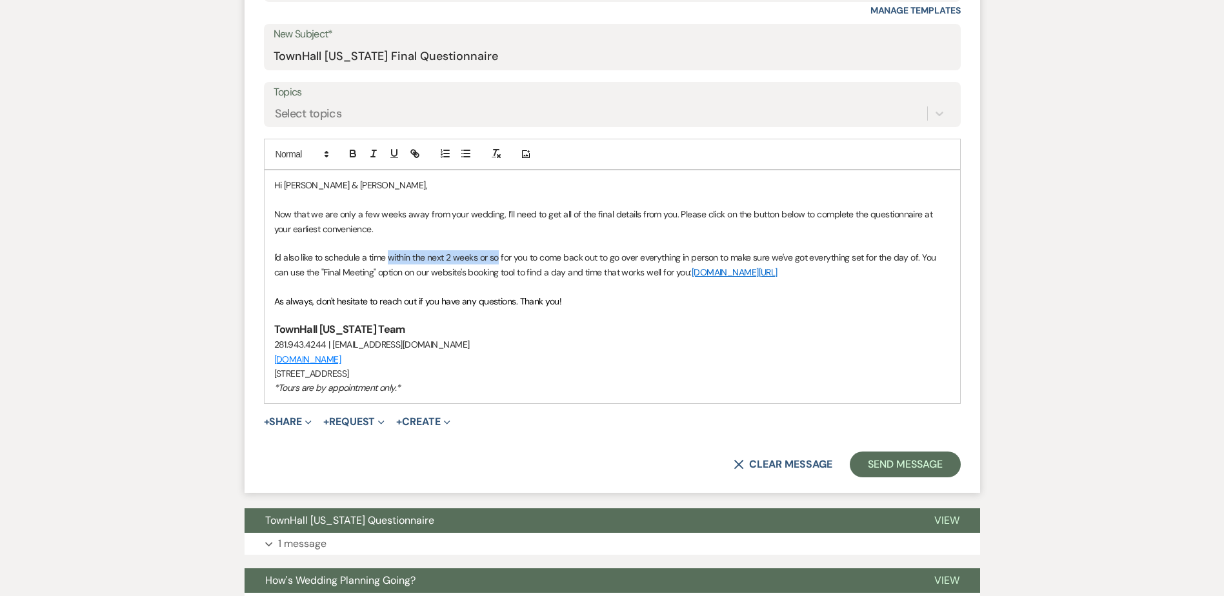
drag, startPoint x: 389, startPoint y: 257, endPoint x: 497, endPoint y: 256, distance: 108.4
click at [497, 256] on p "I'd also like to schedule a time within the next 2 weeks or so for you to come …" at bounding box center [612, 264] width 676 height 29
click at [285, 423] on button "+ Share Expand" at bounding box center [288, 422] width 48 height 10
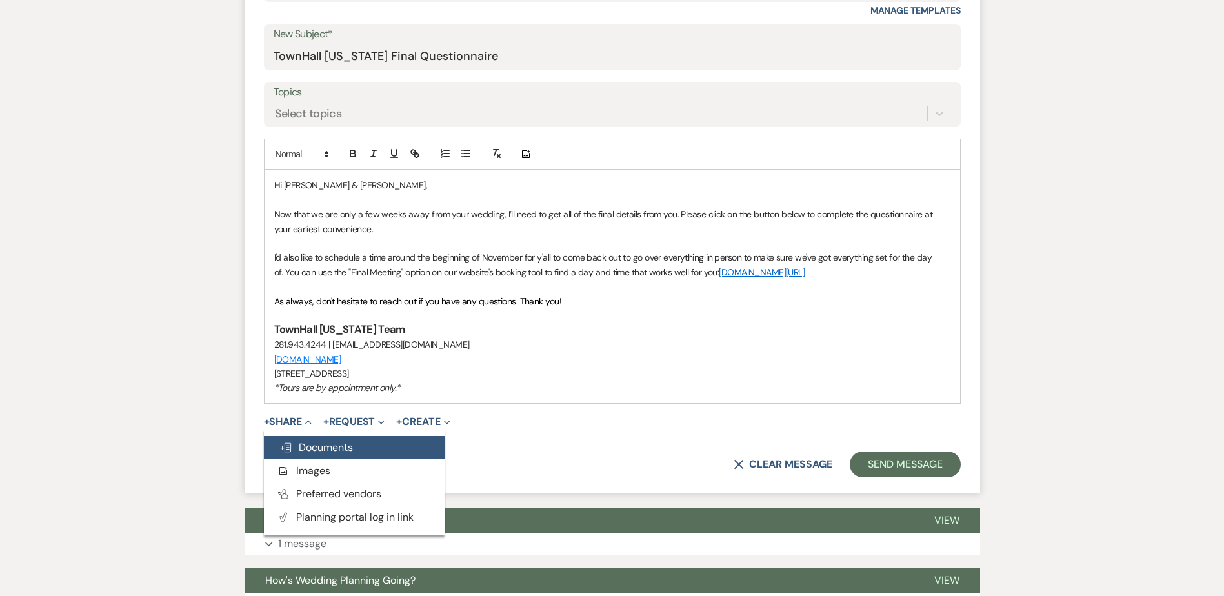
click at [292, 452] on span "Doc Upload Documents" at bounding box center [316, 448] width 74 height 14
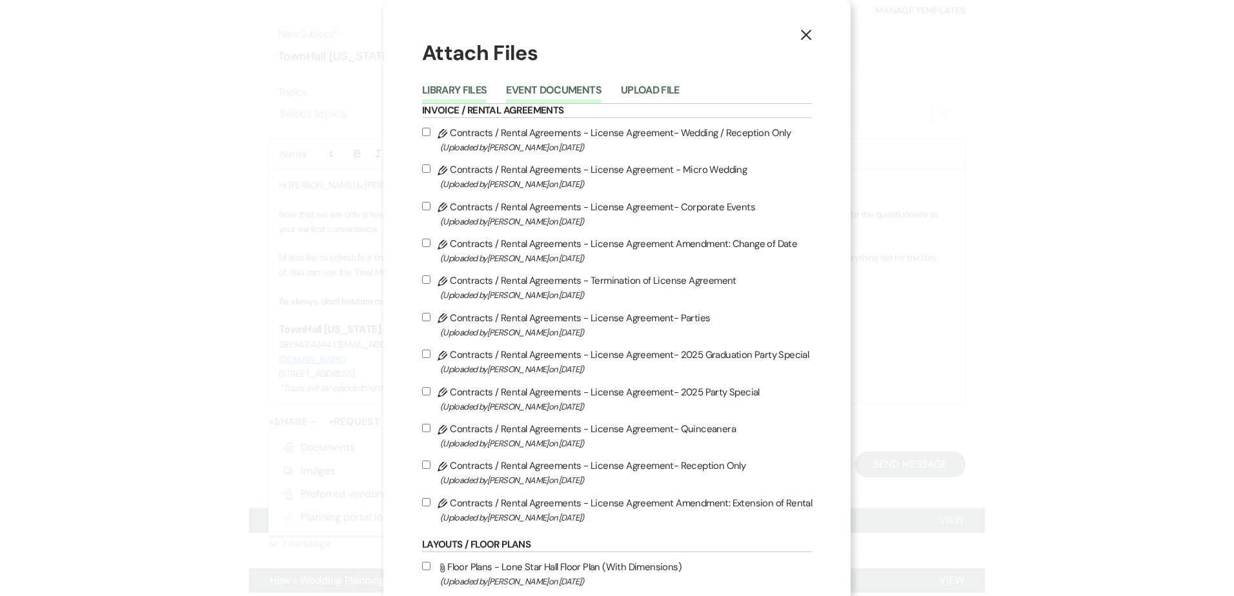
click at [538, 90] on button "Event Documents" at bounding box center [553, 94] width 95 height 18
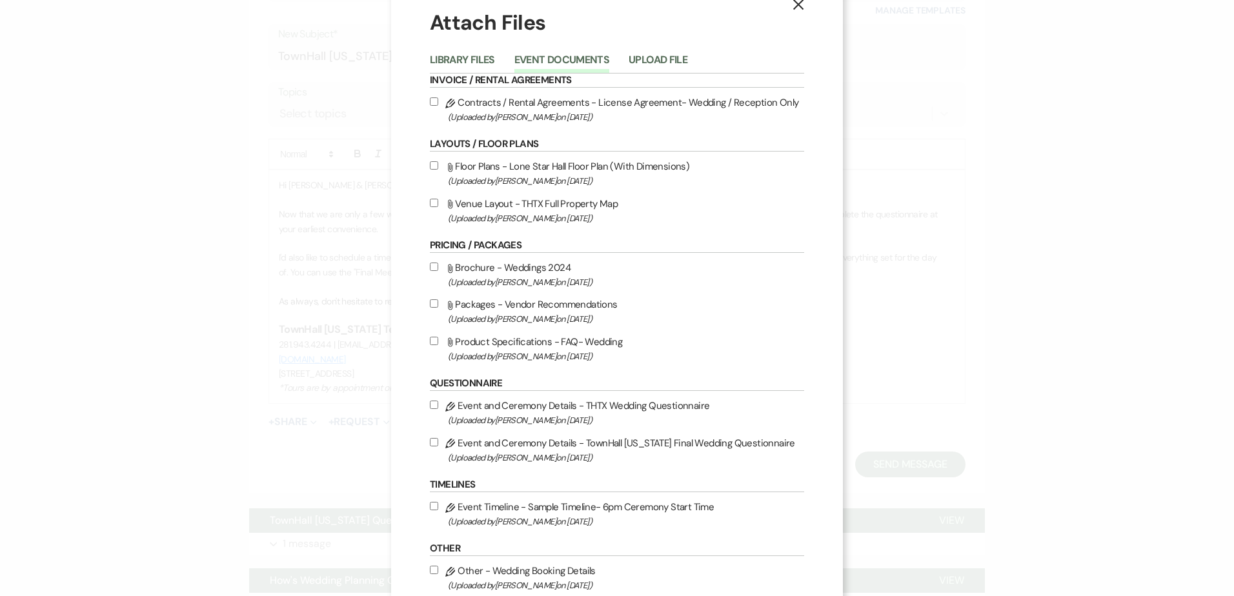
scroll to position [65, 0]
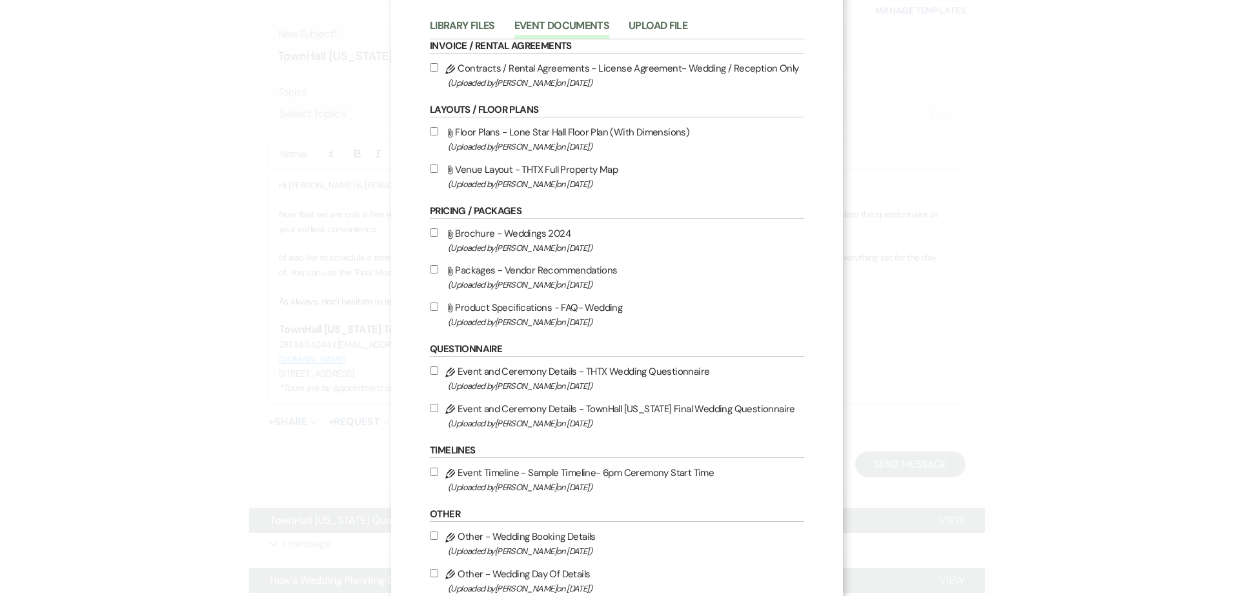
click at [432, 407] on input "Pencil Event and Ceremony Details - TownHall [US_STATE] Final Wedding Questionn…" at bounding box center [434, 408] width 8 height 8
checkbox input "true"
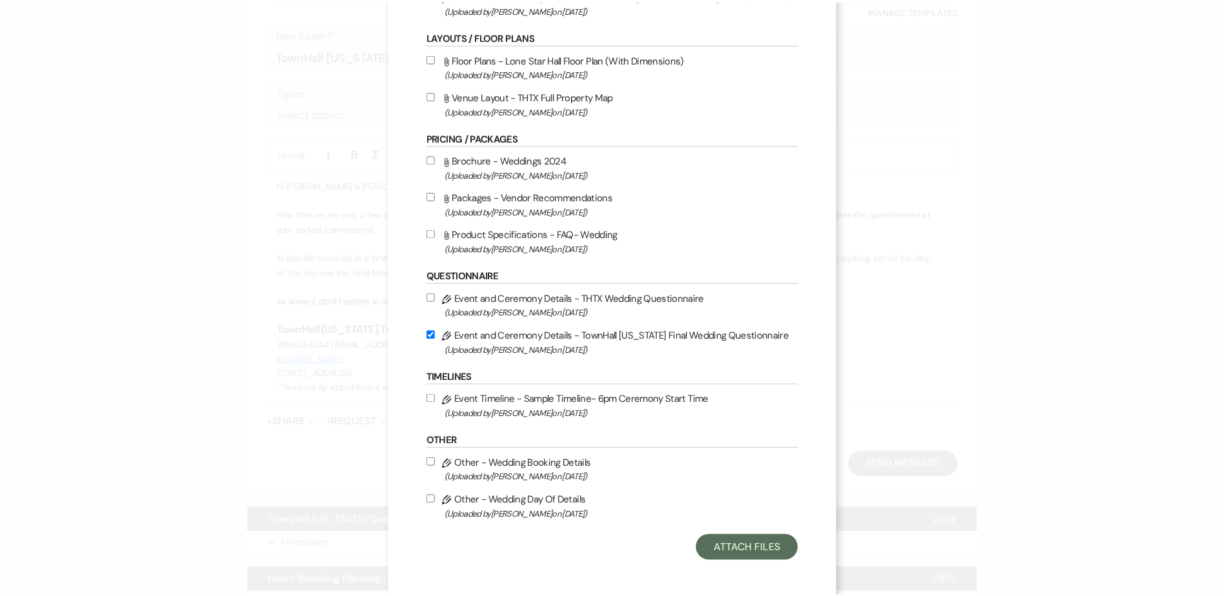
scroll to position [142, 0]
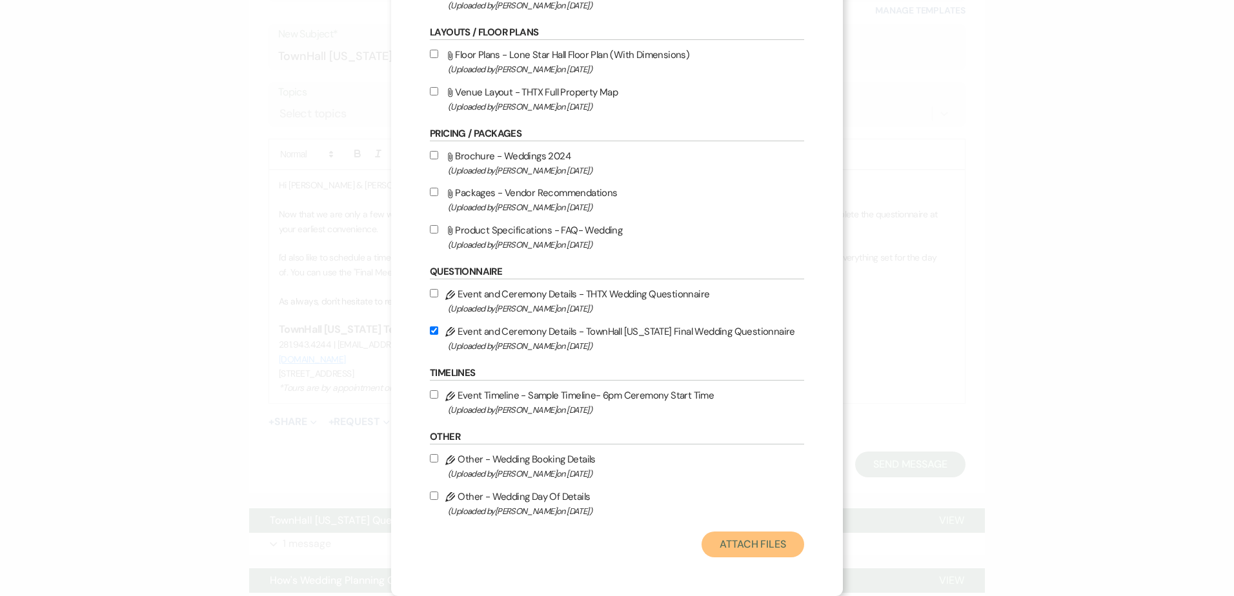
click at [771, 547] on button "Attach Files" at bounding box center [752, 545] width 103 height 26
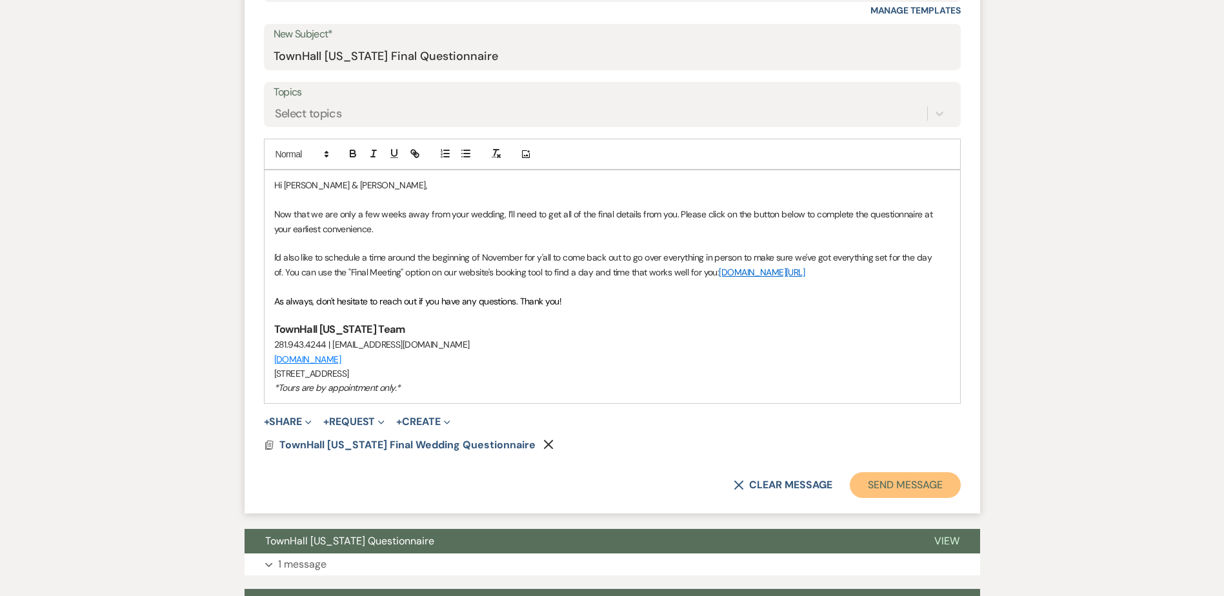
click at [930, 484] on button "Send Message" at bounding box center [905, 485] width 110 height 26
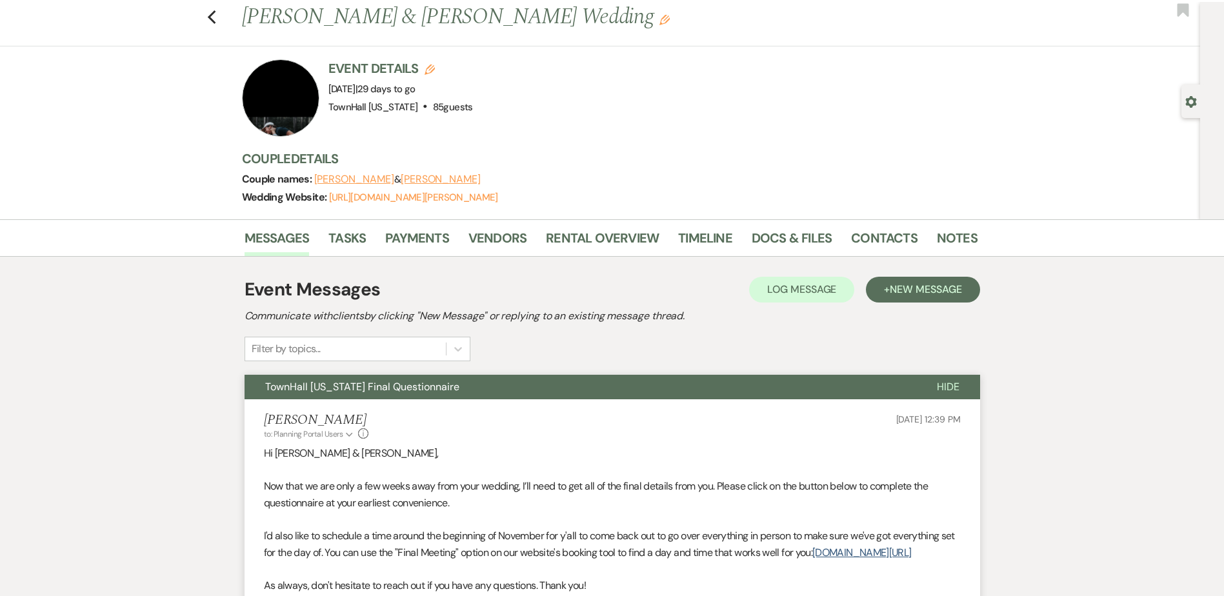
scroll to position [0, 0]
